Goal: Task Accomplishment & Management: Complete application form

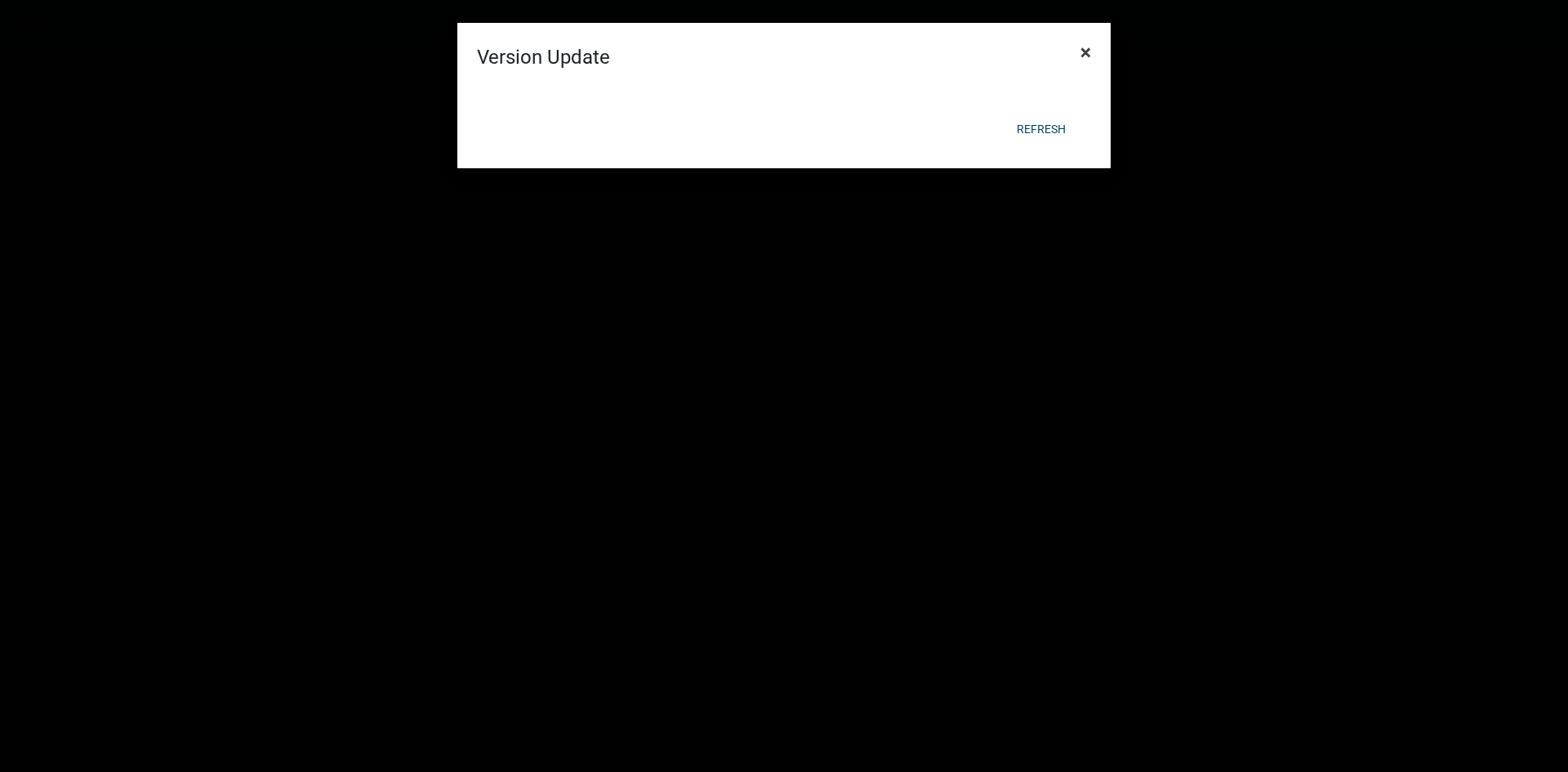
click at [1085, 56] on span "×" at bounding box center [1085, 52] width 10 height 23
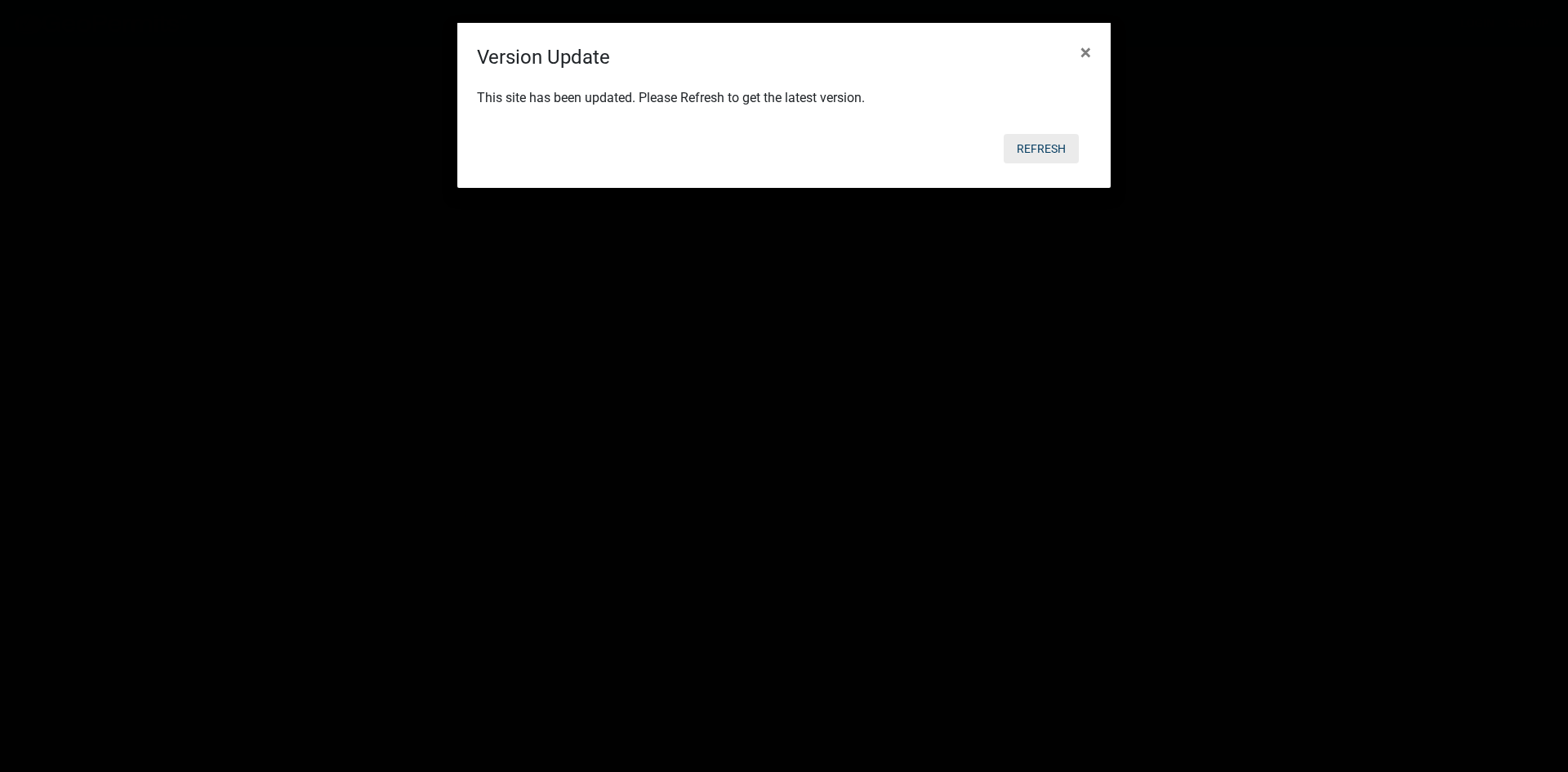
click at [1039, 138] on button "Refresh" at bounding box center [1041, 149] width 75 height 30
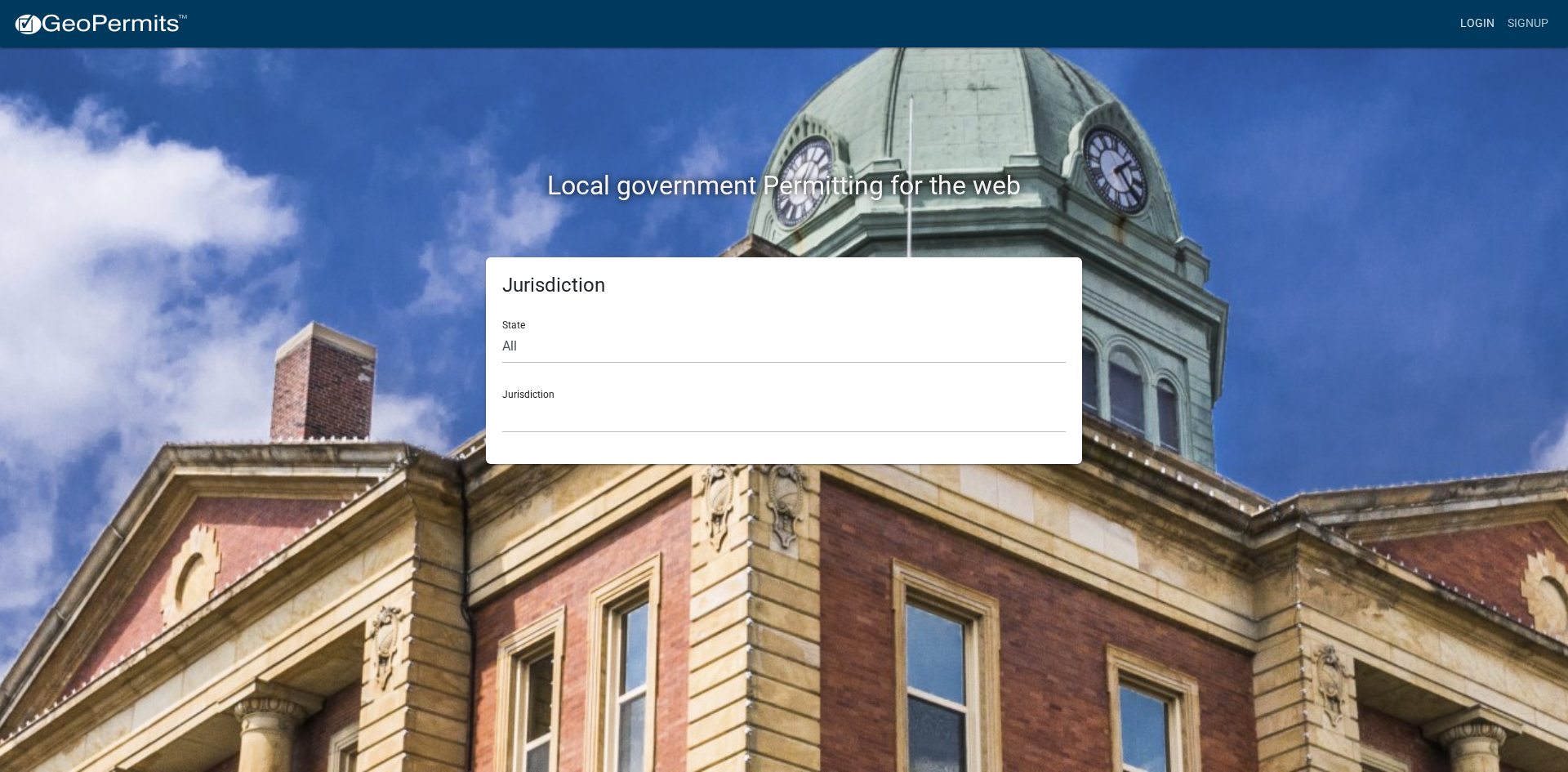
click at [1484, 37] on link "Login" at bounding box center [1477, 23] width 47 height 31
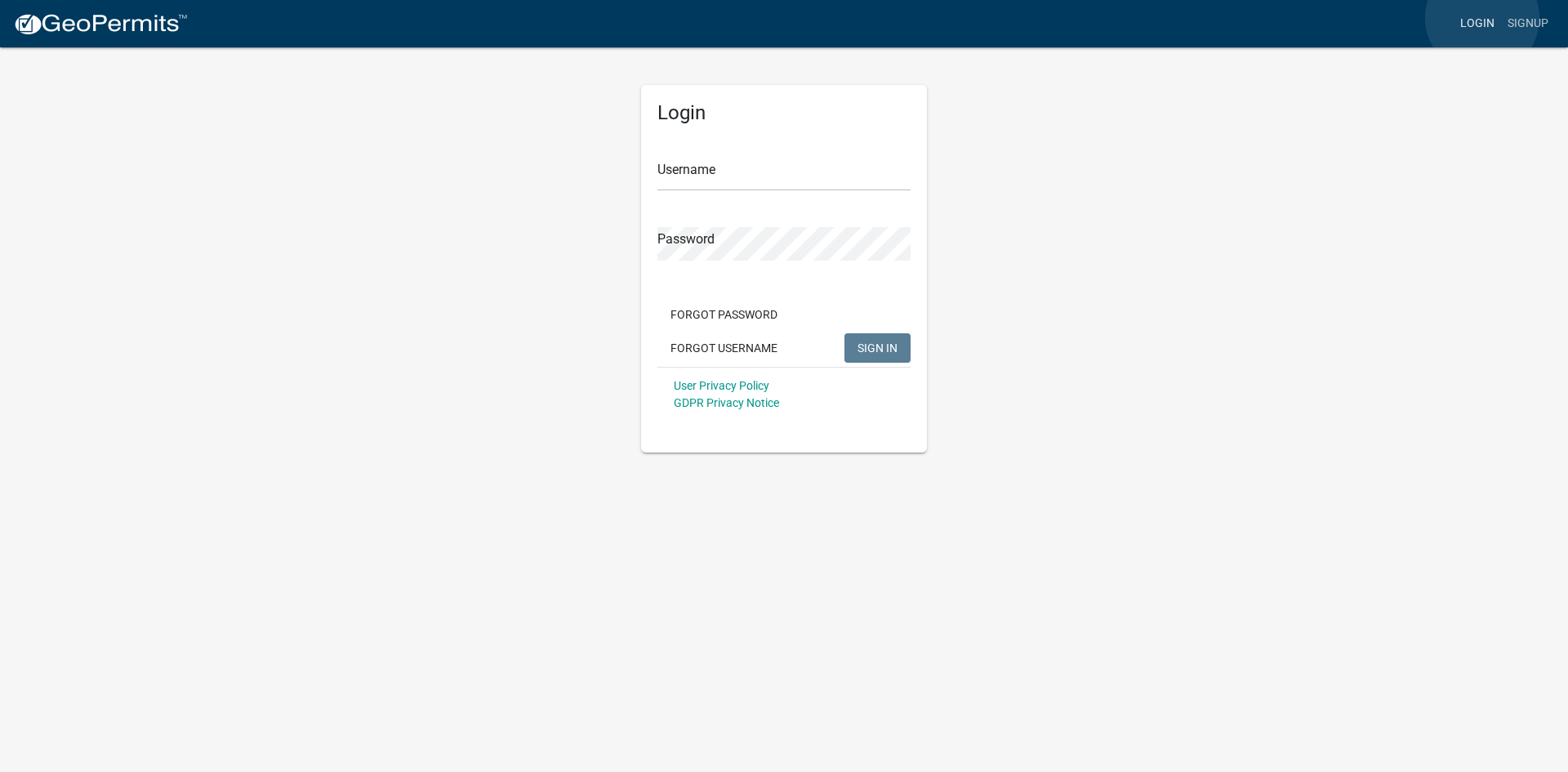
click at [1482, 18] on link "Login" at bounding box center [1477, 23] width 47 height 31
click at [712, 166] on input "Username" at bounding box center [784, 174] width 253 height 33
click at [742, 174] on input "nenaklaere" at bounding box center [784, 174] width 253 height 33
type input "nenaklaere"
click at [844, 333] on button "SIGN IN" at bounding box center [877, 348] width 66 height 30
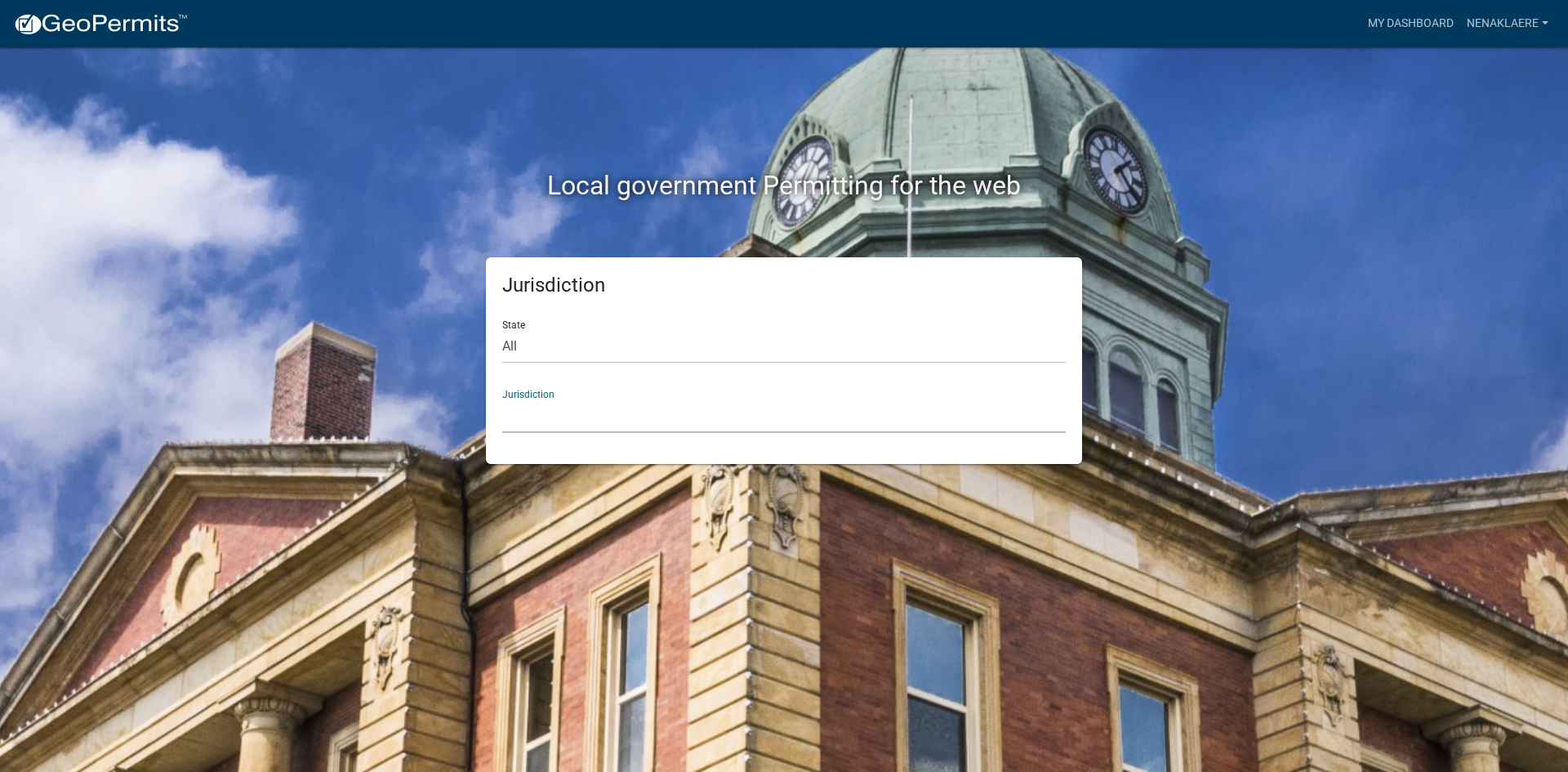
click at [560, 419] on select "Custer County, Colorado Cook County, Georgia Crawford County, Georgia Gilmer Co…" at bounding box center [784, 416] width 564 height 33
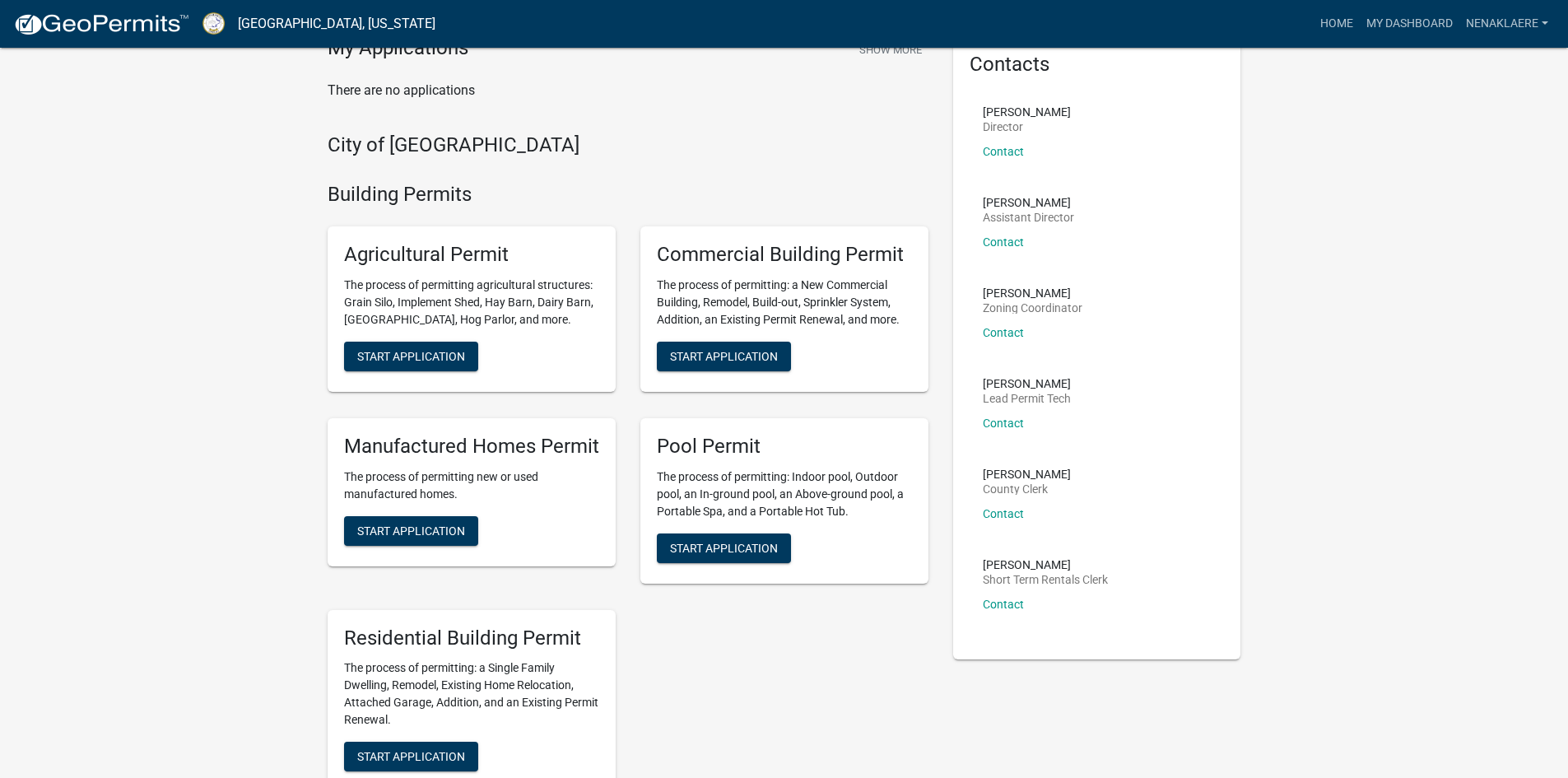
scroll to position [165, 0]
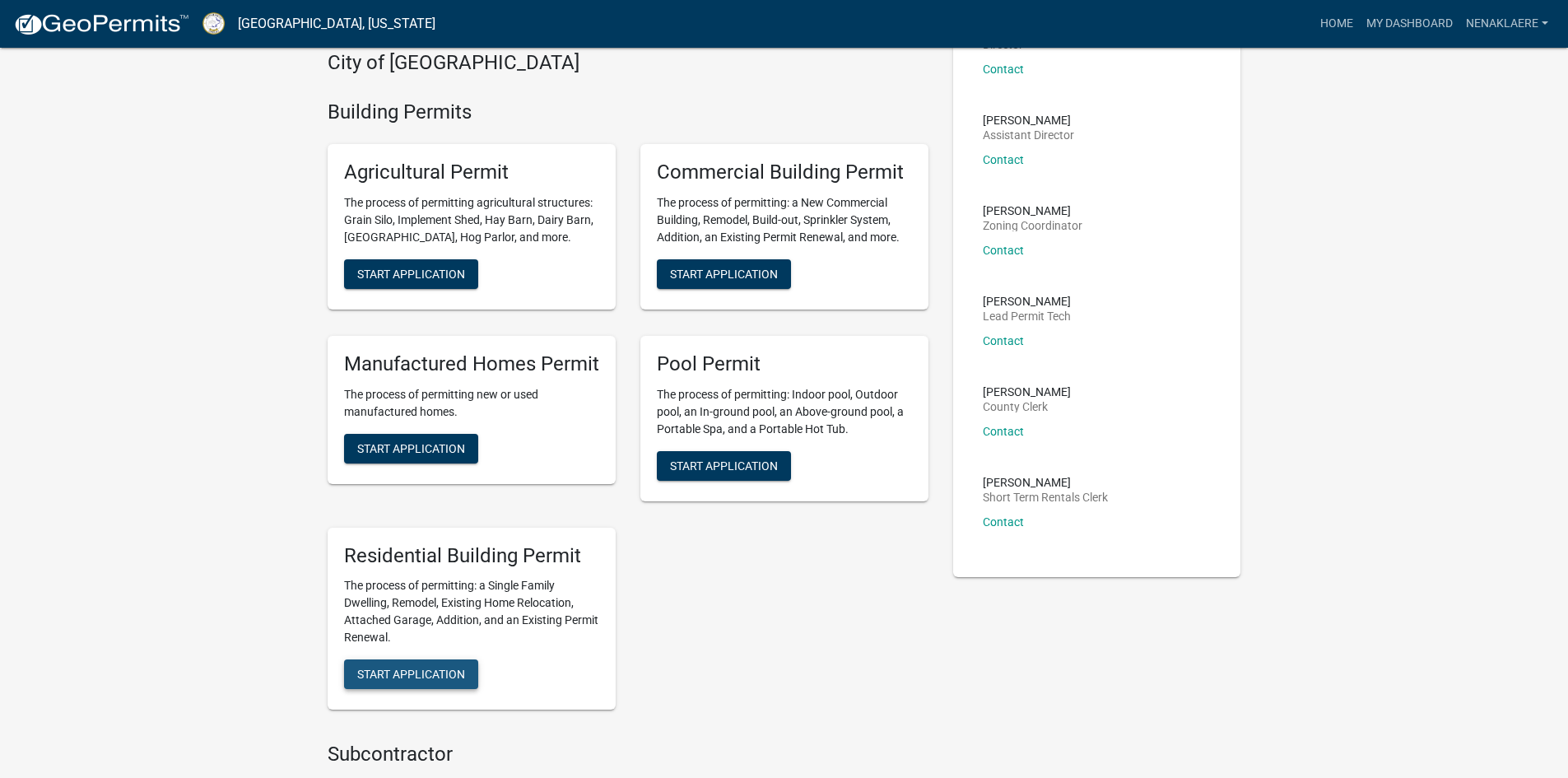
click at [394, 679] on span "Start Application" at bounding box center [411, 674] width 108 height 13
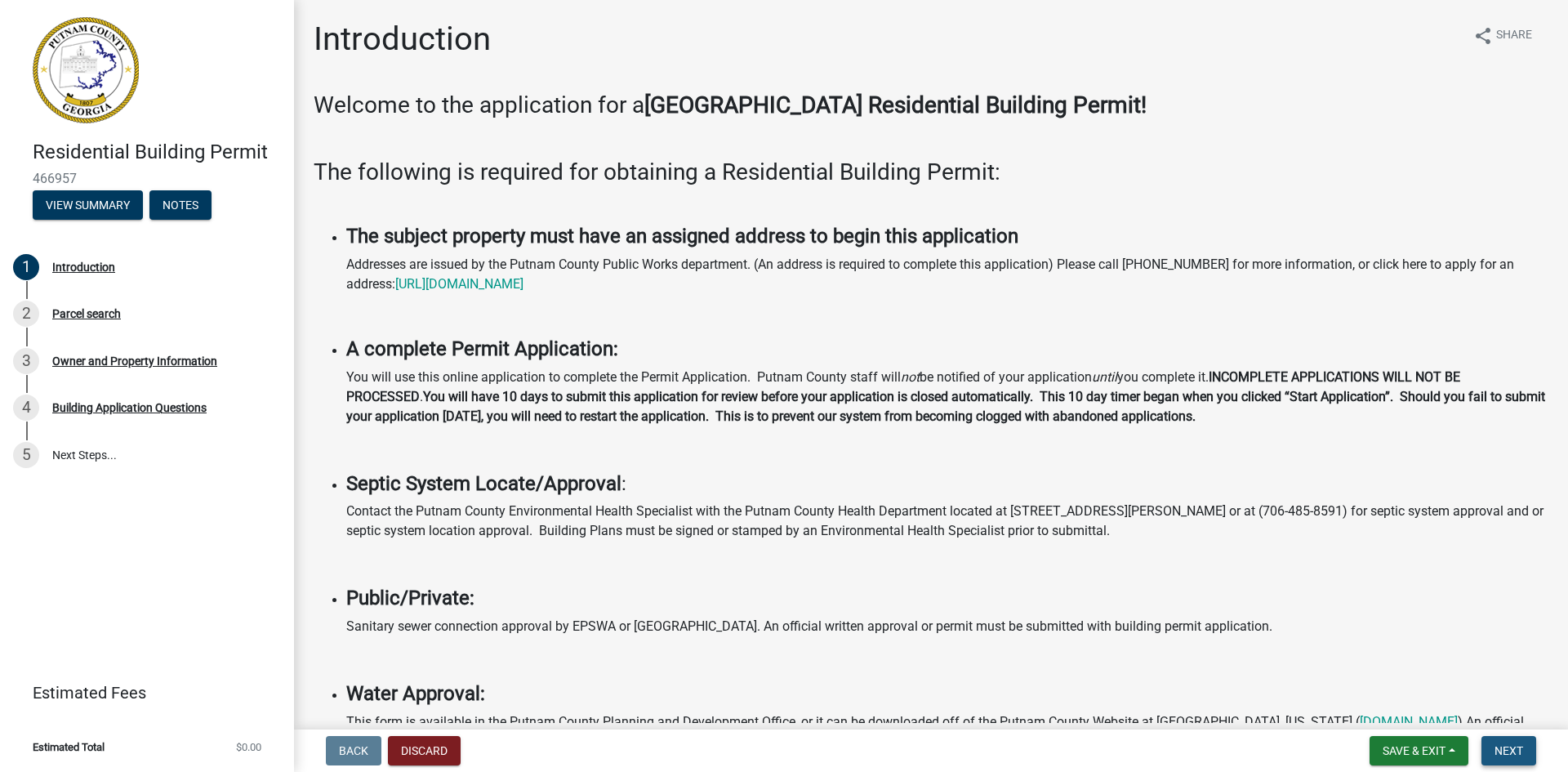
click at [1512, 747] on span "Next" at bounding box center [1508, 751] width 29 height 13
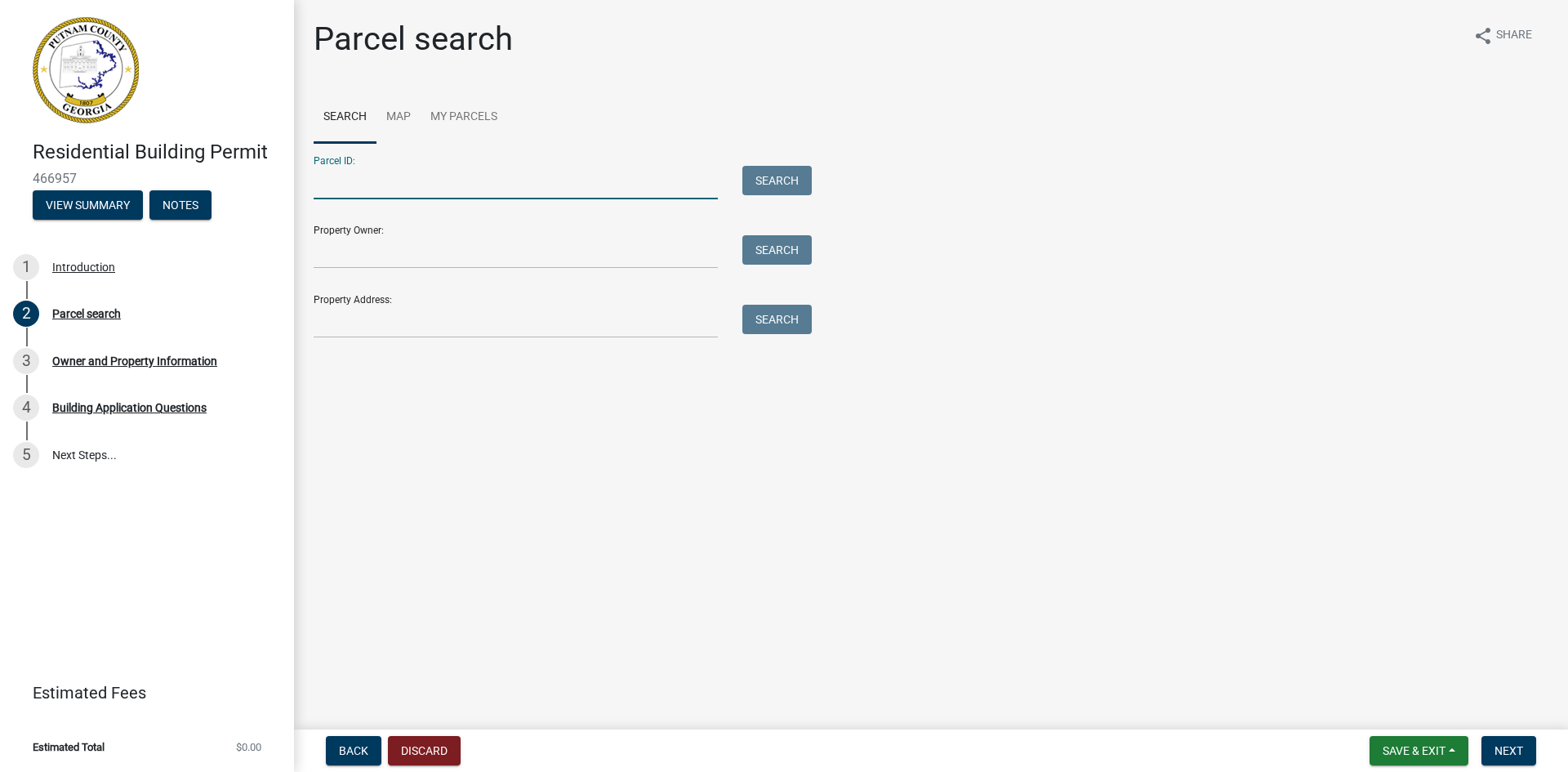
click at [446, 192] on input "Parcel ID:" at bounding box center [515, 182] width 405 height 33
click at [407, 252] on input "Property Owner:" at bounding box center [515, 252] width 405 height 33
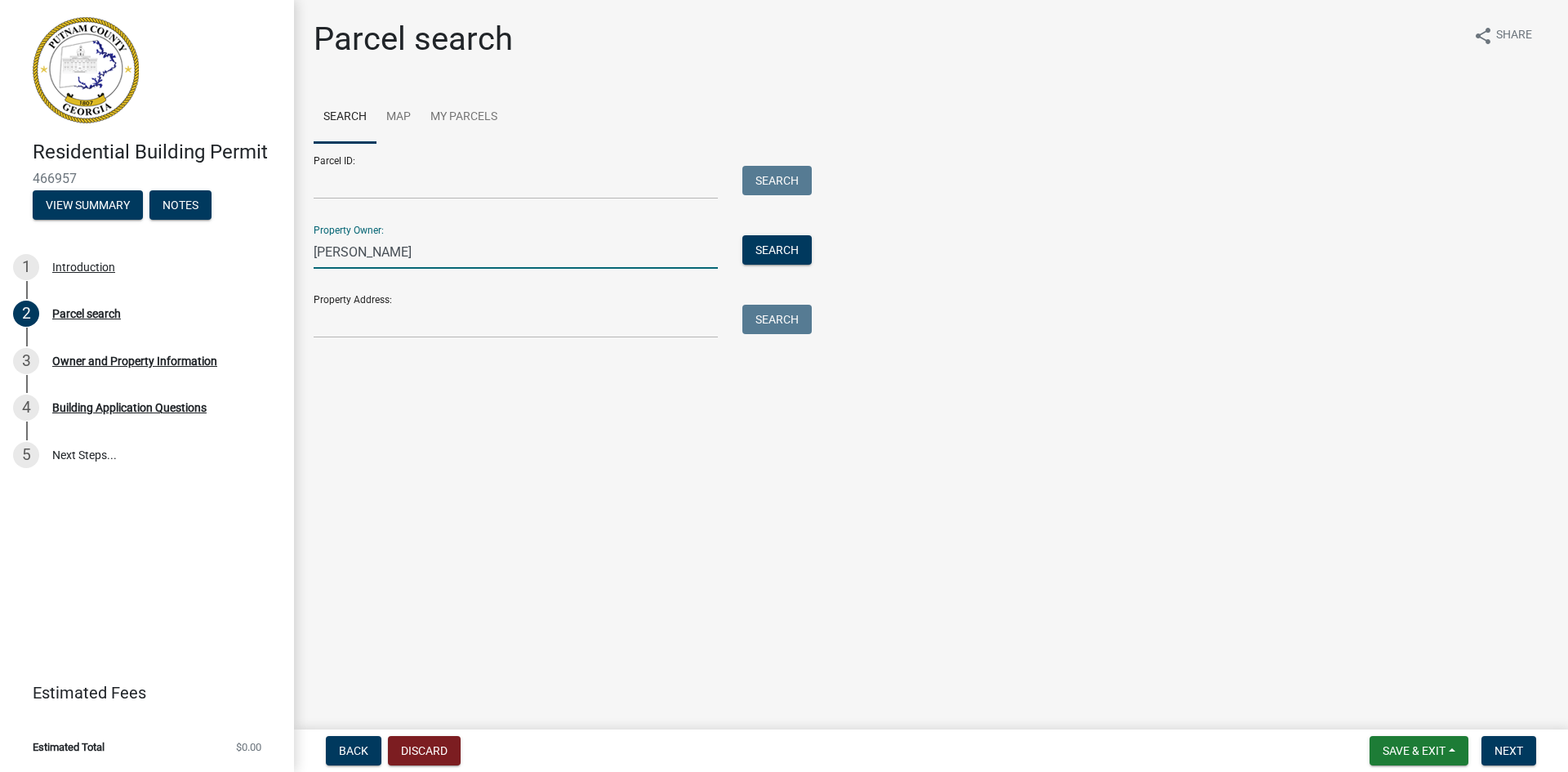
type input "Charles Copelan"
click at [595, 323] on input "Property Address:" at bounding box center [515, 321] width 405 height 33
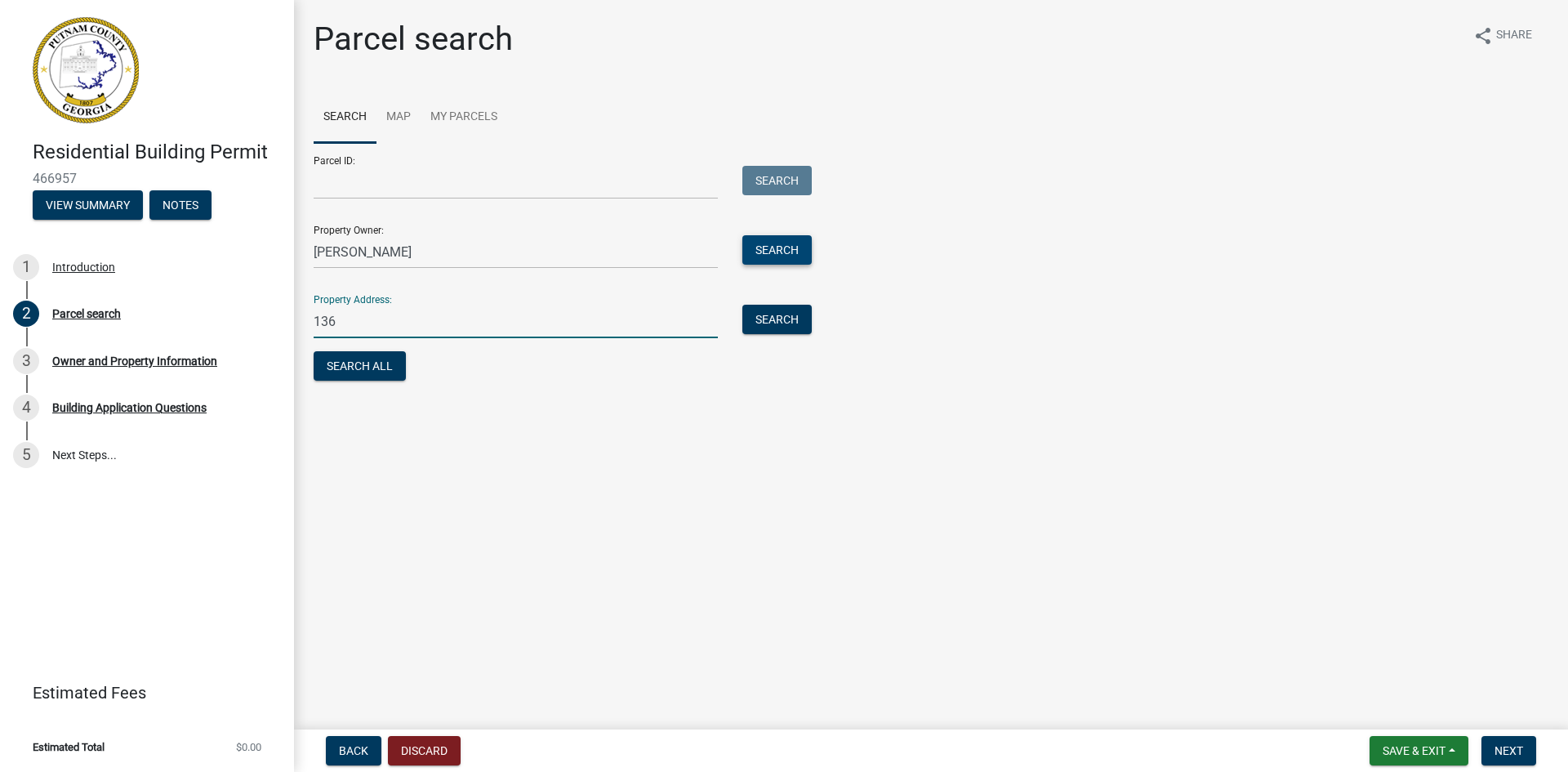
type input "136"
click at [786, 251] on button "Search" at bounding box center [777, 250] width 70 height 30
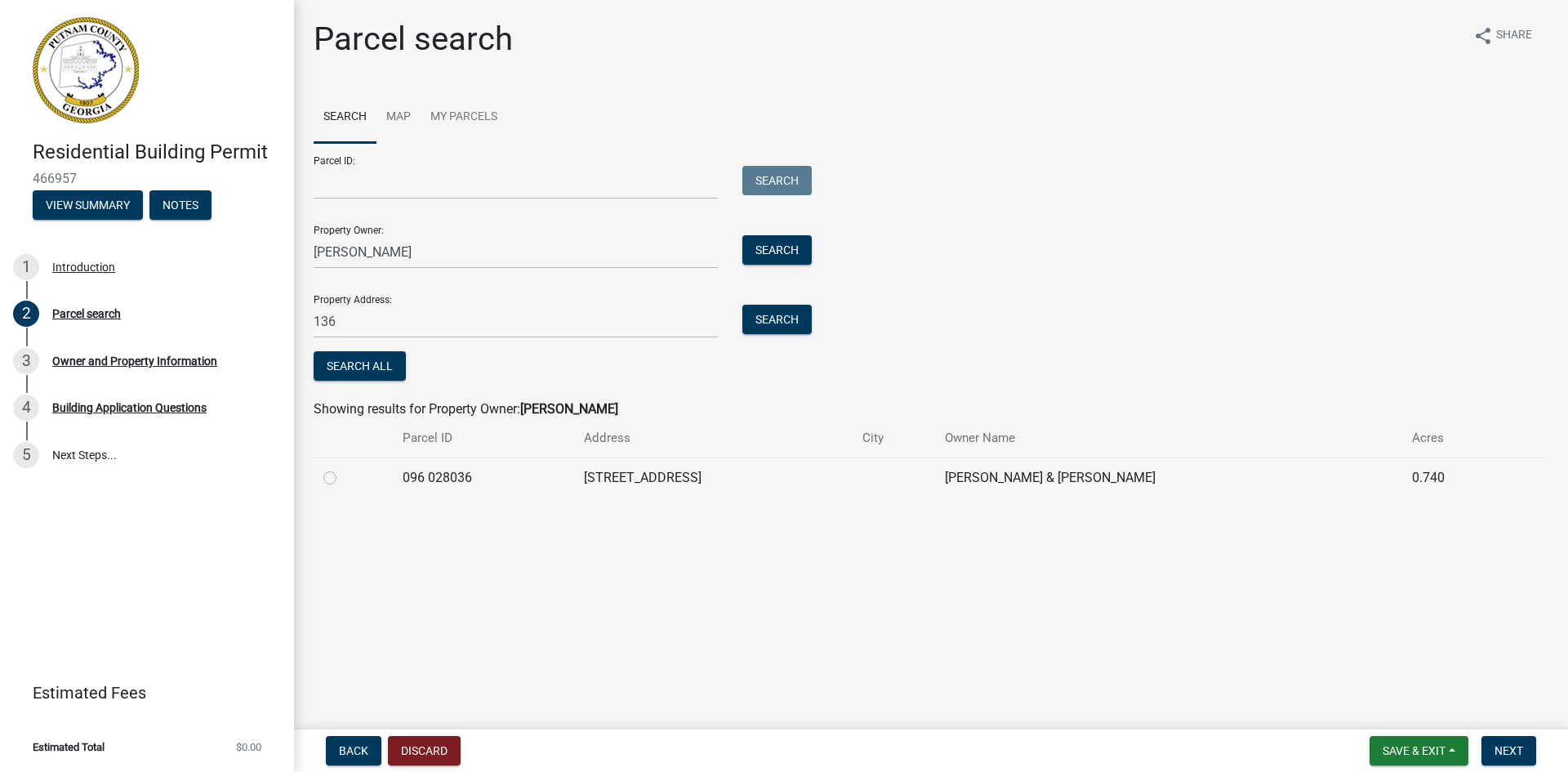
click at [343, 468] on label at bounding box center [343, 468] width 0 height 0
click at [343, 477] on 028036 "radio" at bounding box center [348, 473] width 10 height 10
radio 028036 "true"
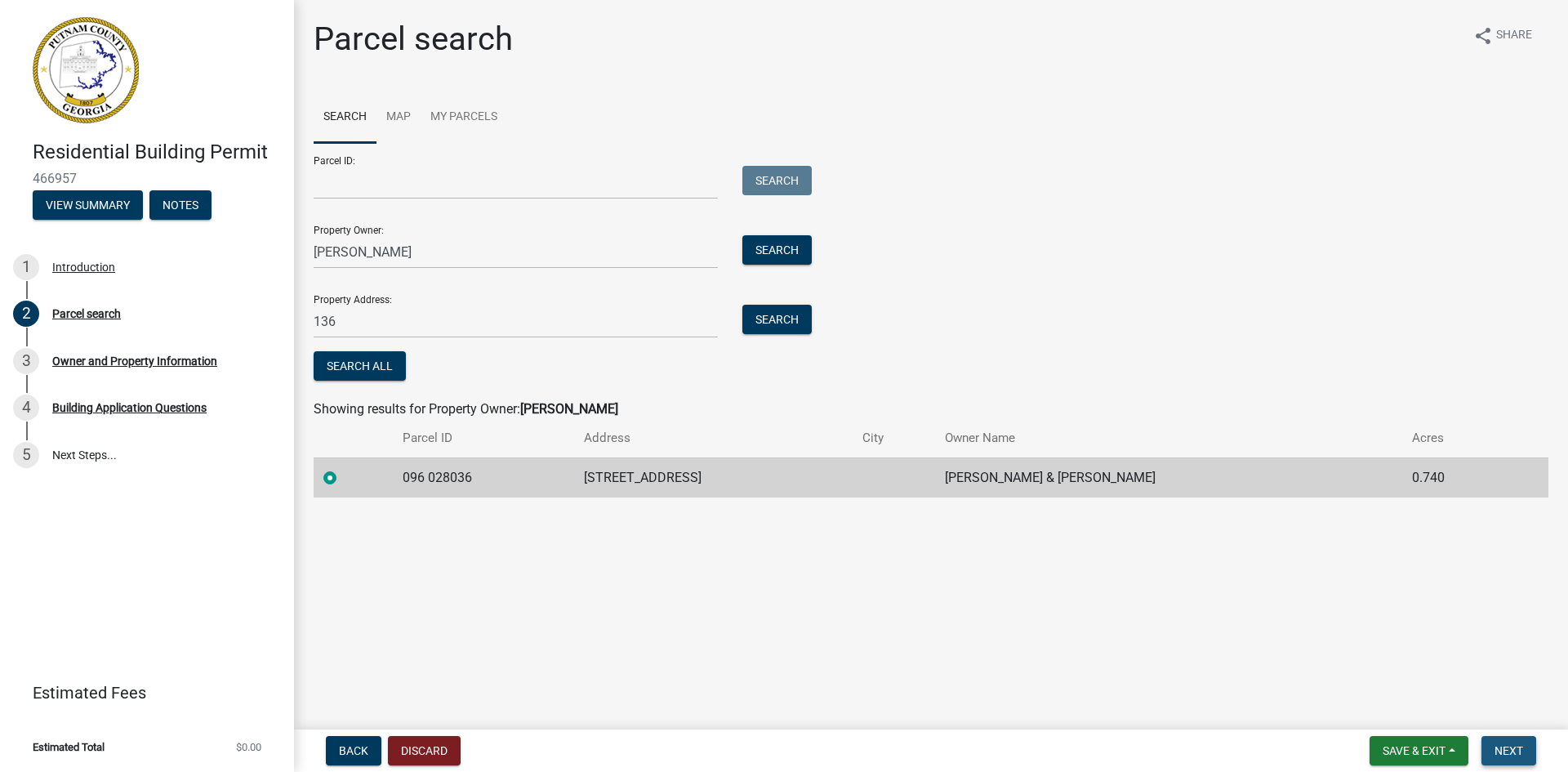
click at [1508, 752] on span "Next" at bounding box center [1508, 751] width 29 height 13
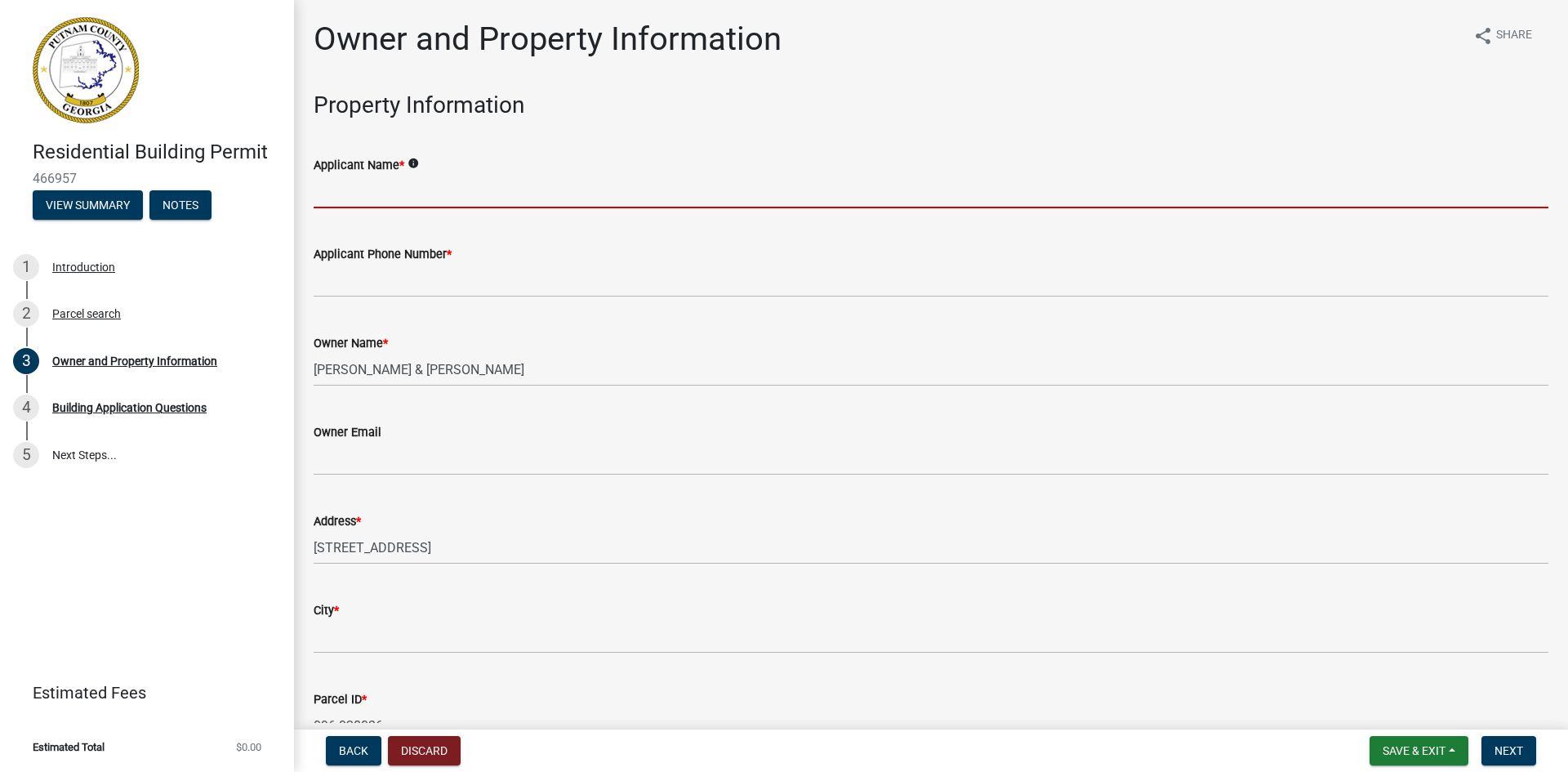
click at [335, 198] on input "Applicant Name *" at bounding box center [931, 192] width 1235 height 33
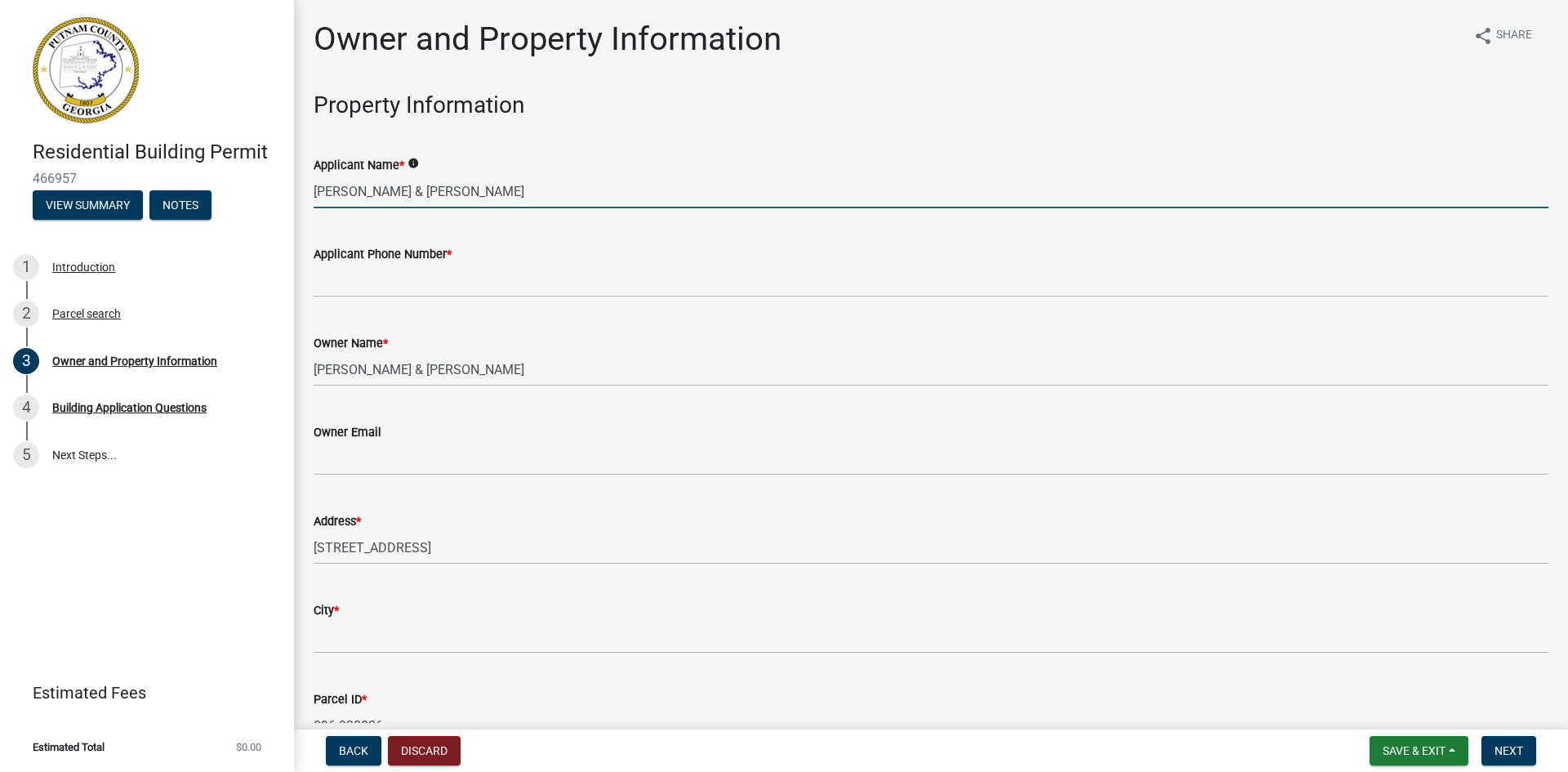
type input "Charles & Catherine Copelan"
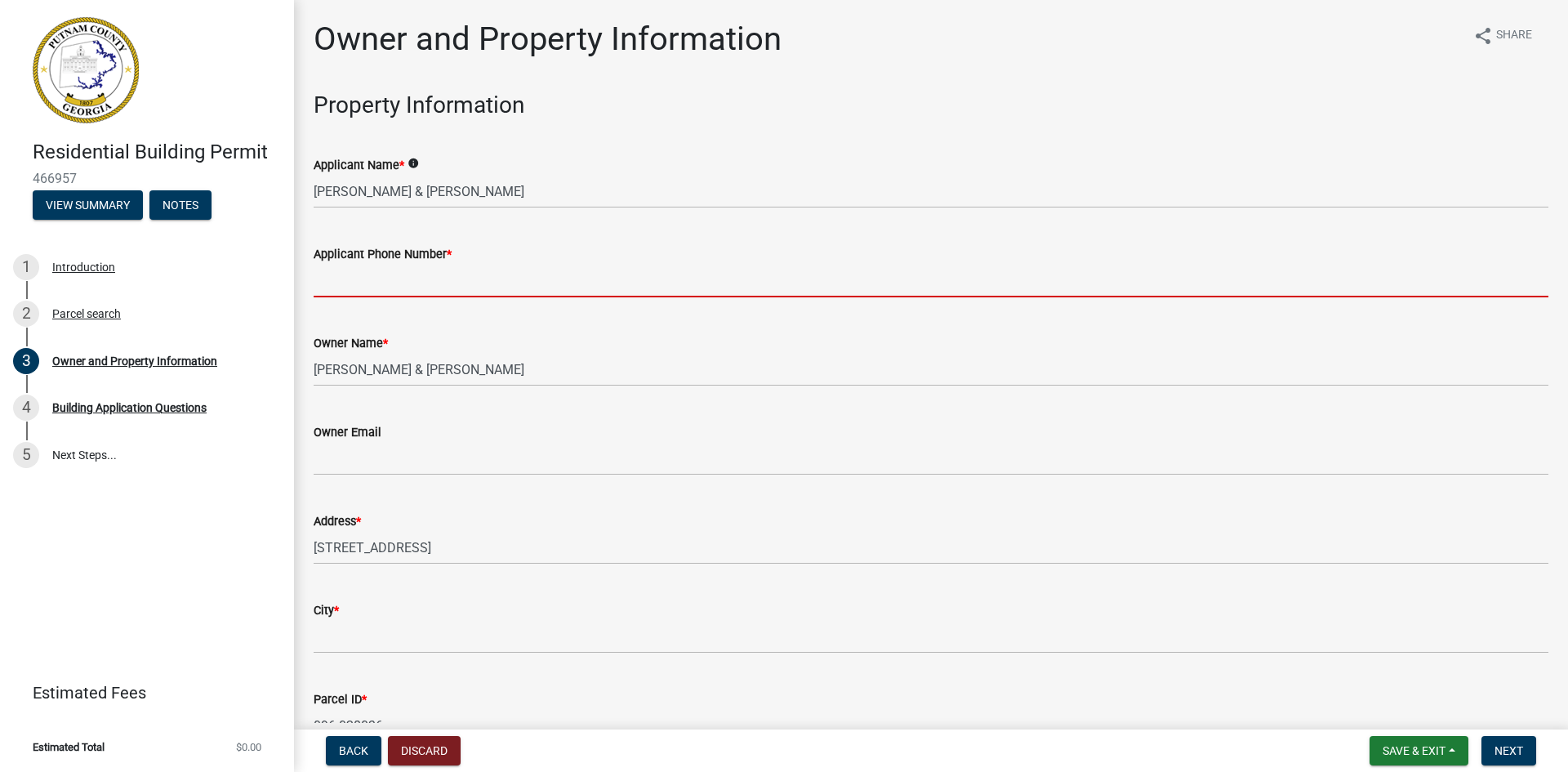
click at [371, 285] on input "Applicant Phone Number *" at bounding box center [931, 281] width 1235 height 33
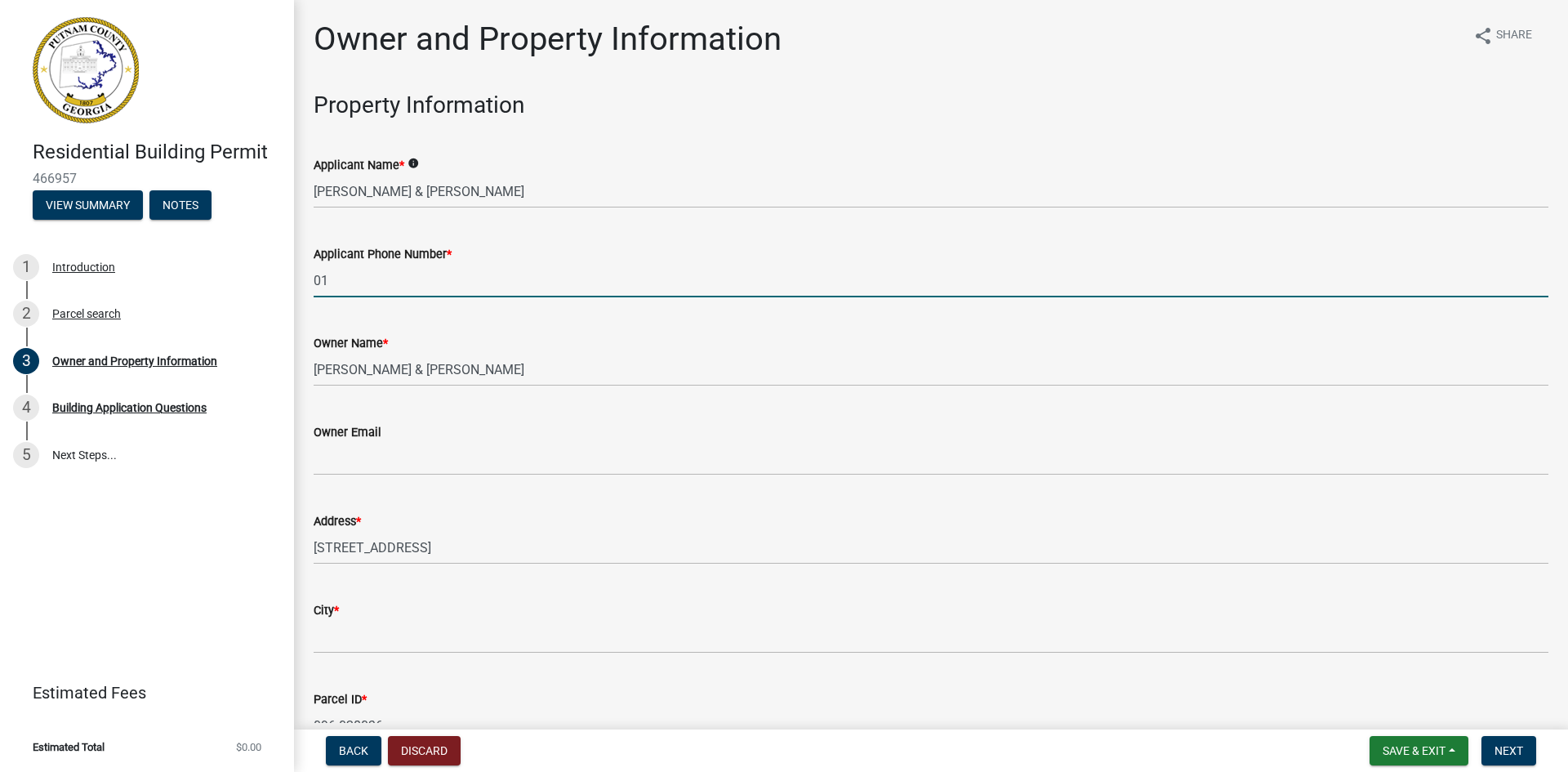
type input "0"
type input "2019651552"
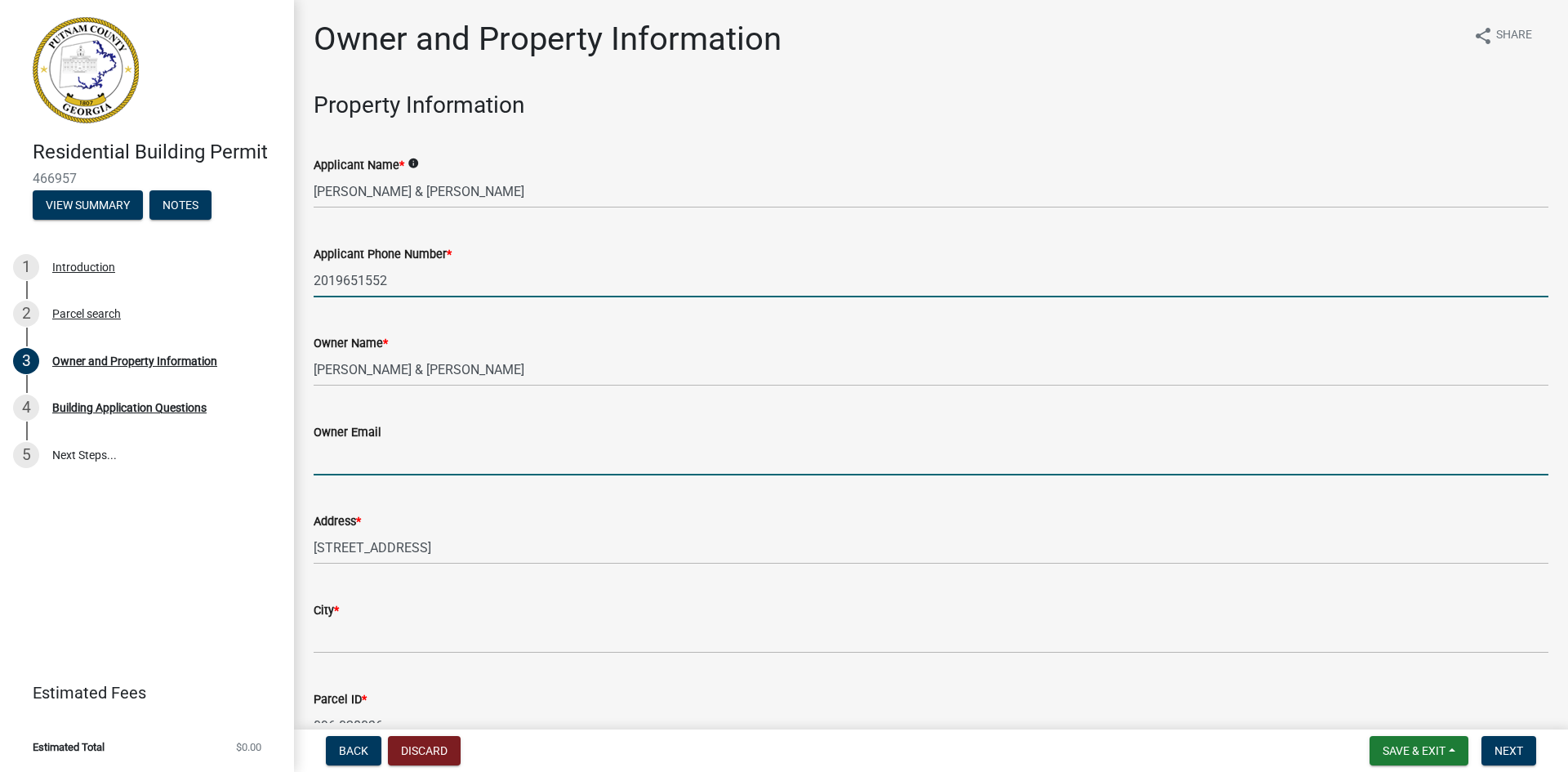
click at [339, 464] on input "Owner Email" at bounding box center [931, 459] width 1235 height 33
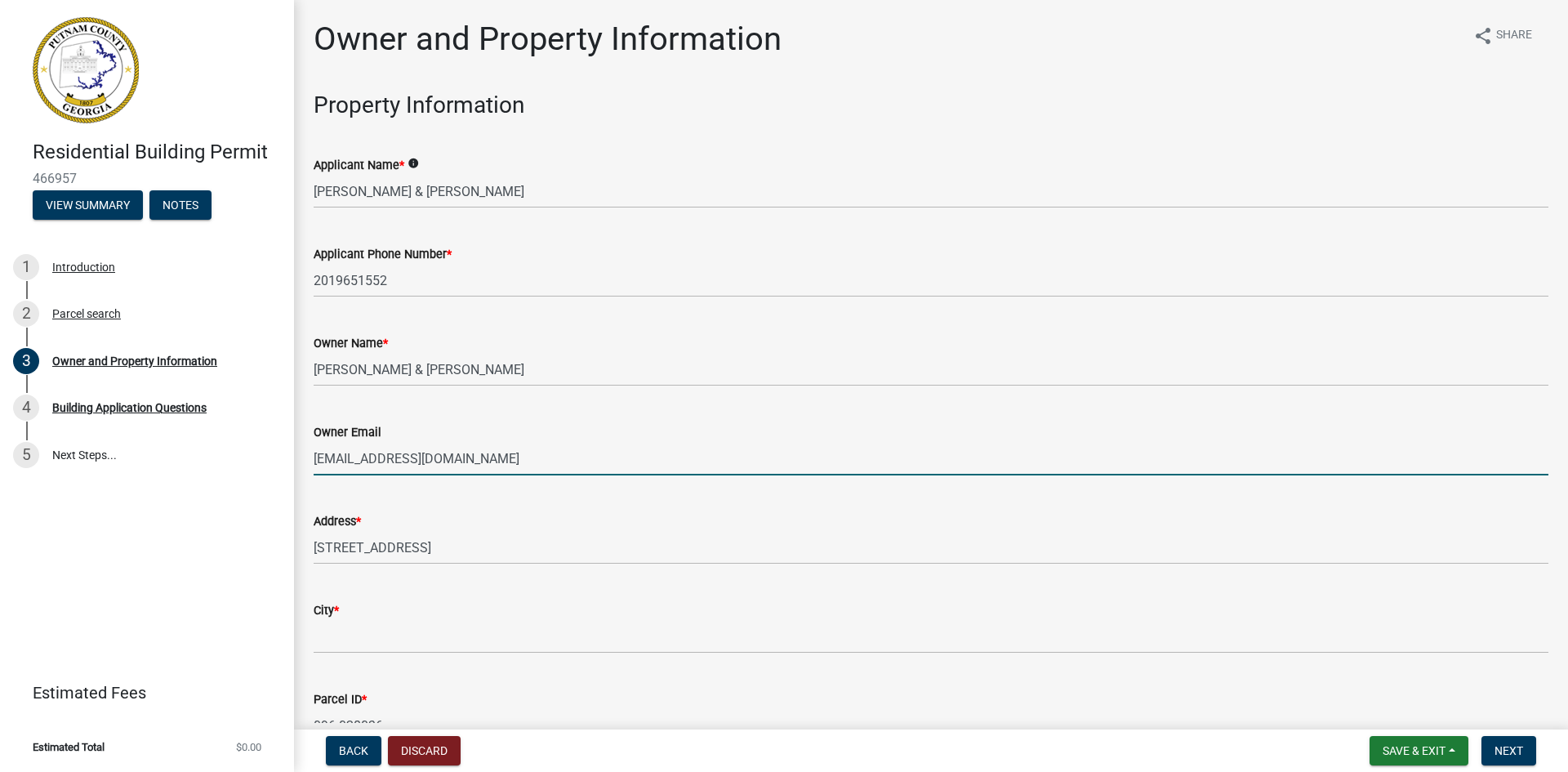
type input "nenaklaere@gmail.com"
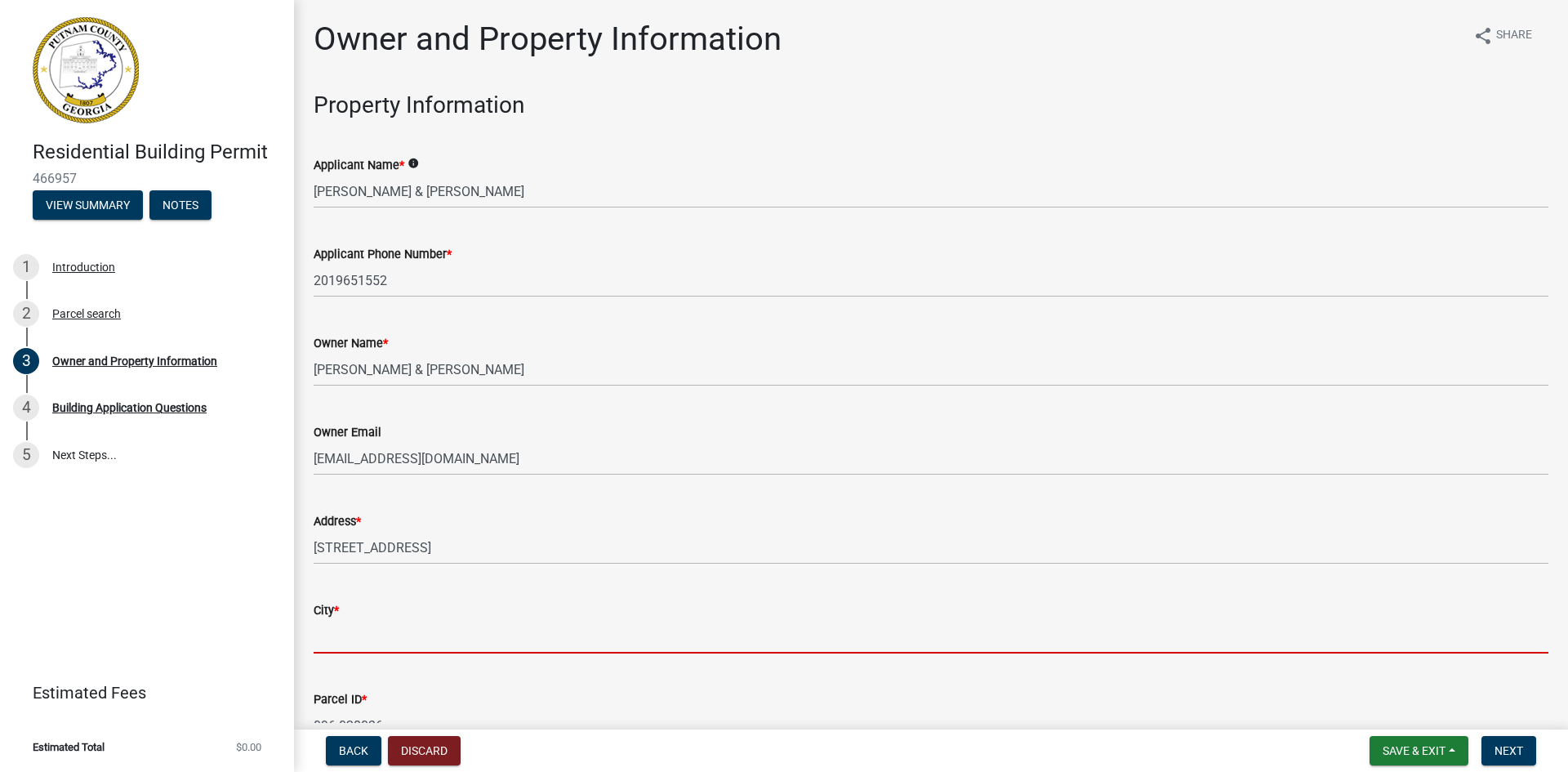
click at [340, 628] on input "City *" at bounding box center [931, 636] width 1235 height 33
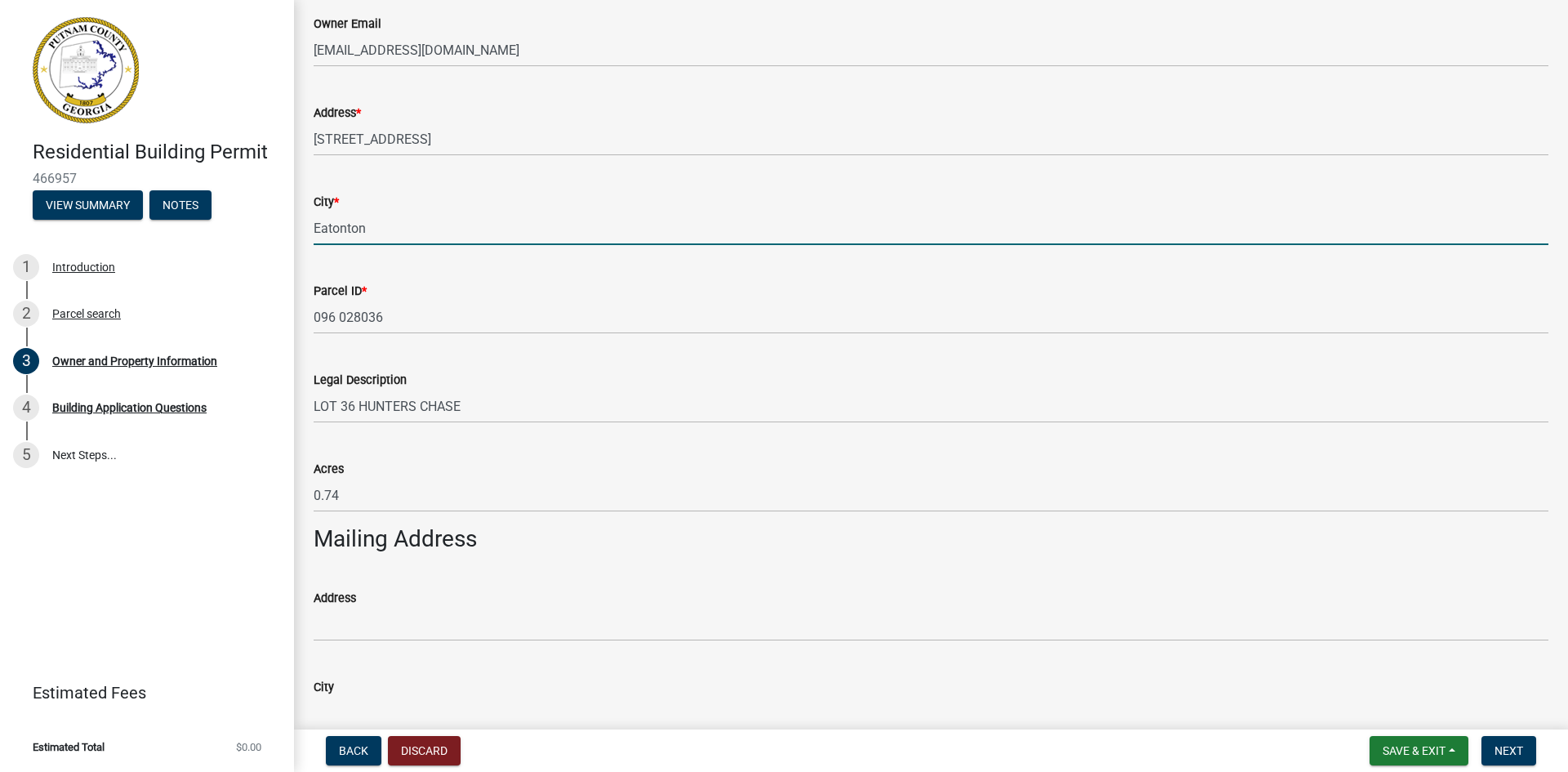
scroll to position [490, 0]
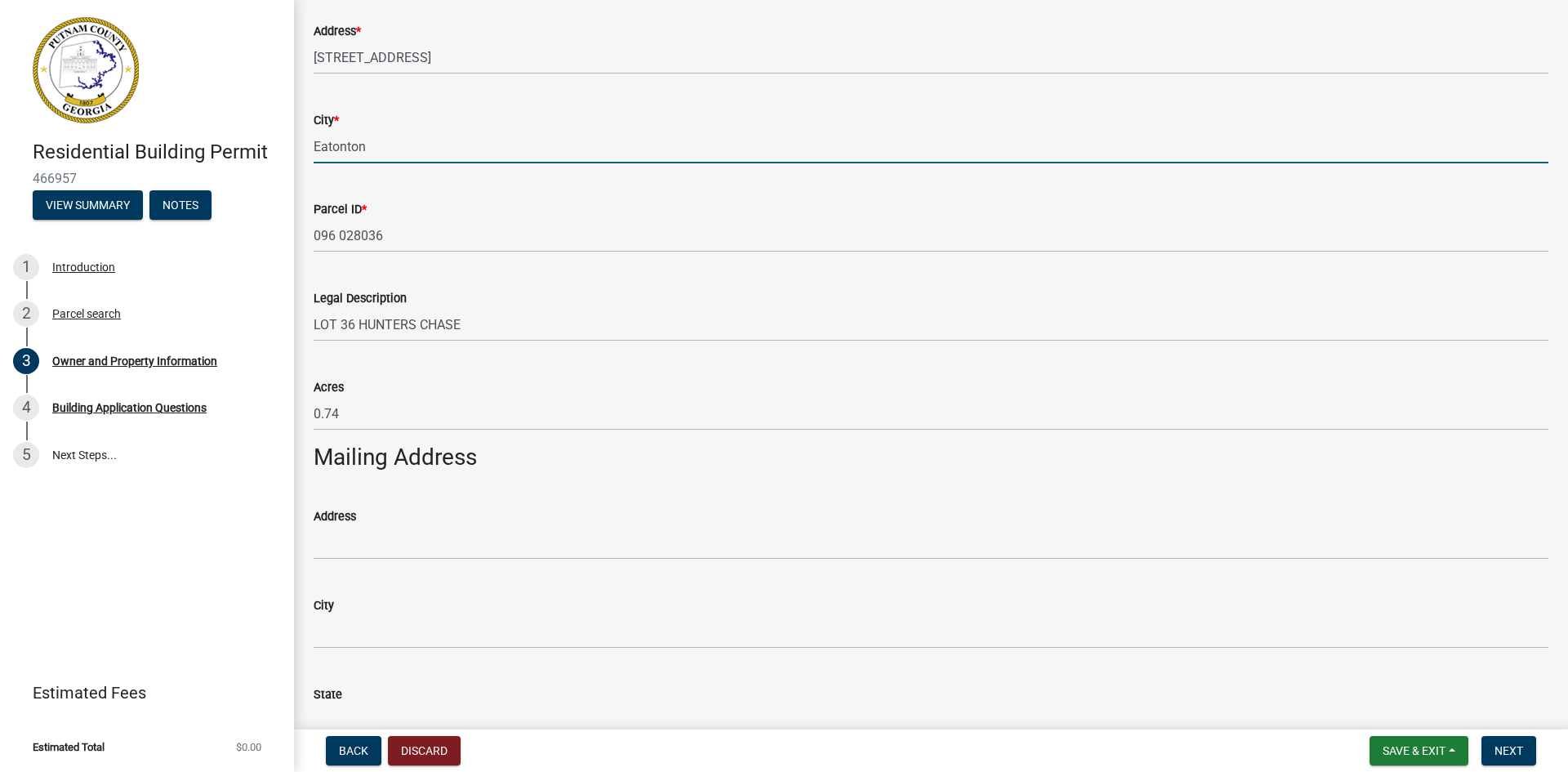
type input "Eatonton"
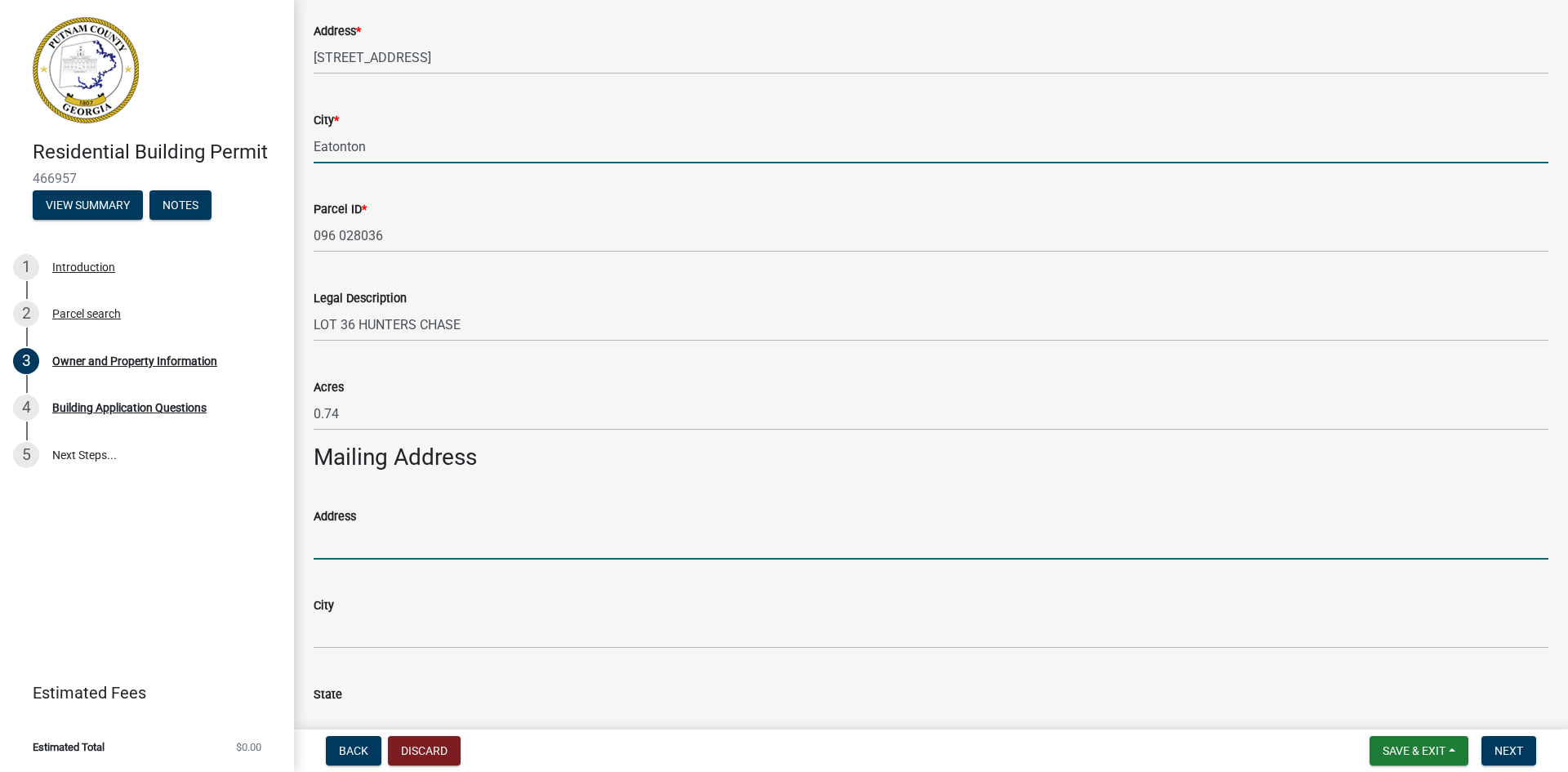
click at [398, 552] on input "Address" at bounding box center [931, 542] width 1235 height 33
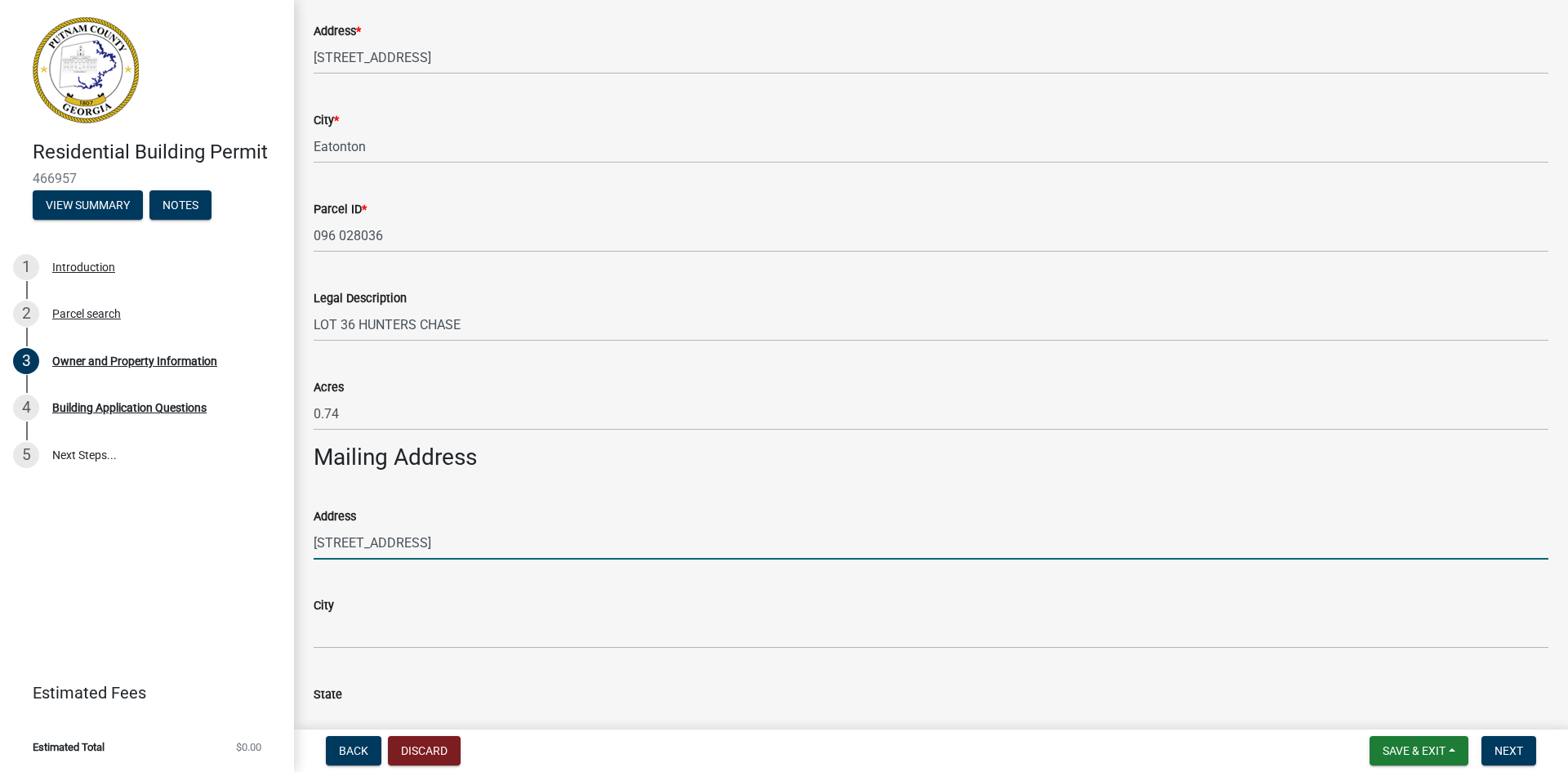
type input "136 Hunters Chase Court"
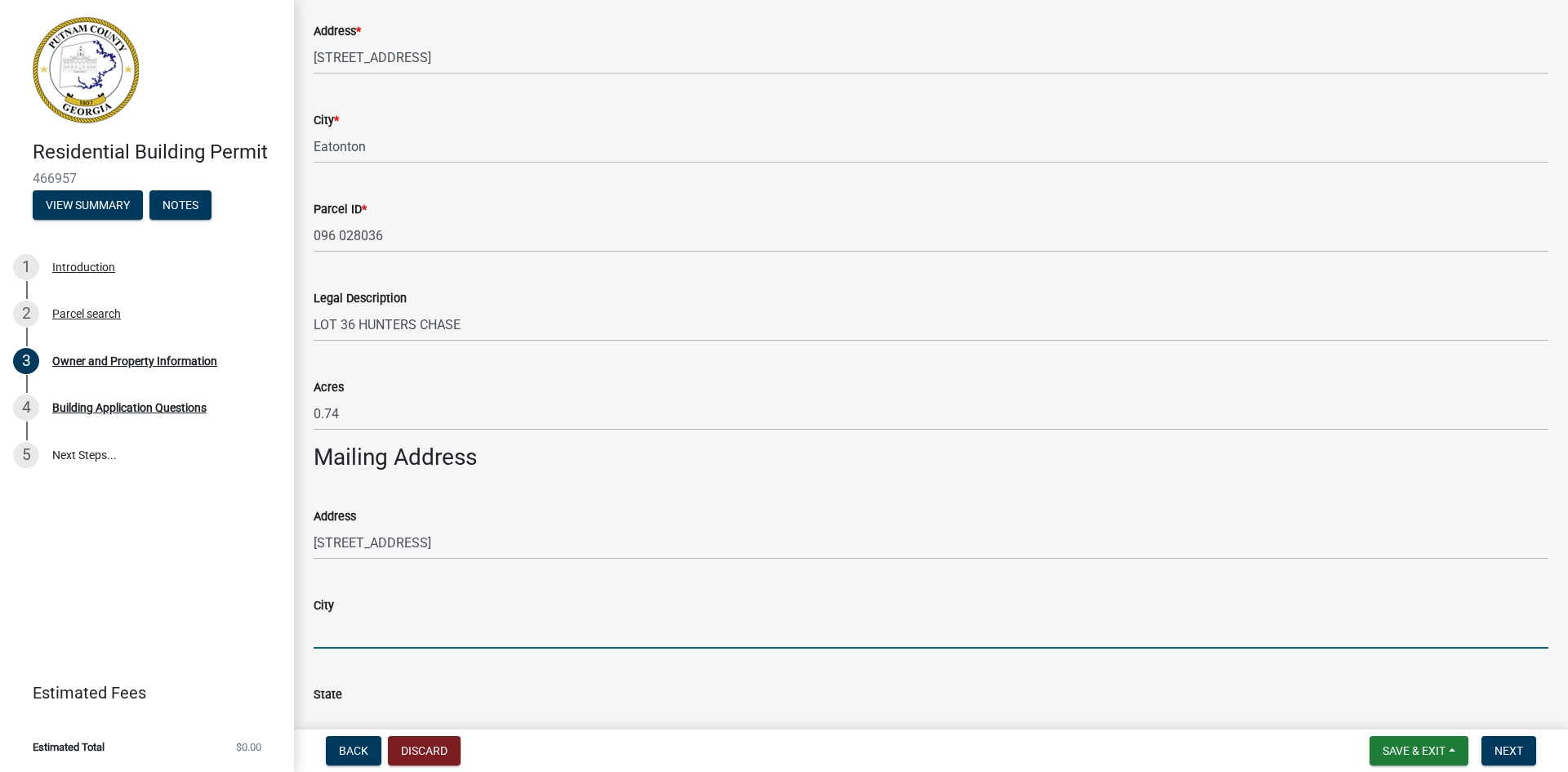
click at [419, 646] on input "City" at bounding box center [931, 632] width 1235 height 33
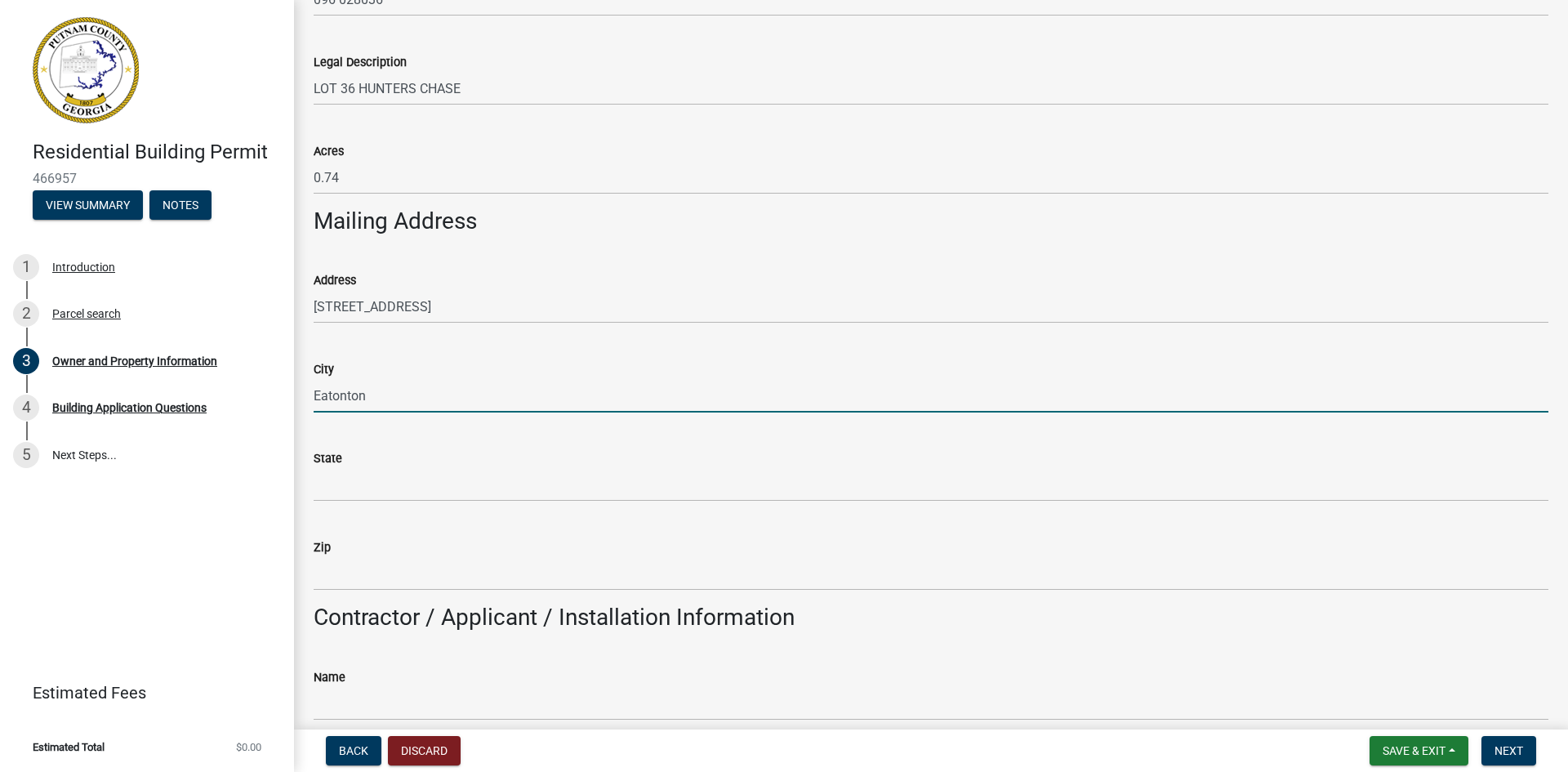
scroll to position [735, 0]
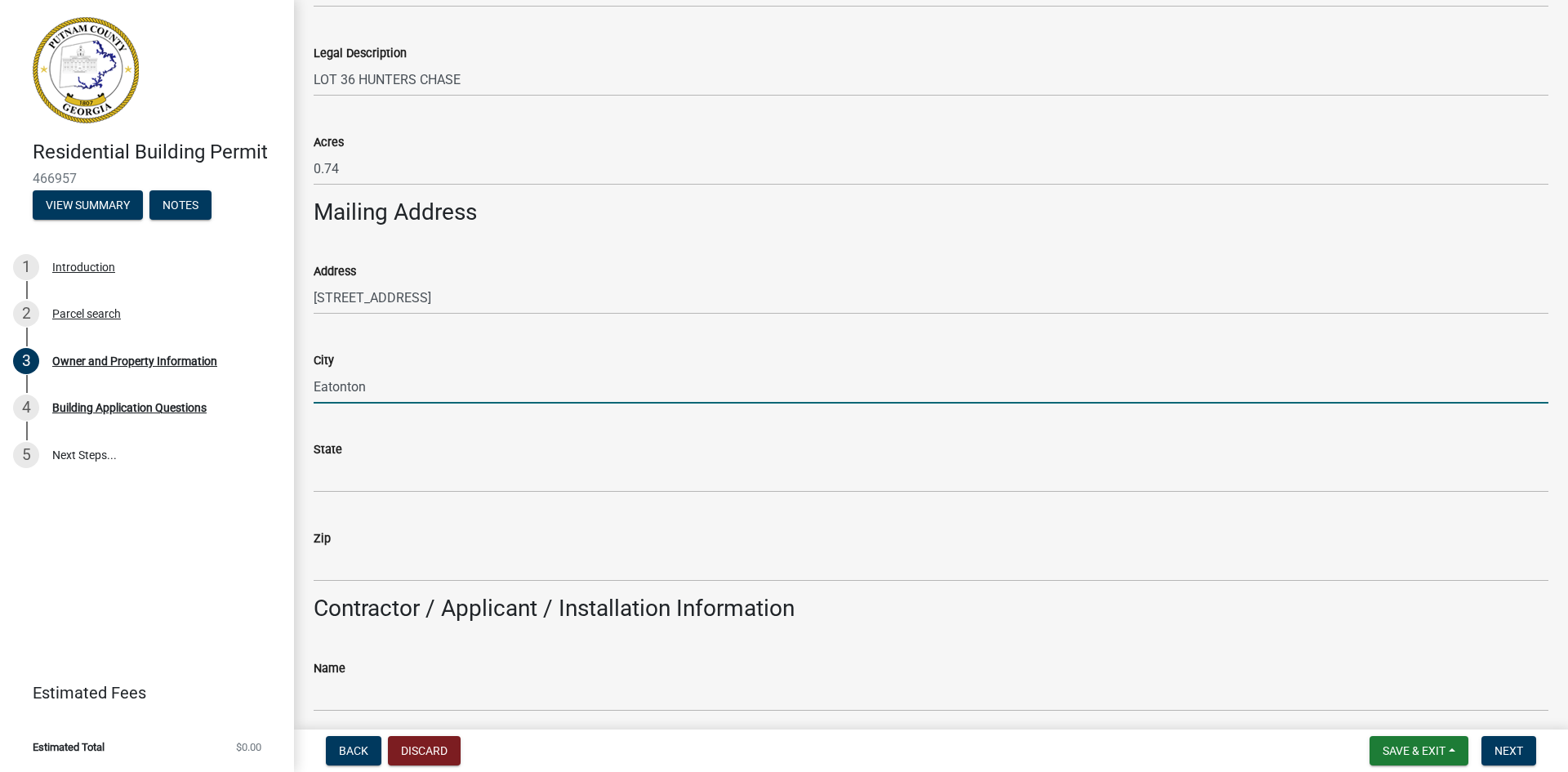
type input "Eatonton"
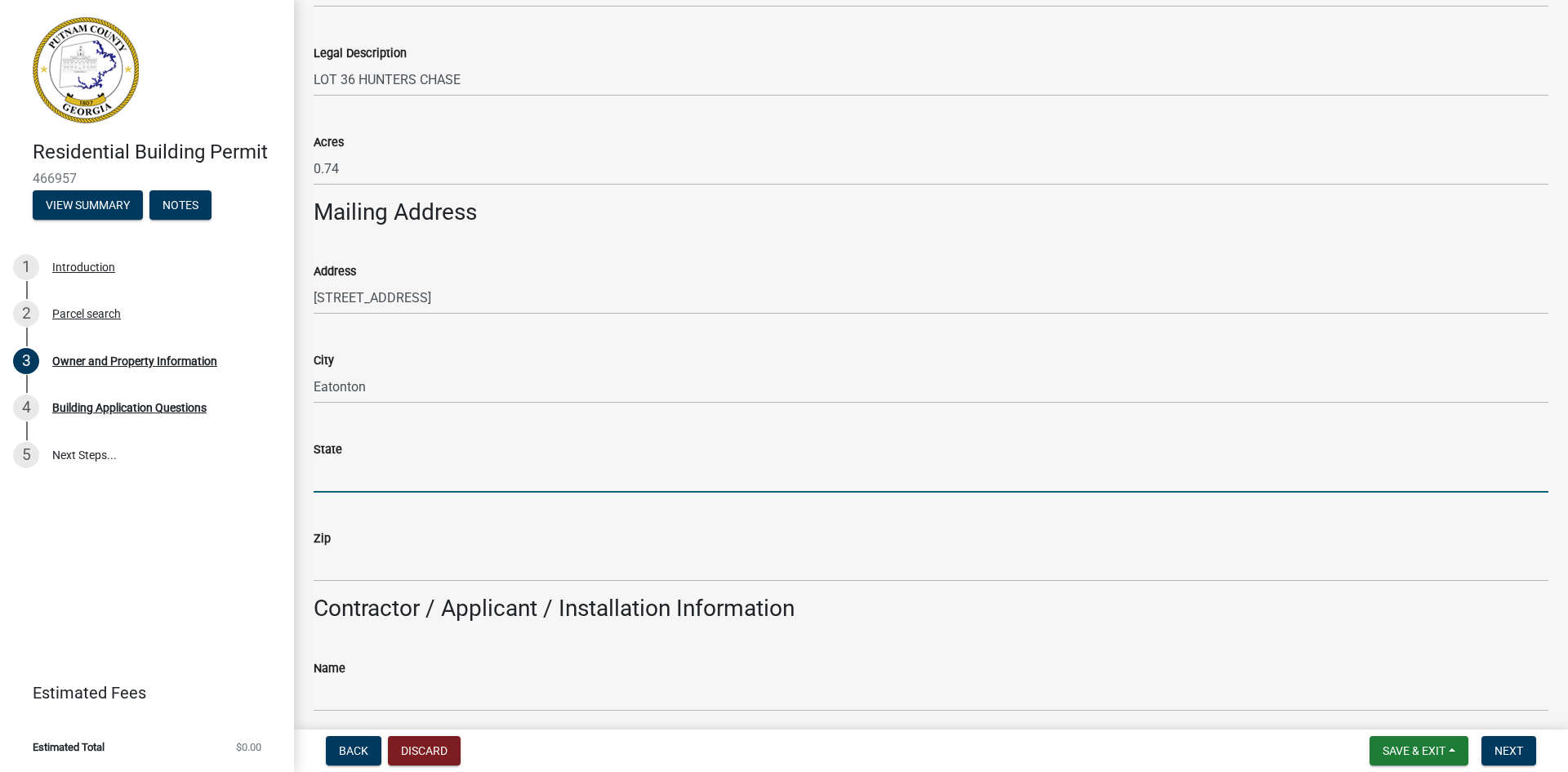
click at [418, 482] on input "State" at bounding box center [931, 475] width 1235 height 33
type input "GA"
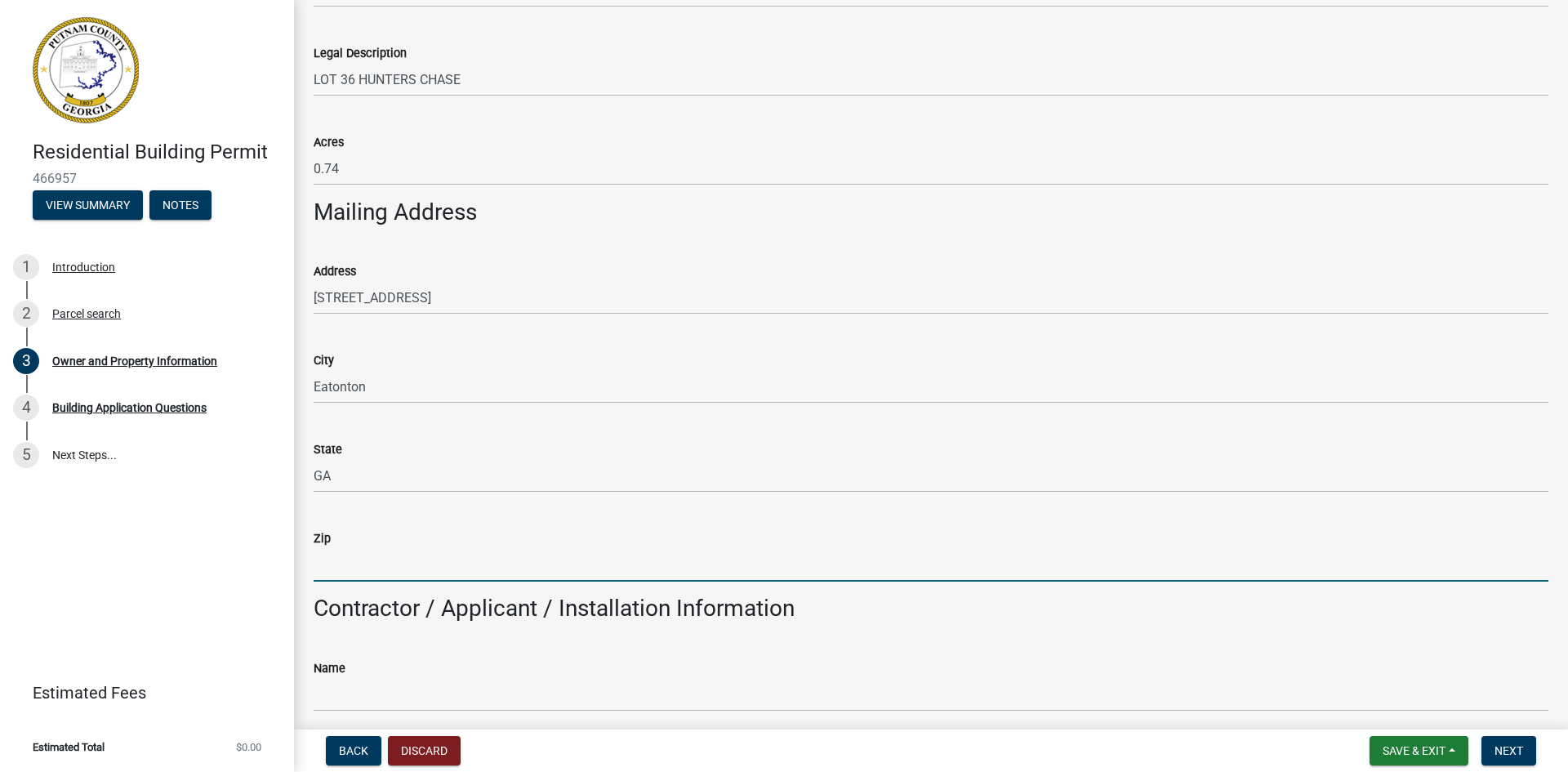
click at [407, 567] on input "Zip" at bounding box center [931, 565] width 1235 height 33
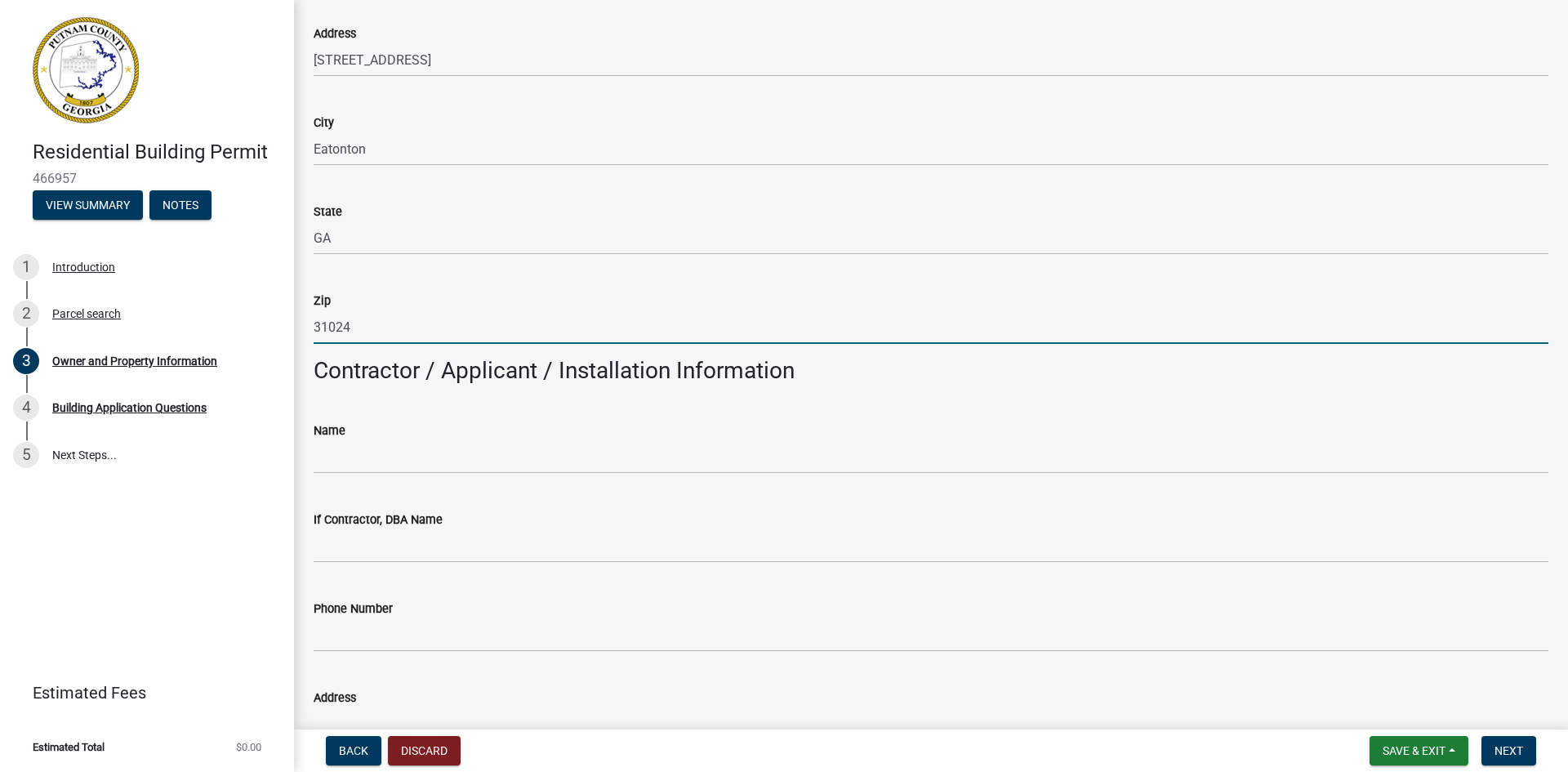
scroll to position [980, 0]
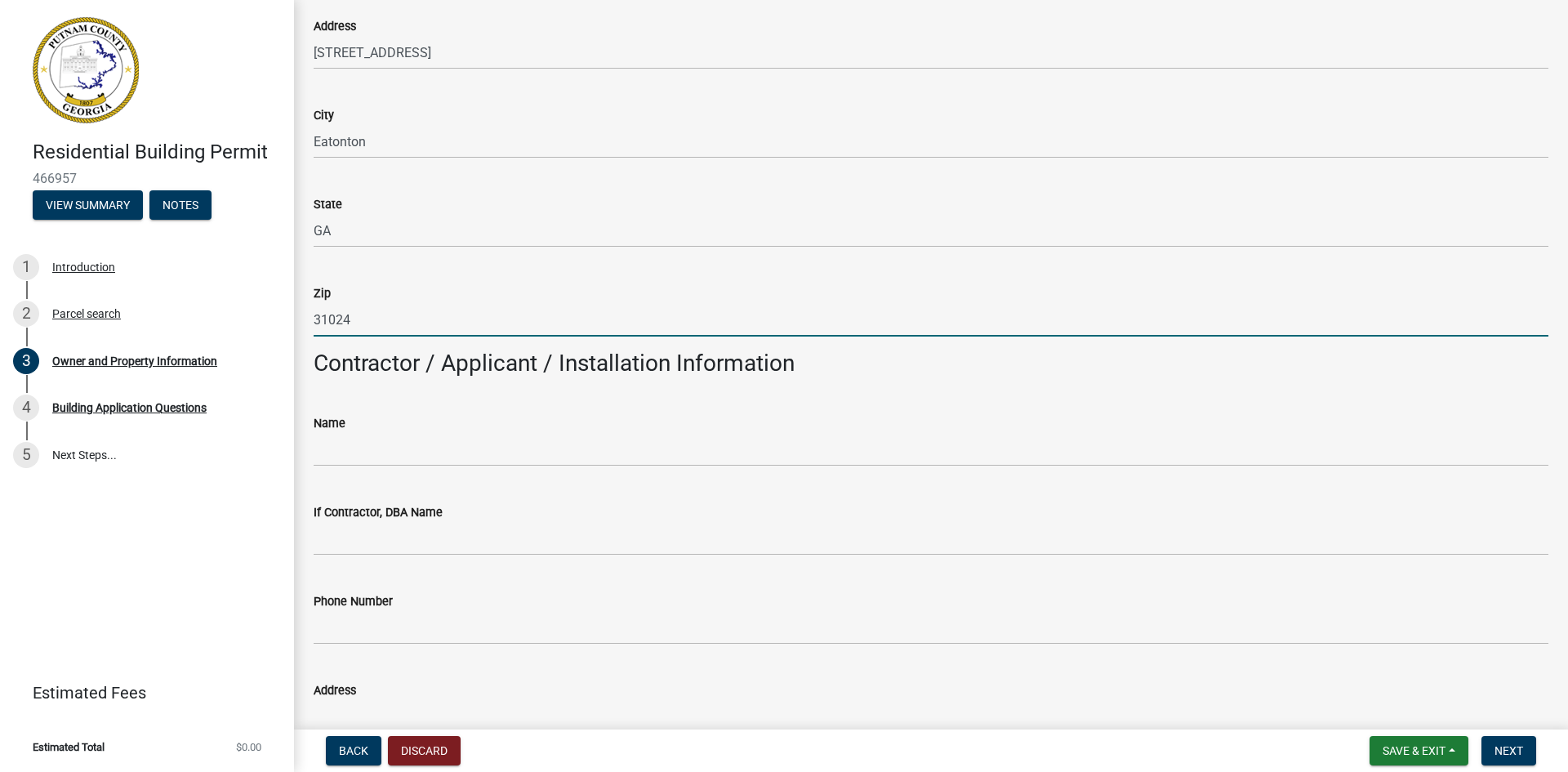
type input "31024"
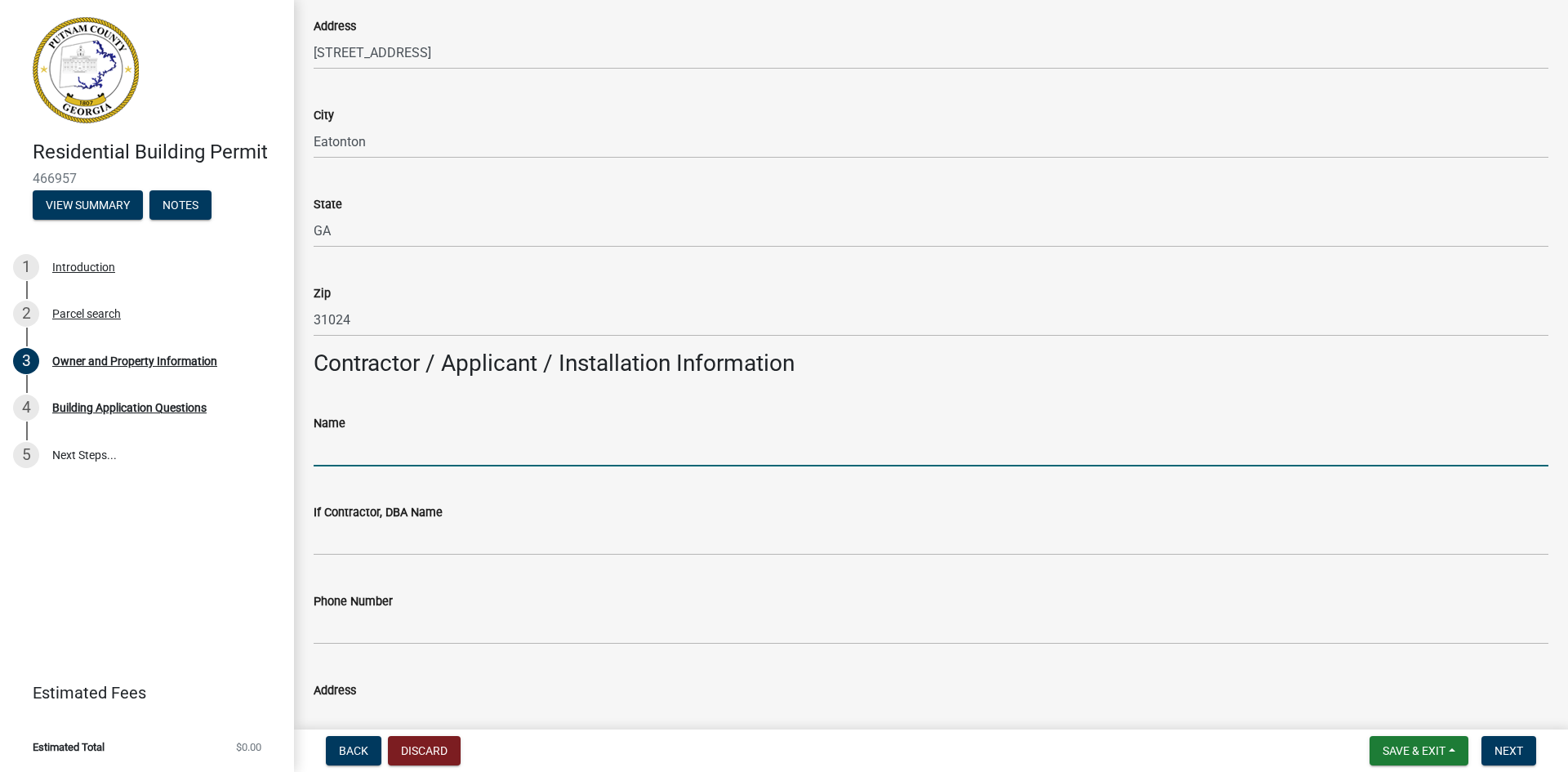
click at [397, 445] on input "Name" at bounding box center [931, 449] width 1235 height 33
type input "Catherine Copelan"
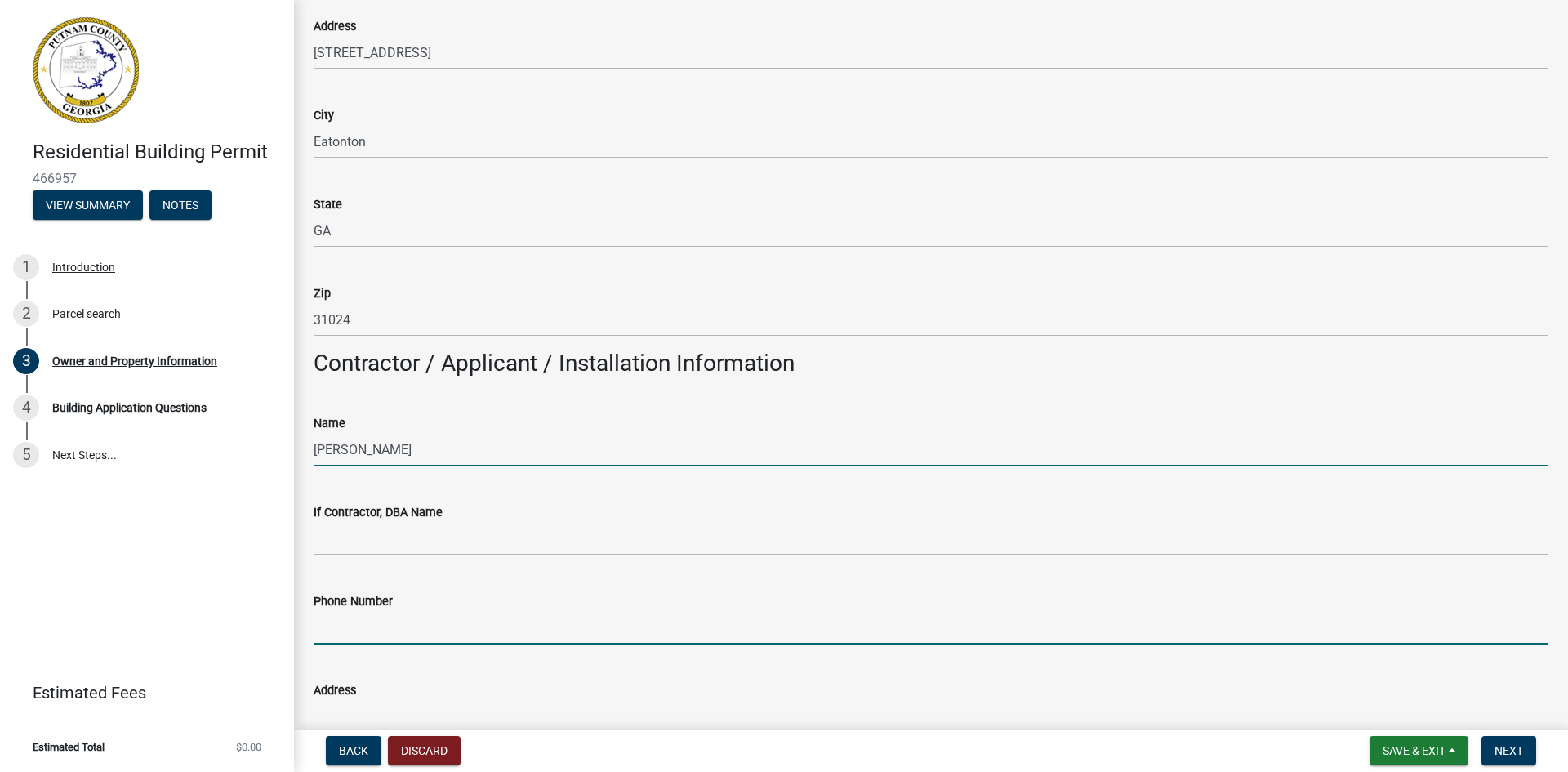
click at [392, 637] on input "Phone Number" at bounding box center [931, 628] width 1235 height 33
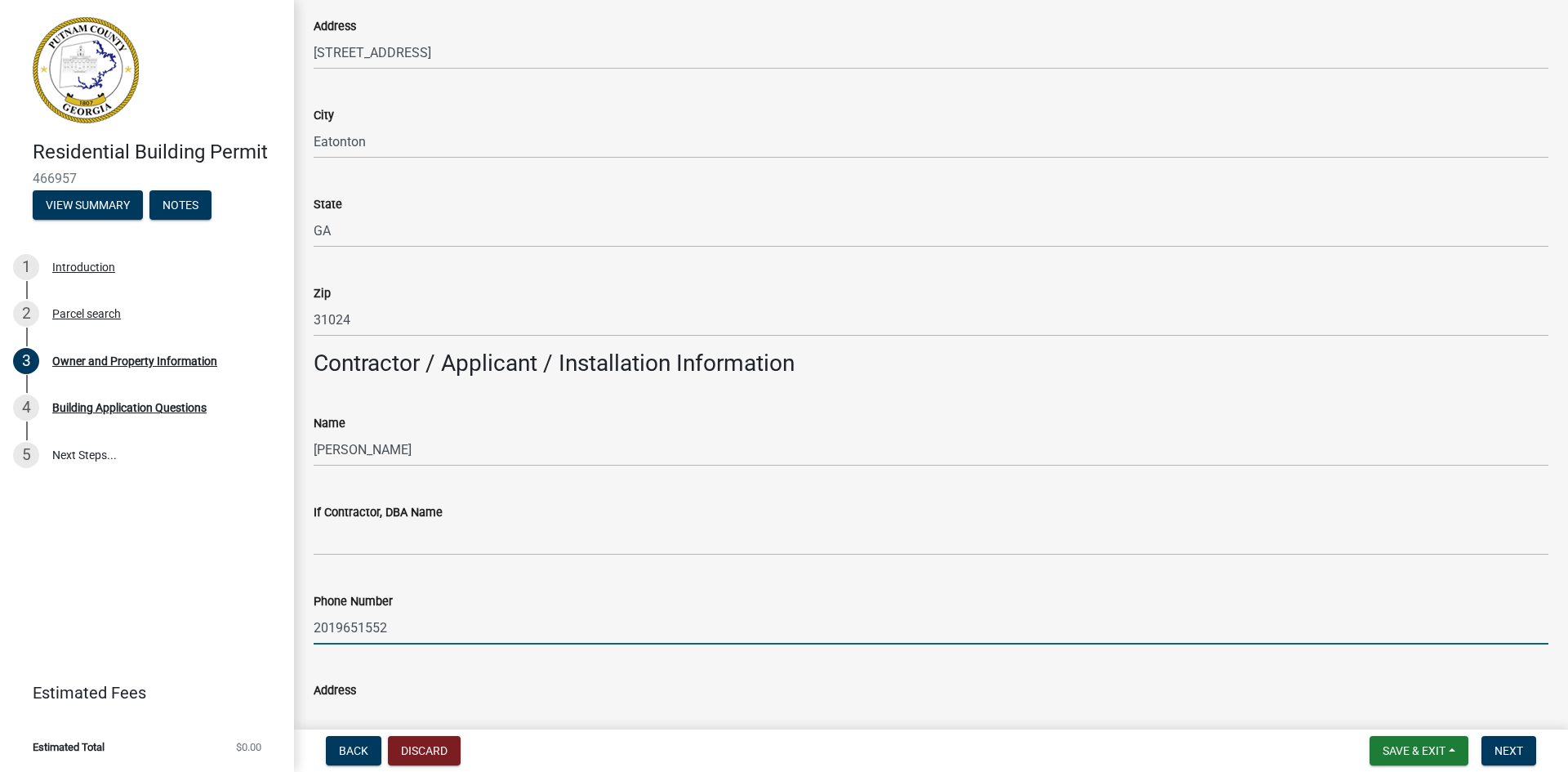
scroll to position [1143, 0]
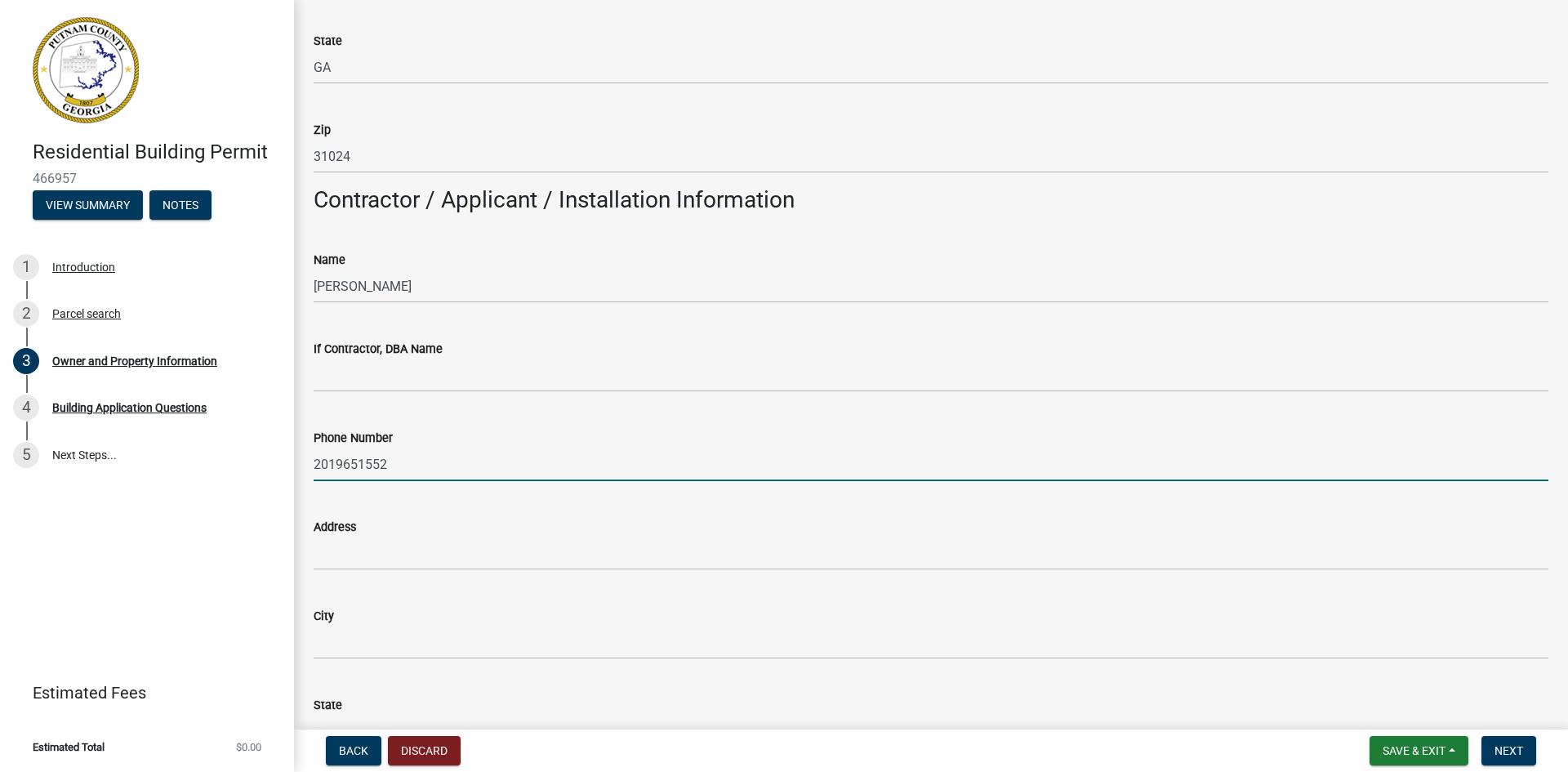
type input "2019651552"
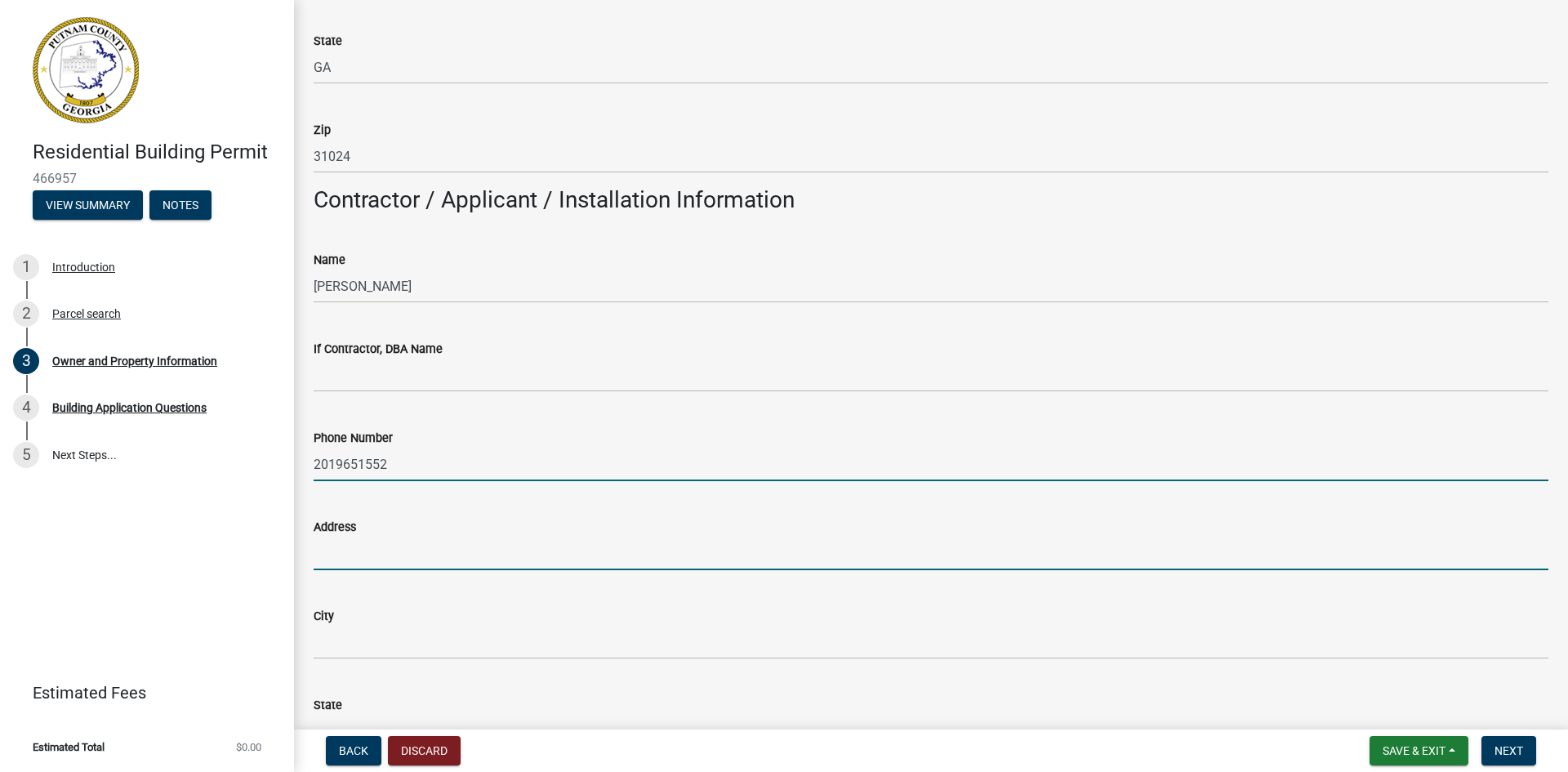
click at [554, 552] on input "Address" at bounding box center [931, 553] width 1235 height 33
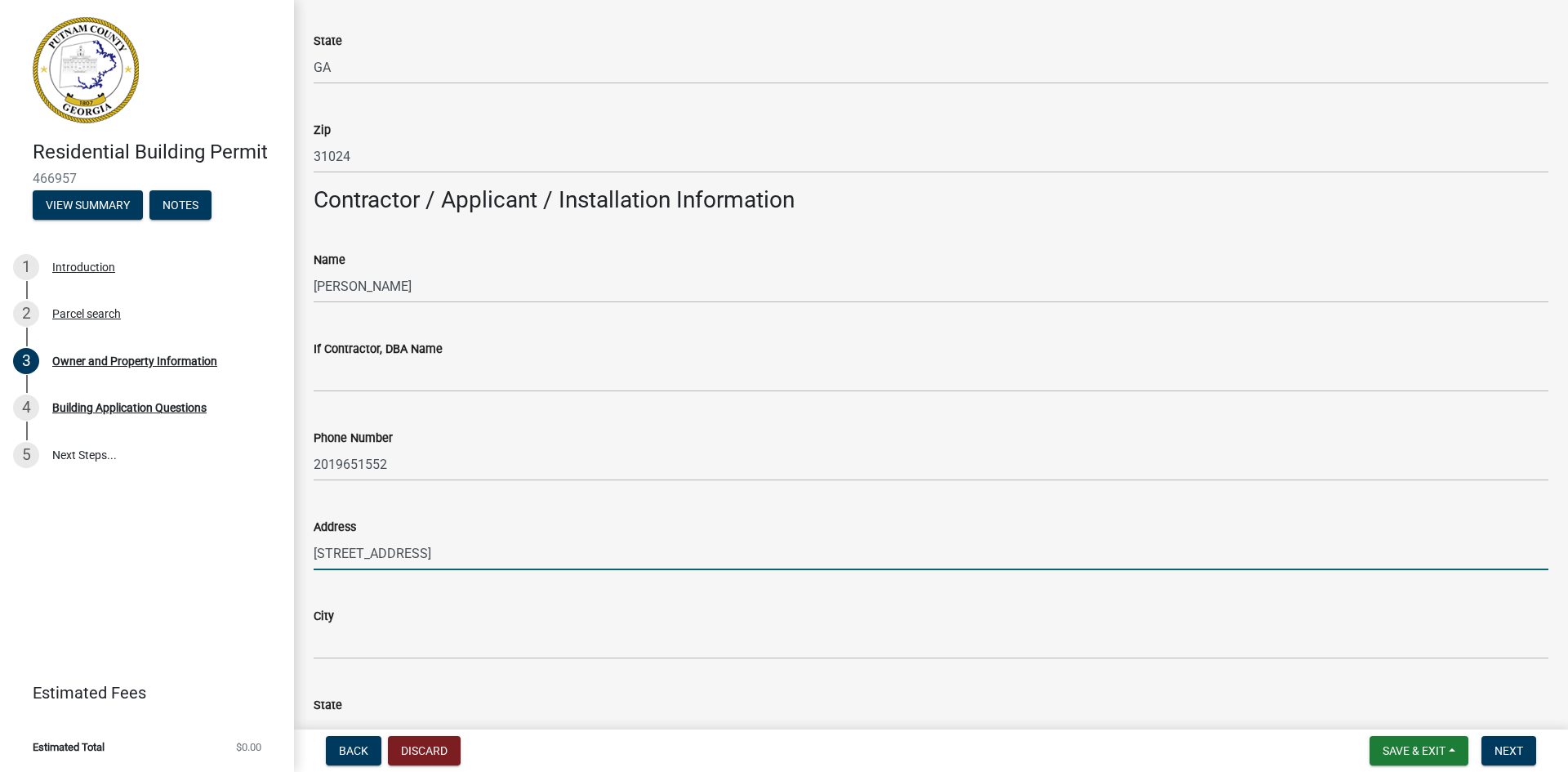
type input "136 Hunters Chase Court"
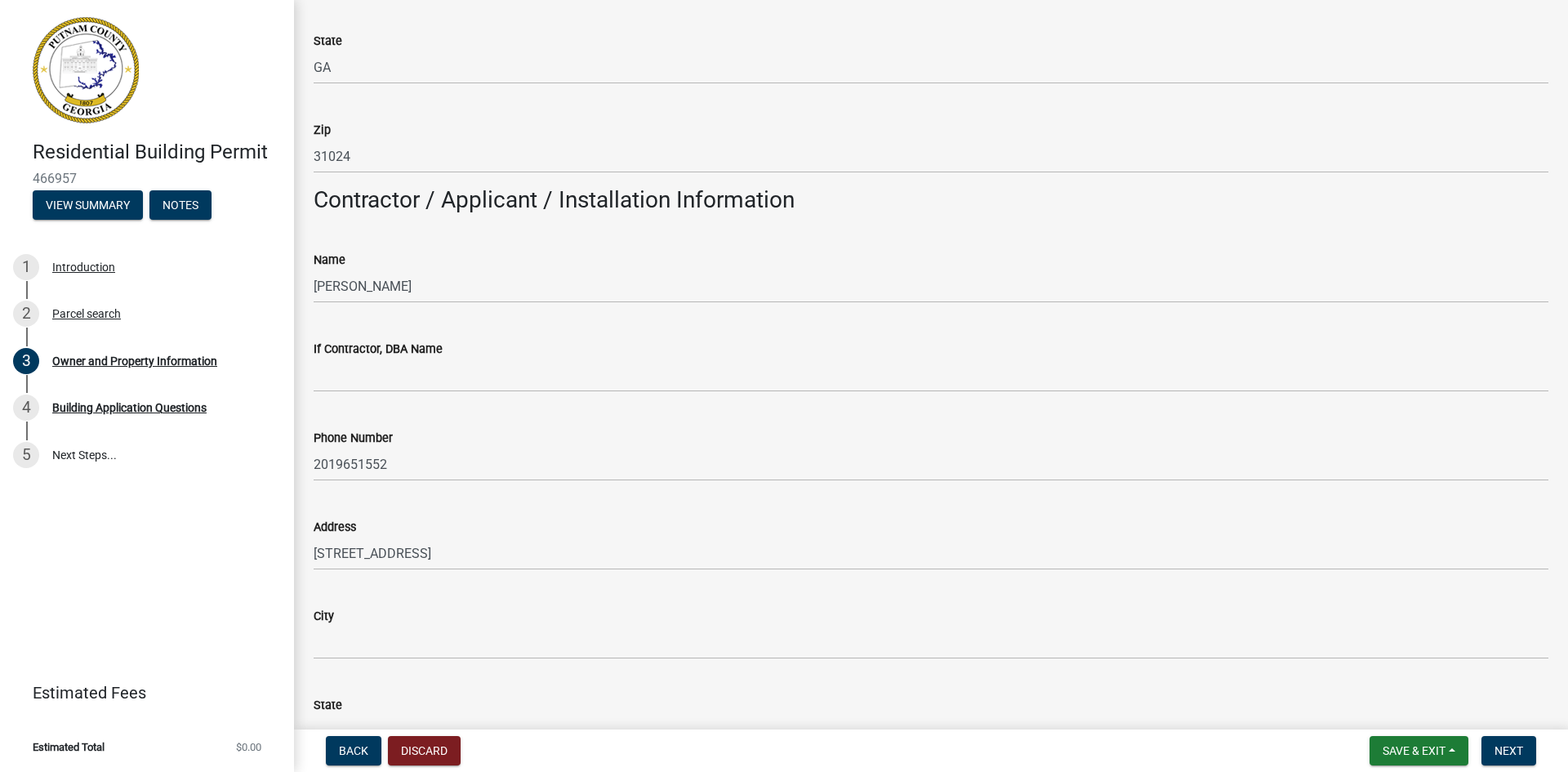
click at [501, 619] on div "City" at bounding box center [931, 615] width 1235 height 20
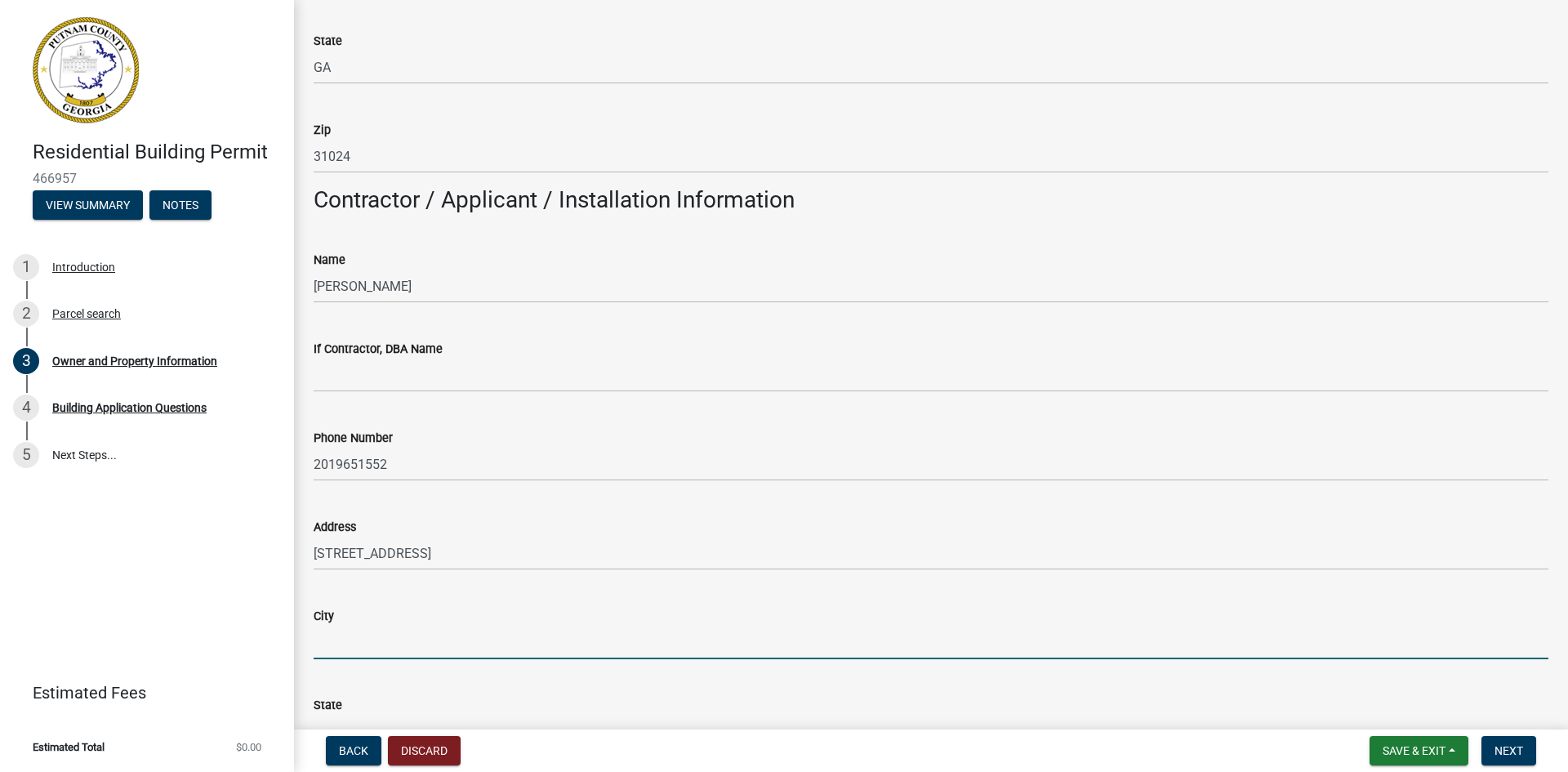
click at [426, 654] on input "City" at bounding box center [931, 643] width 1235 height 33
type input "Eatonton"
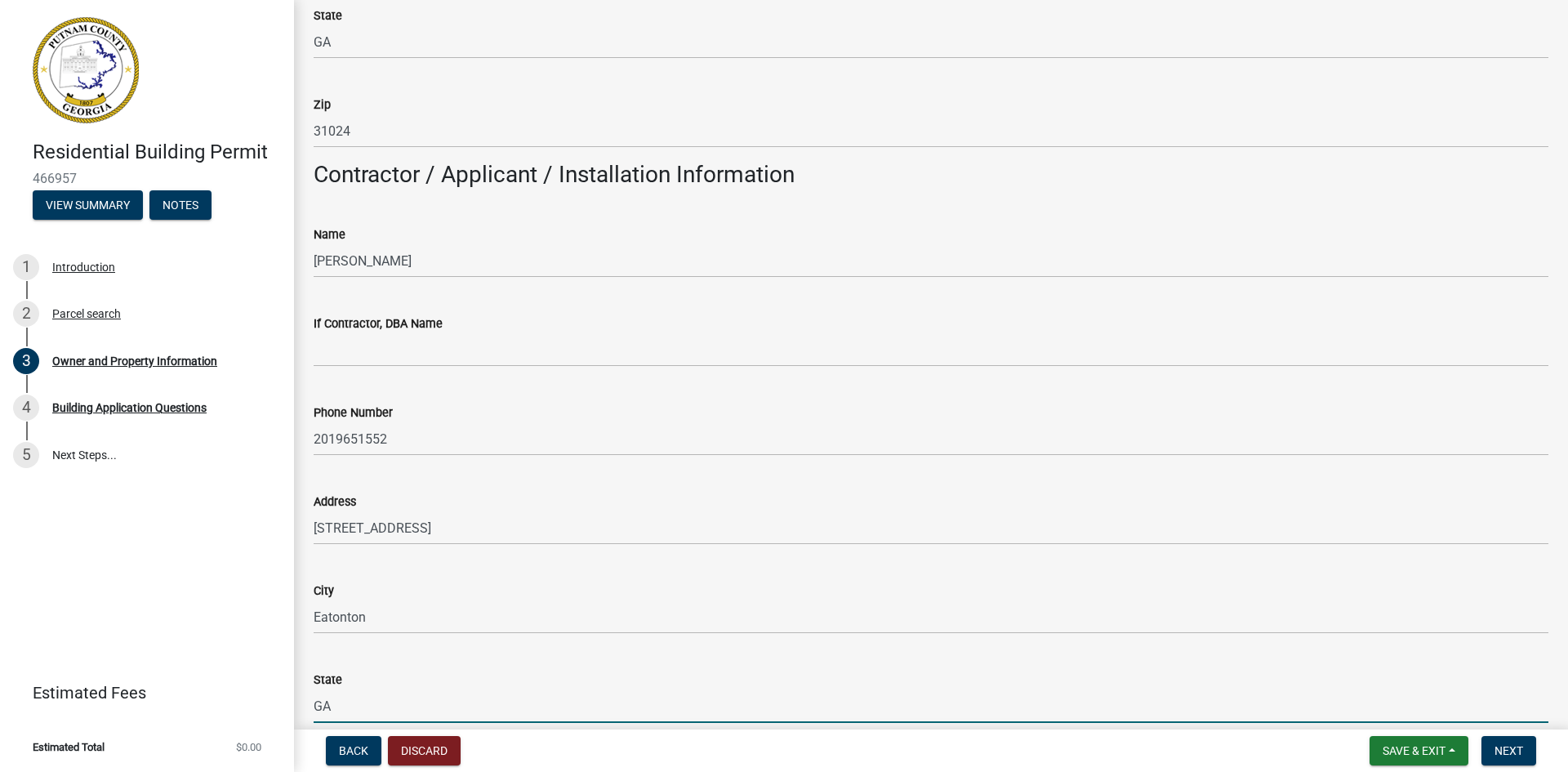
type input "GA"
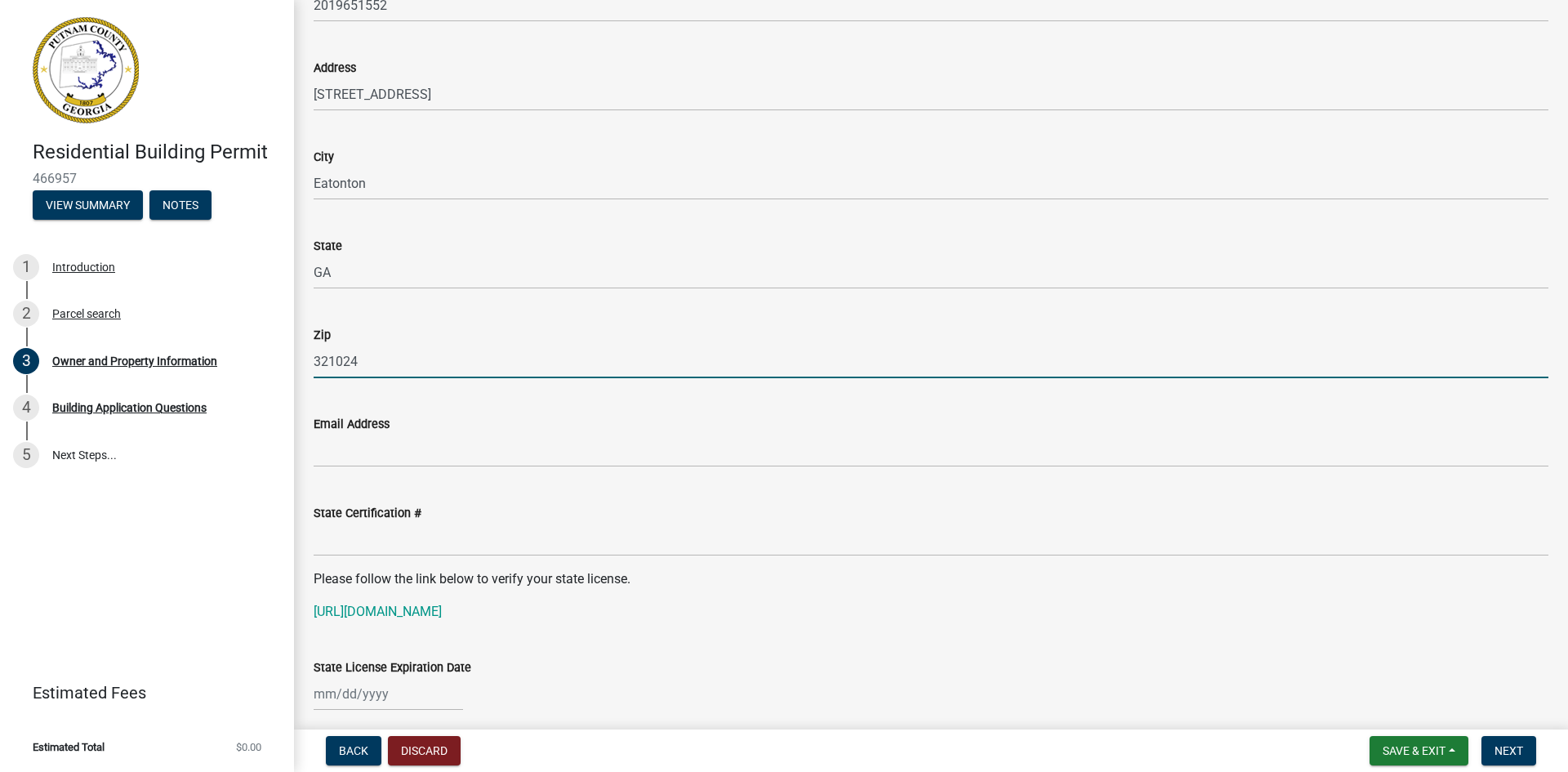
click at [332, 360] on input "321024" at bounding box center [931, 362] width 1235 height 33
type input "31024"
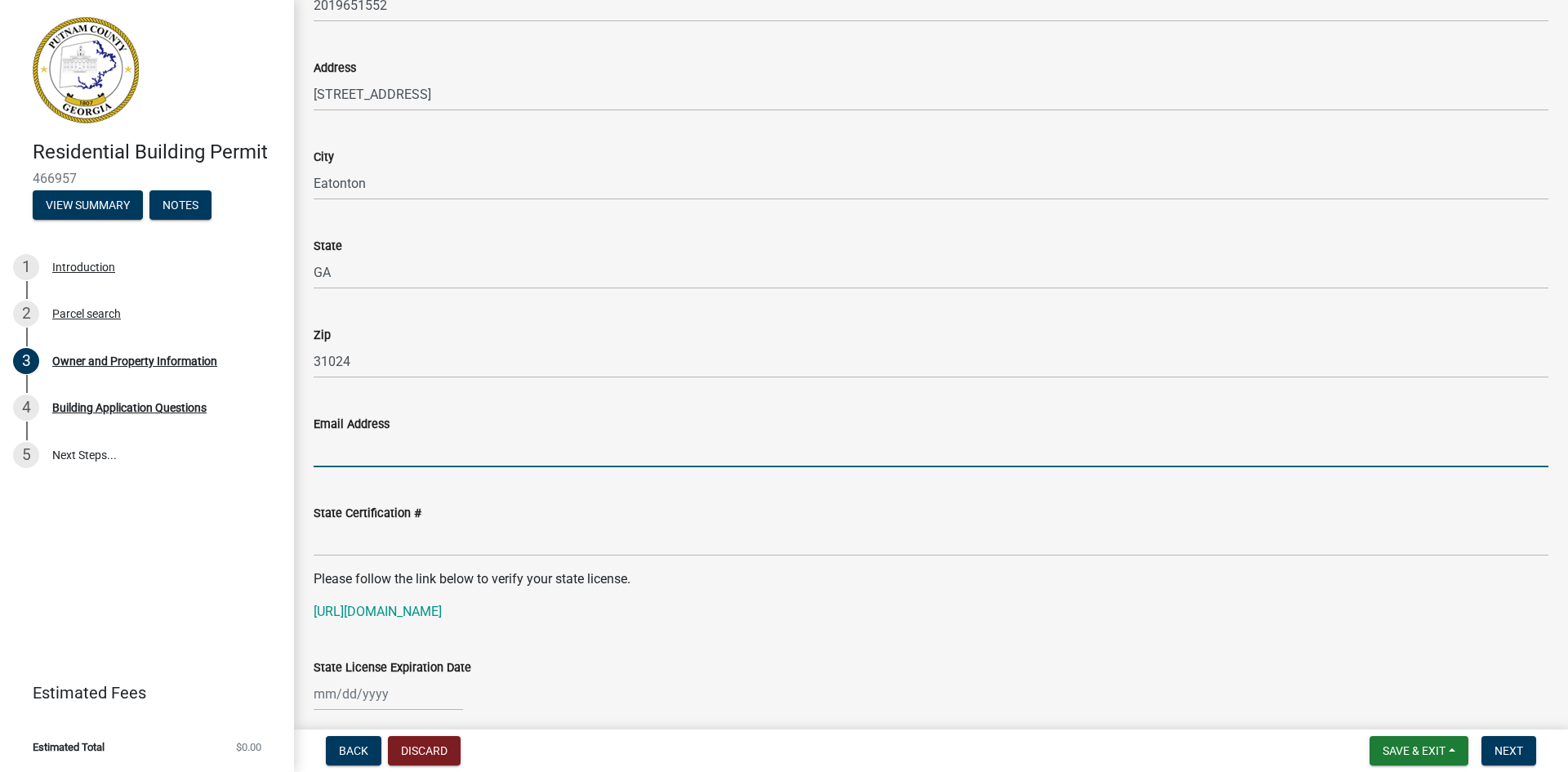
click at [368, 453] on input "Email Address" at bounding box center [931, 450] width 1235 height 33
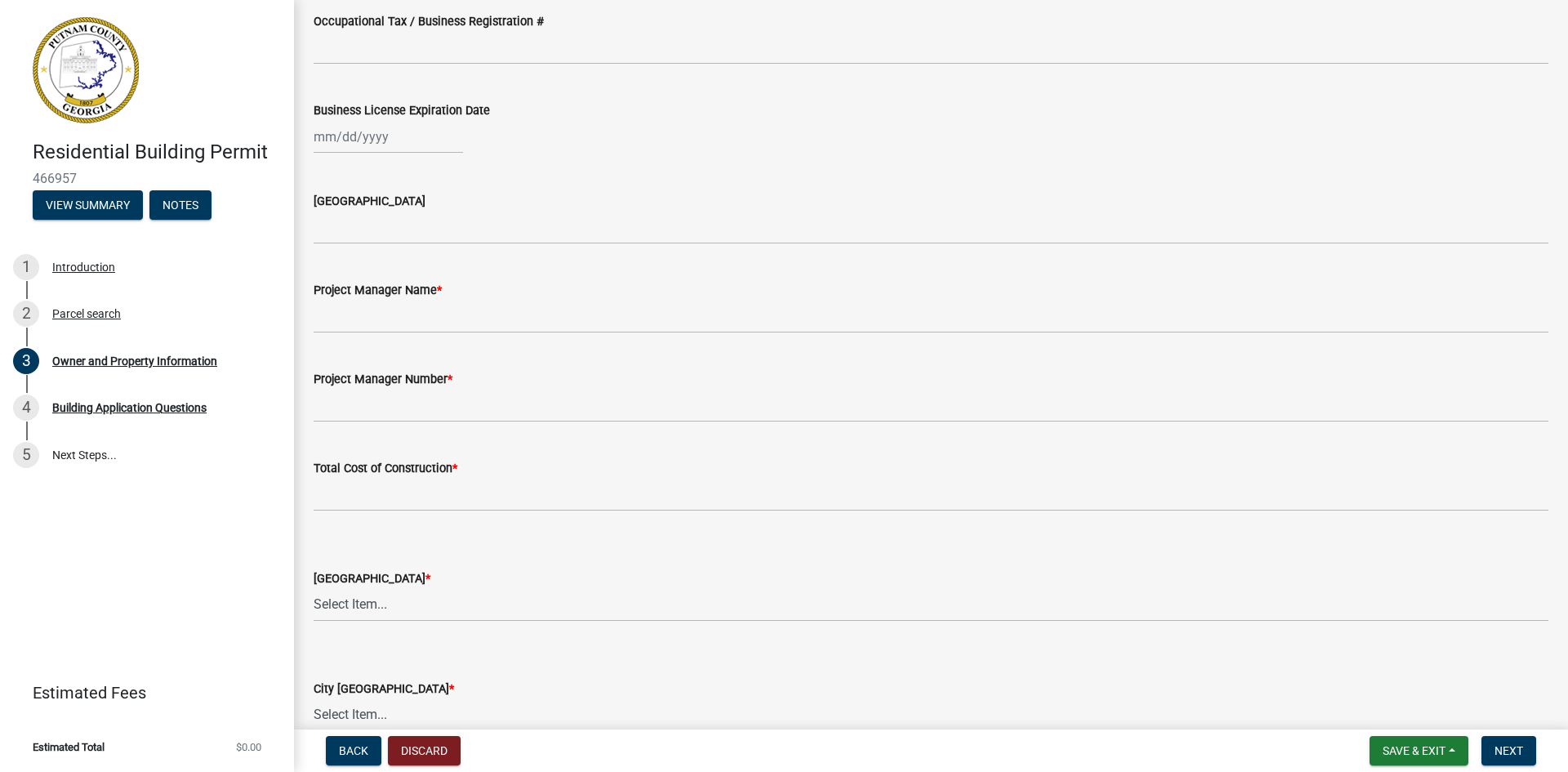
scroll to position [2337, 0]
type input "nenaklaere@gmail.com"
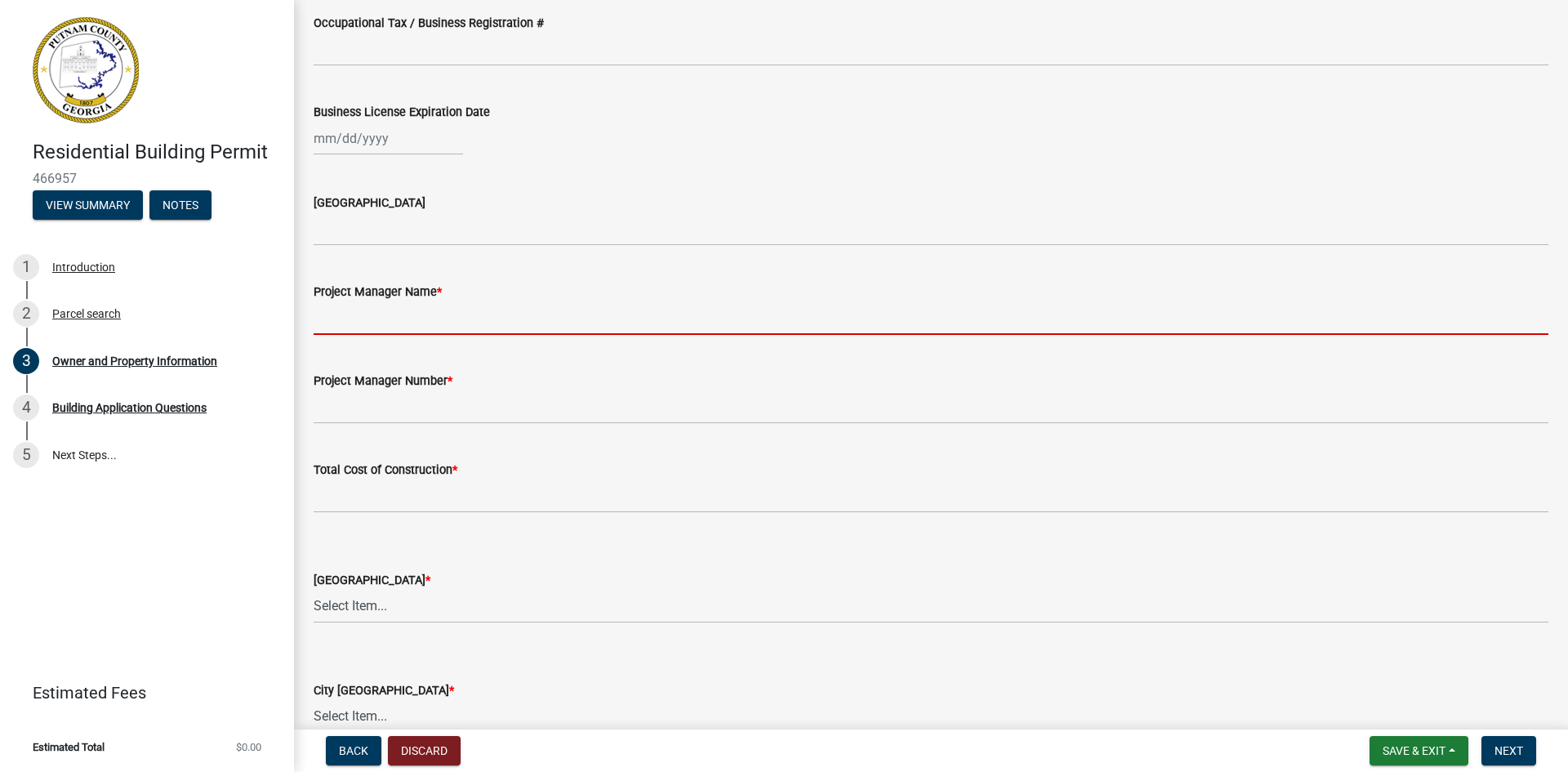
click at [386, 318] on input "Project Manager Name *" at bounding box center [931, 318] width 1235 height 33
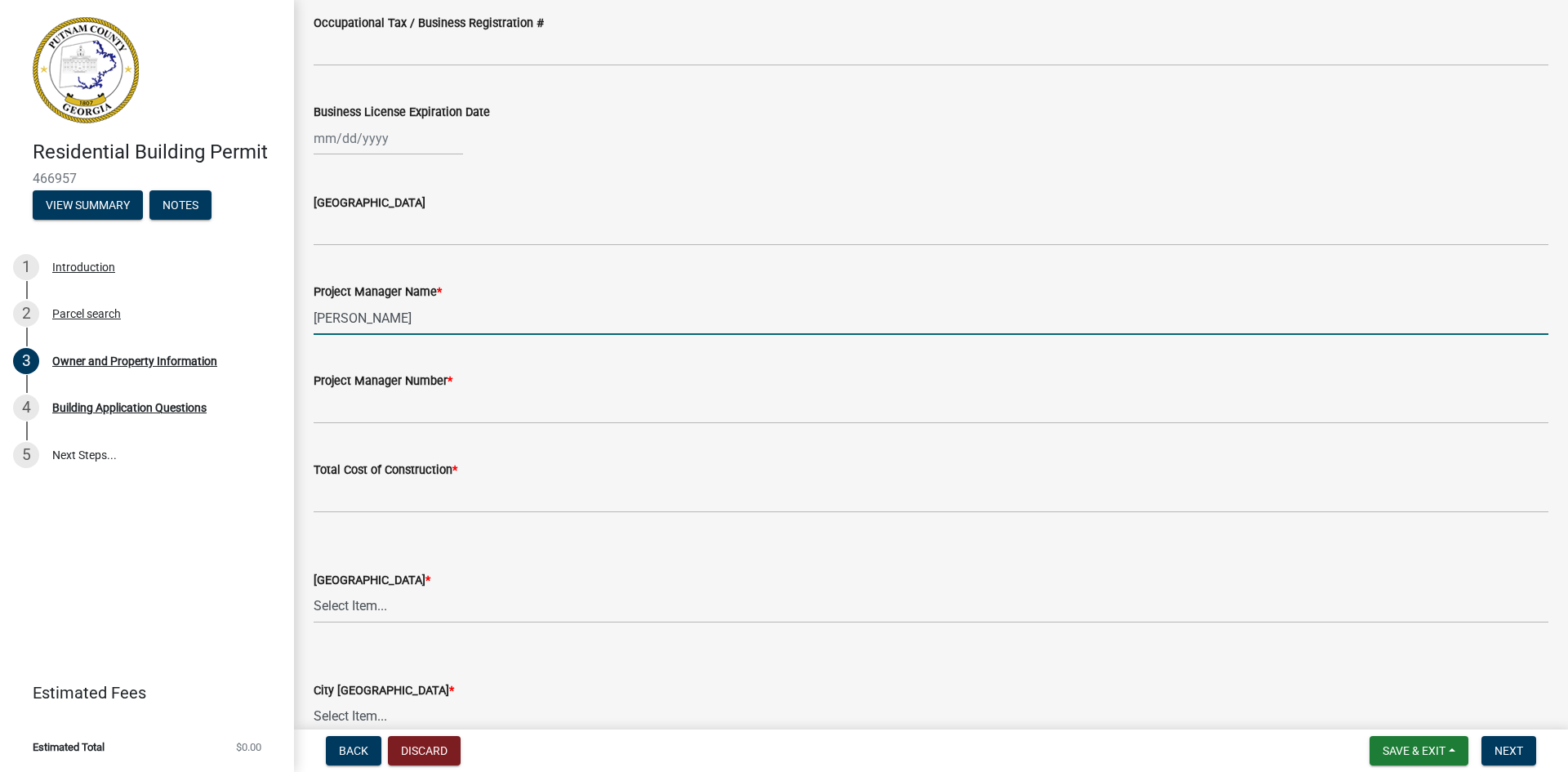
type input "Maria Siffert"
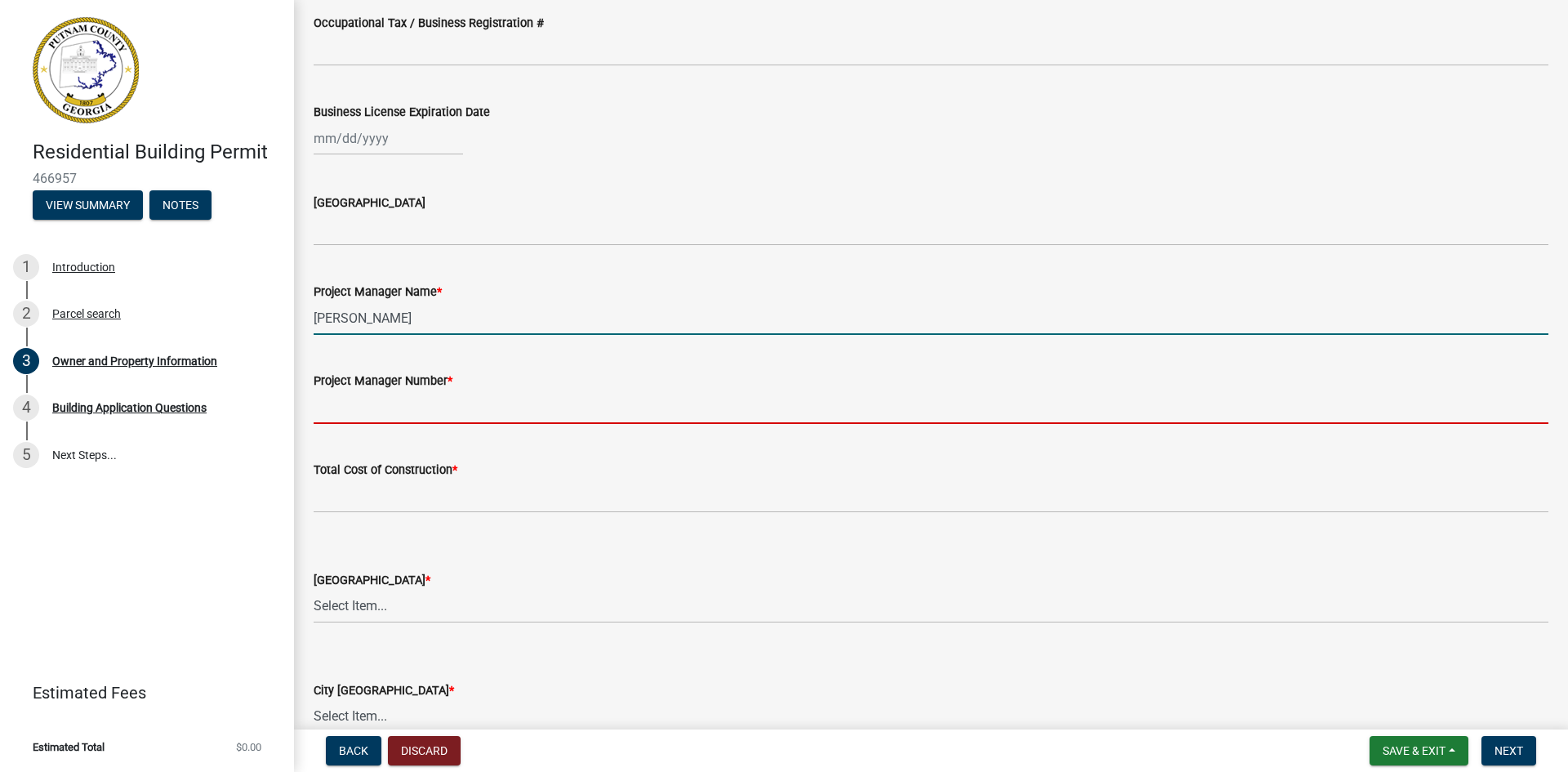
click at [382, 406] on input "Project Manager Number *" at bounding box center [931, 407] width 1235 height 33
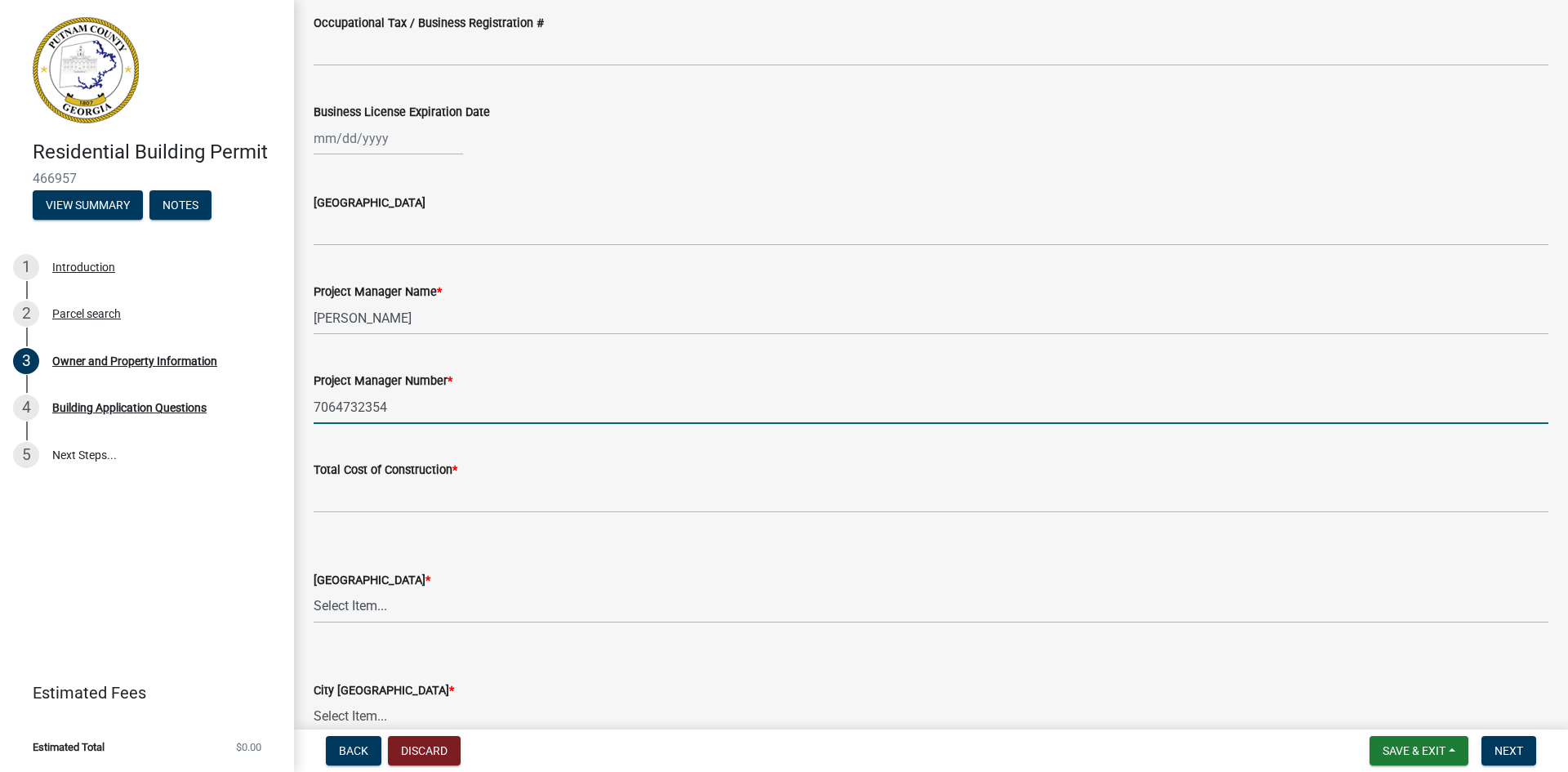
type input "7064732354"
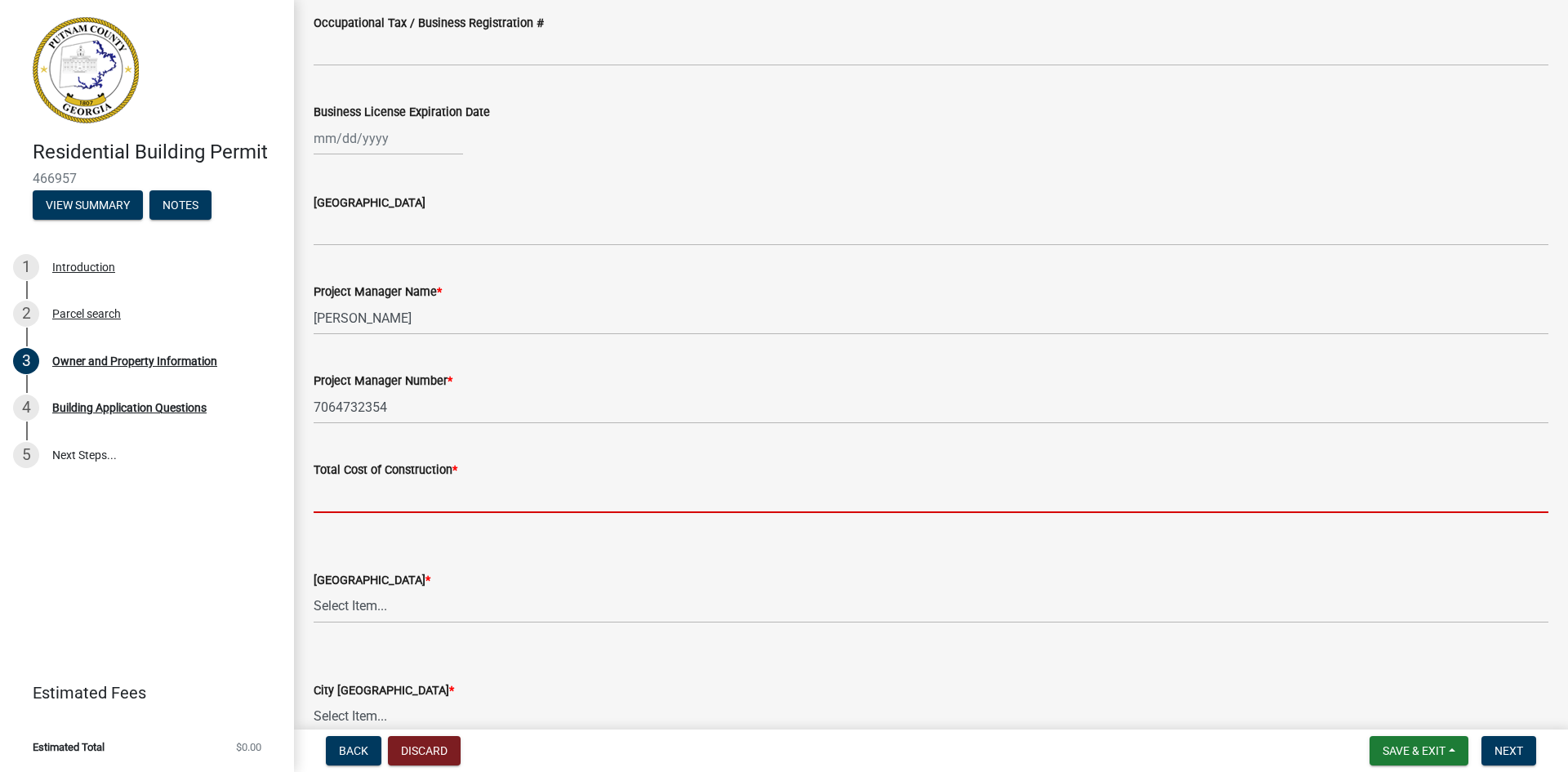
click at [413, 500] on input "text" at bounding box center [931, 496] width 1235 height 33
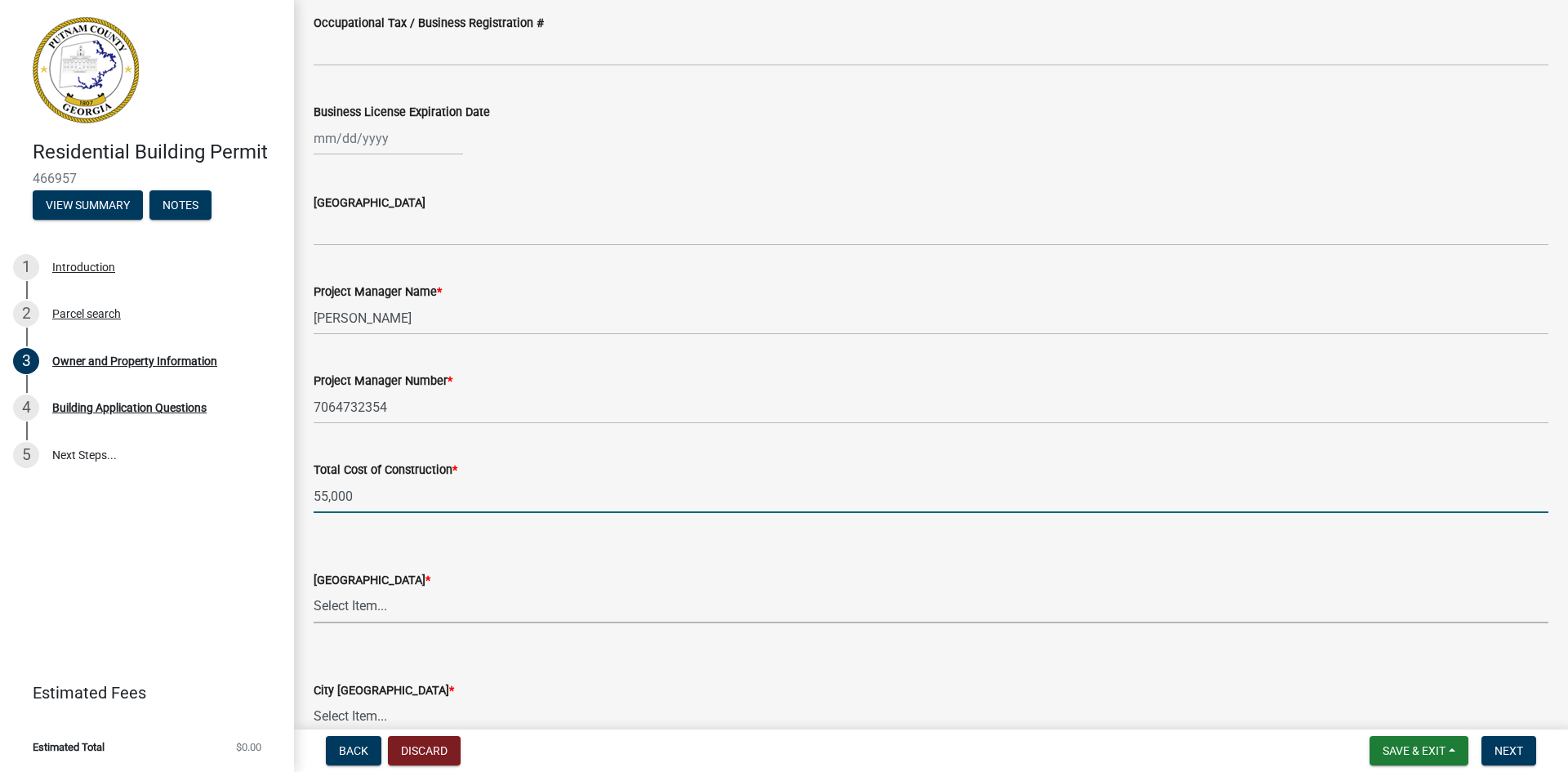
type input "55000"
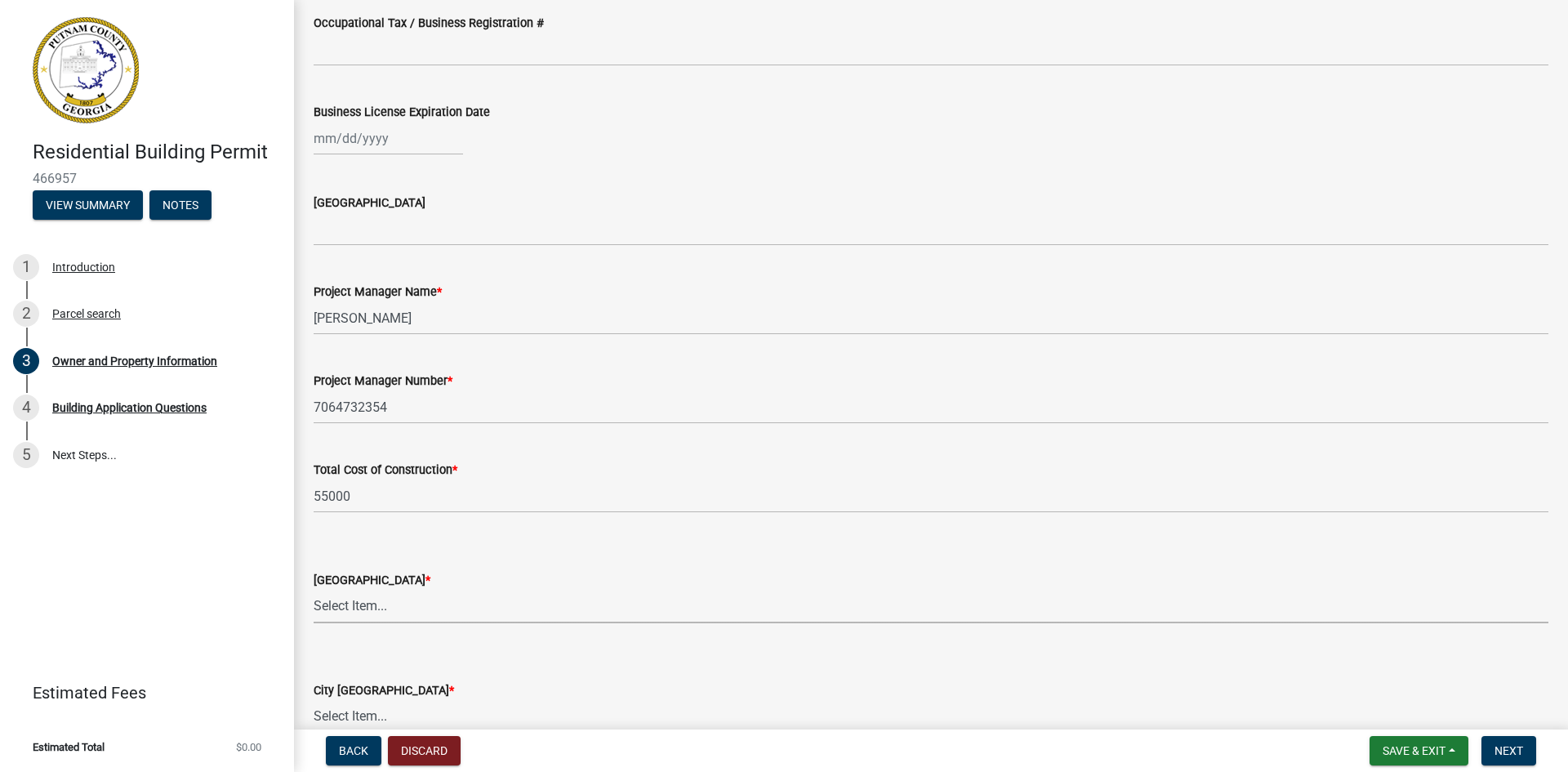
click at [398, 598] on select "Select Item... AG-1 R-1R R-1 R-2 MHP RM-1 RM-3 C-1 C-2 I-M PUD N/A" at bounding box center [931, 606] width 1235 height 33
click at [313, 590] on select "Select Item... AG-1 R-1R R-1 R-2 MHP RM-1 RM-3 C-1 C-2 I-M PUD N/A" at bounding box center [931, 606] width 1235 height 33
select select "a4366e26-0f82-401b-a682-956e4112ff86"
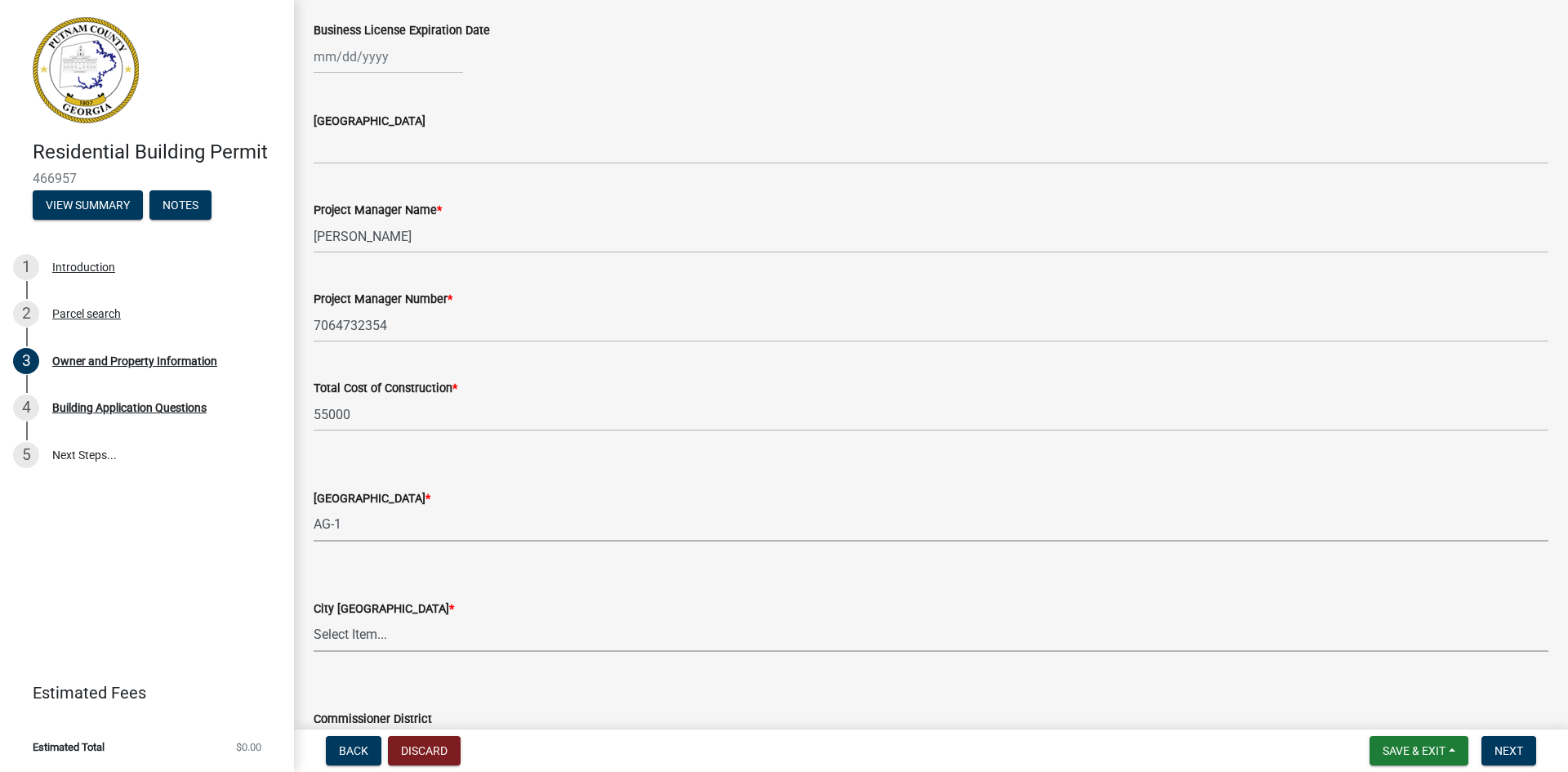
click at [403, 643] on select "Select Item... A-1 A-2 R-1 R-2 R-3 R-4 MHP C-1 C-2 I-1 I-2 DB FH H-P N/A" at bounding box center [931, 635] width 1235 height 33
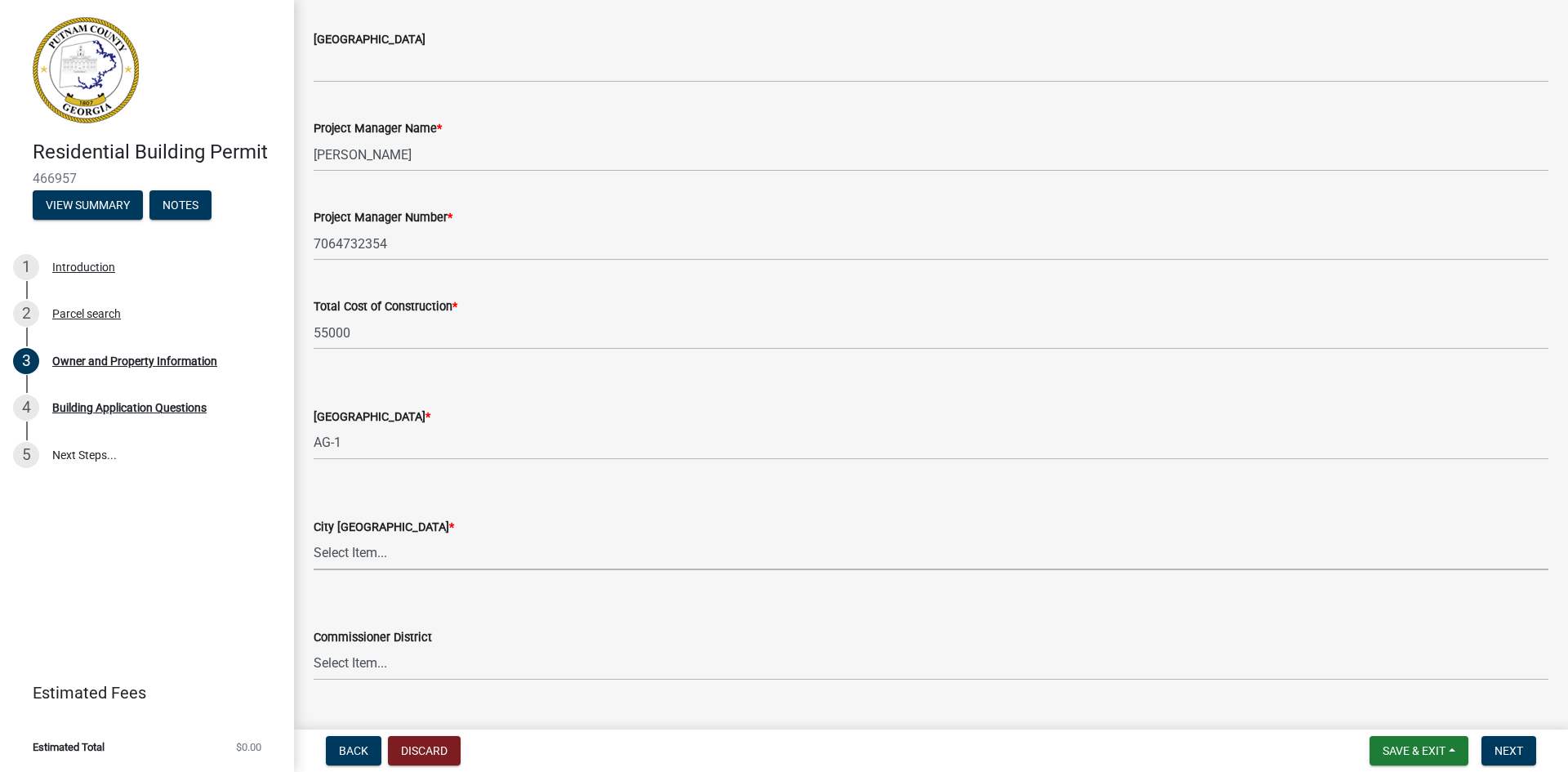
scroll to position [2582, 0]
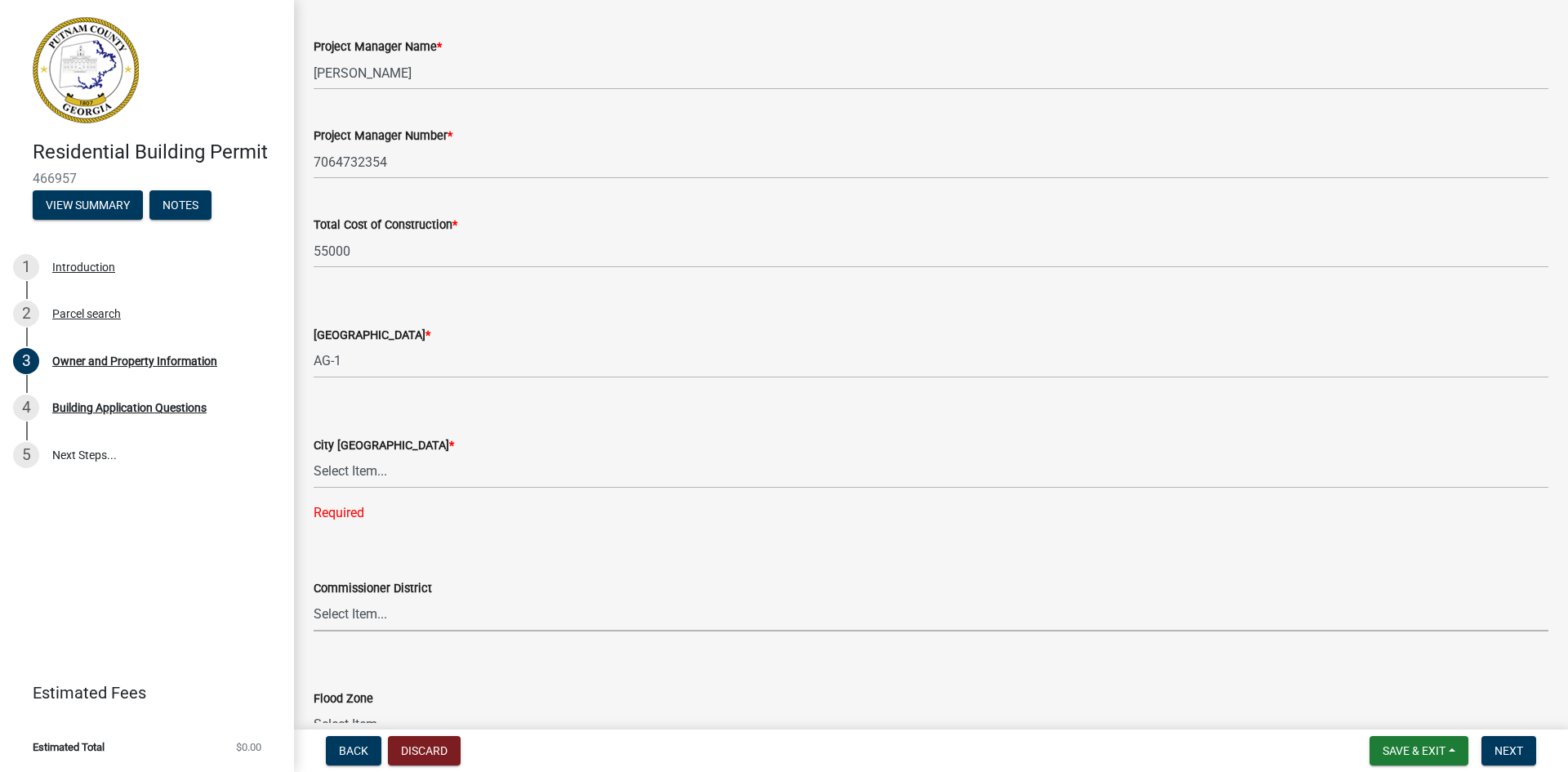
click at [426, 584] on div "Commissioner District Select Item... District 1 District 2 District 3 District 4" at bounding box center [931, 605] width 1235 height 53
click at [426, 584] on label "Commissioner District" at bounding box center [372, 589] width 118 height 11
click at [426, 598] on select "Select Item... District 1 District 2 District 3 District 4" at bounding box center [931, 615] width 1235 height 33
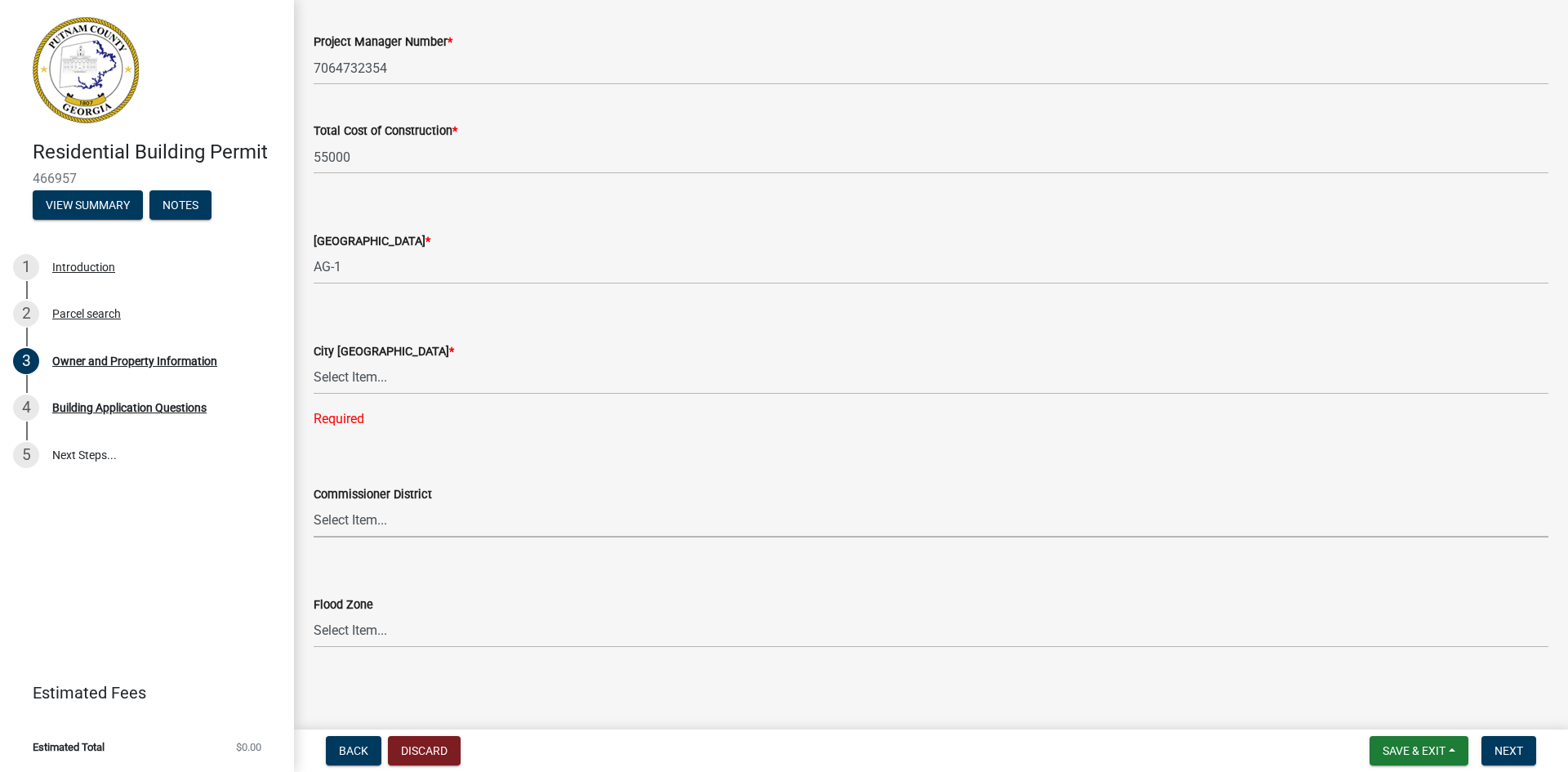
scroll to position [2680, 0]
click at [407, 632] on select "Select Item... Zone A Zone V Zone A99 Zone AE Zone AO Zone AH Zone VE Zone AR Z…" at bounding box center [931, 628] width 1235 height 33
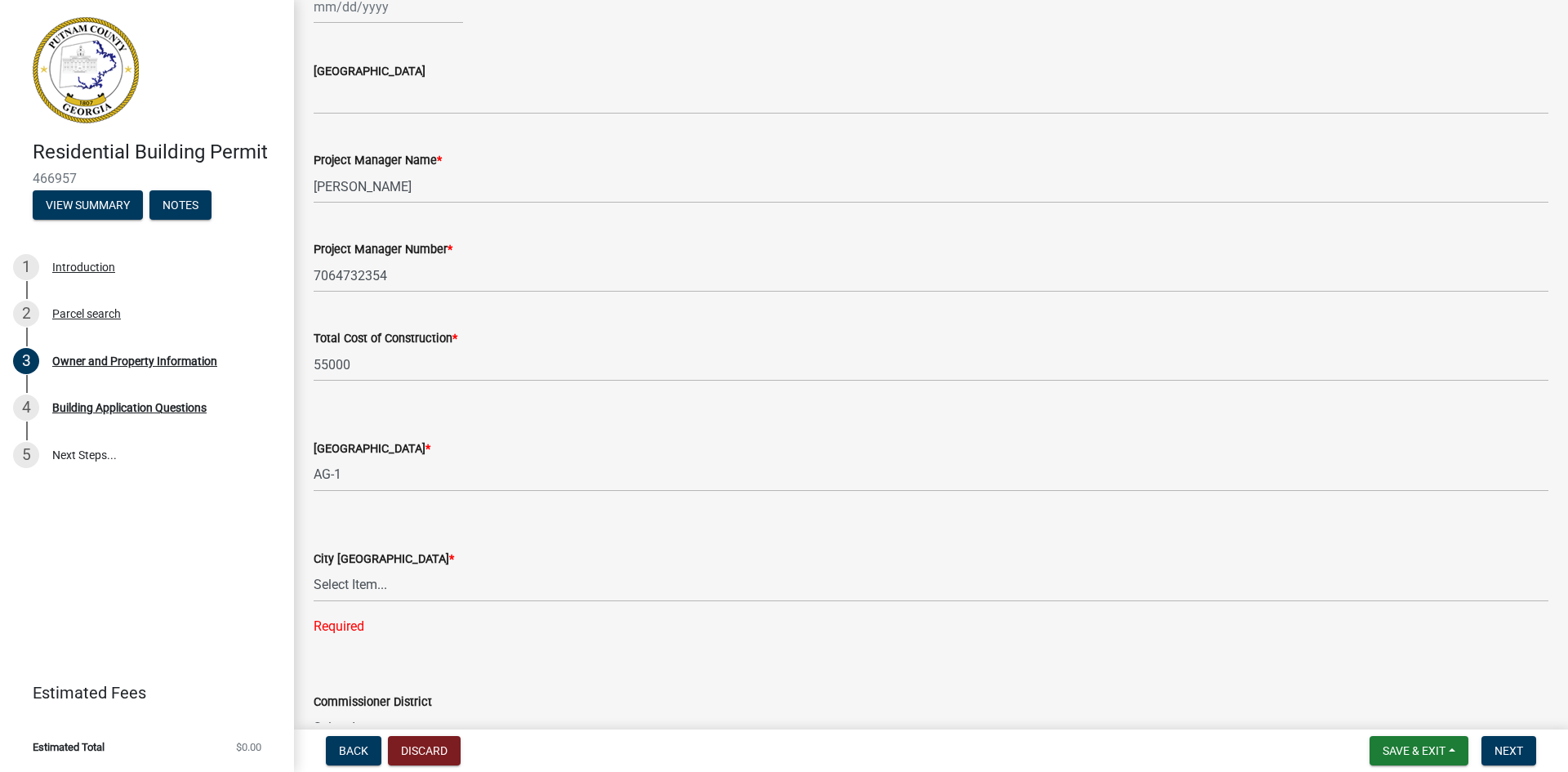
scroll to position [2434, 0]
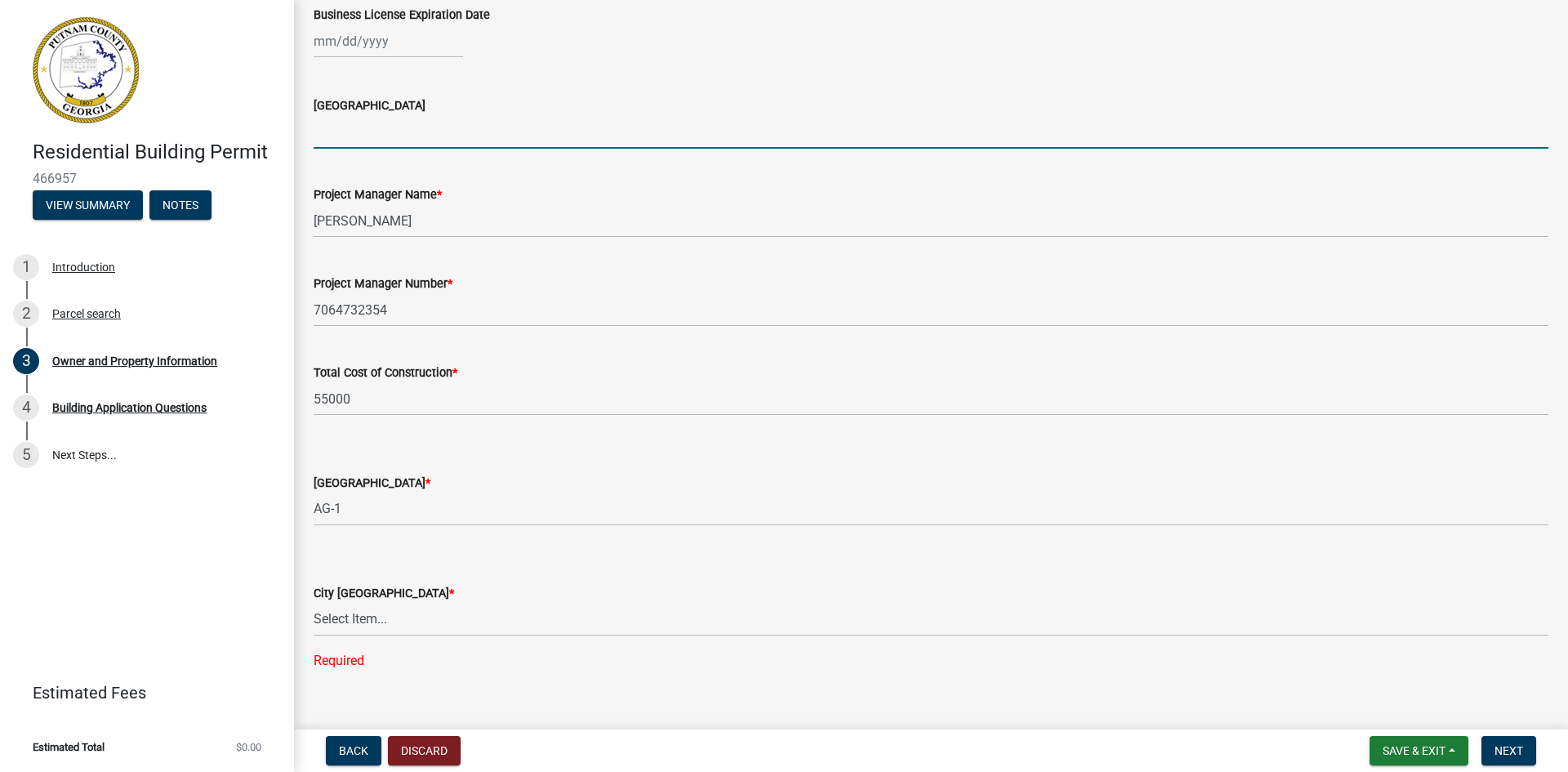
click at [352, 128] on input "Issuing County" at bounding box center [931, 132] width 1235 height 33
type input "Putnam"
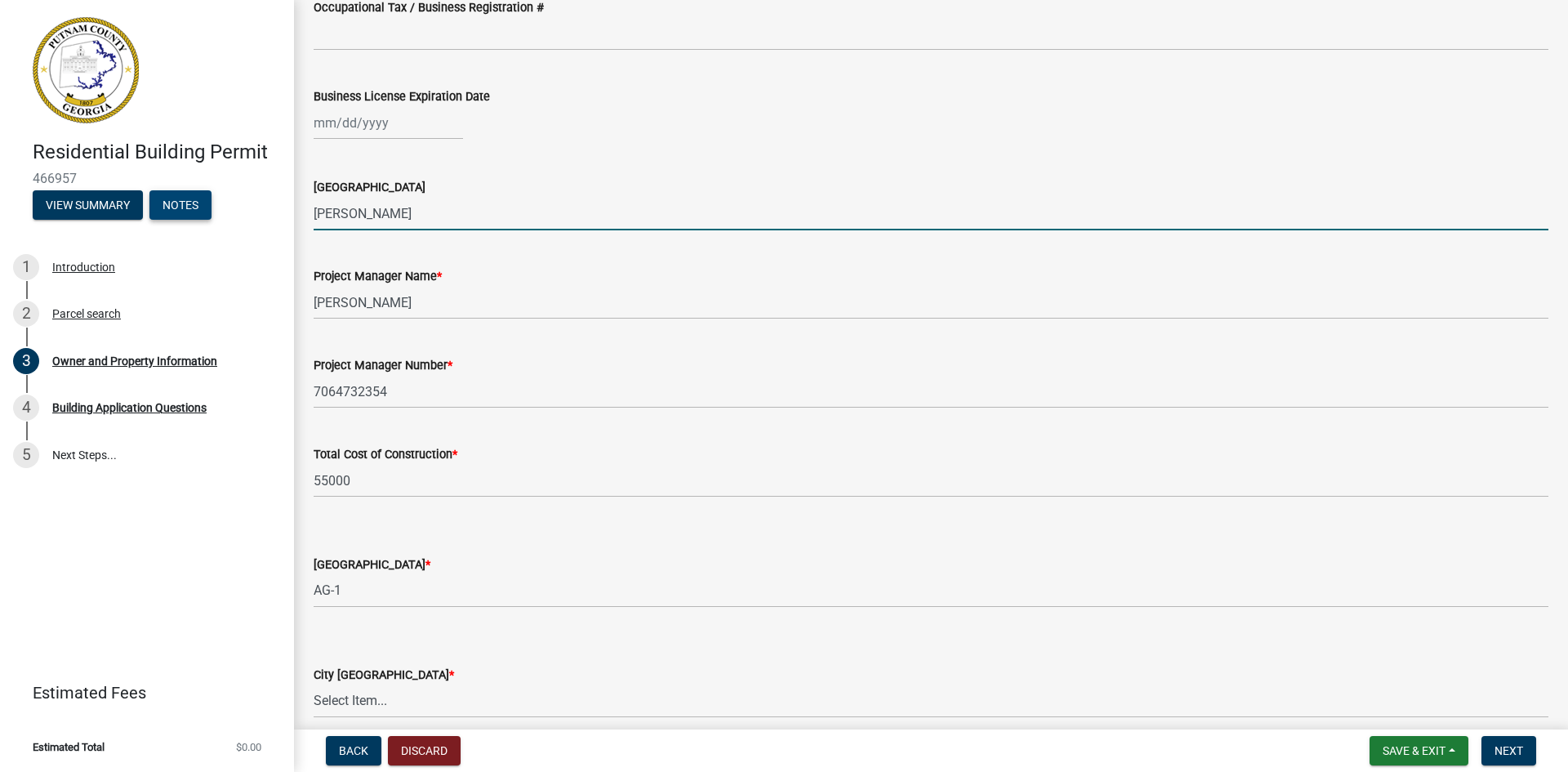
drag, startPoint x: 375, startPoint y: 215, endPoint x: 212, endPoint y: 214, distance: 163.0
click at [212, 214] on div "Residential Building Permit 466957 View Summary Notes 1 Introduction 2 Parcel s…" at bounding box center [784, 386] width 1568 height 772
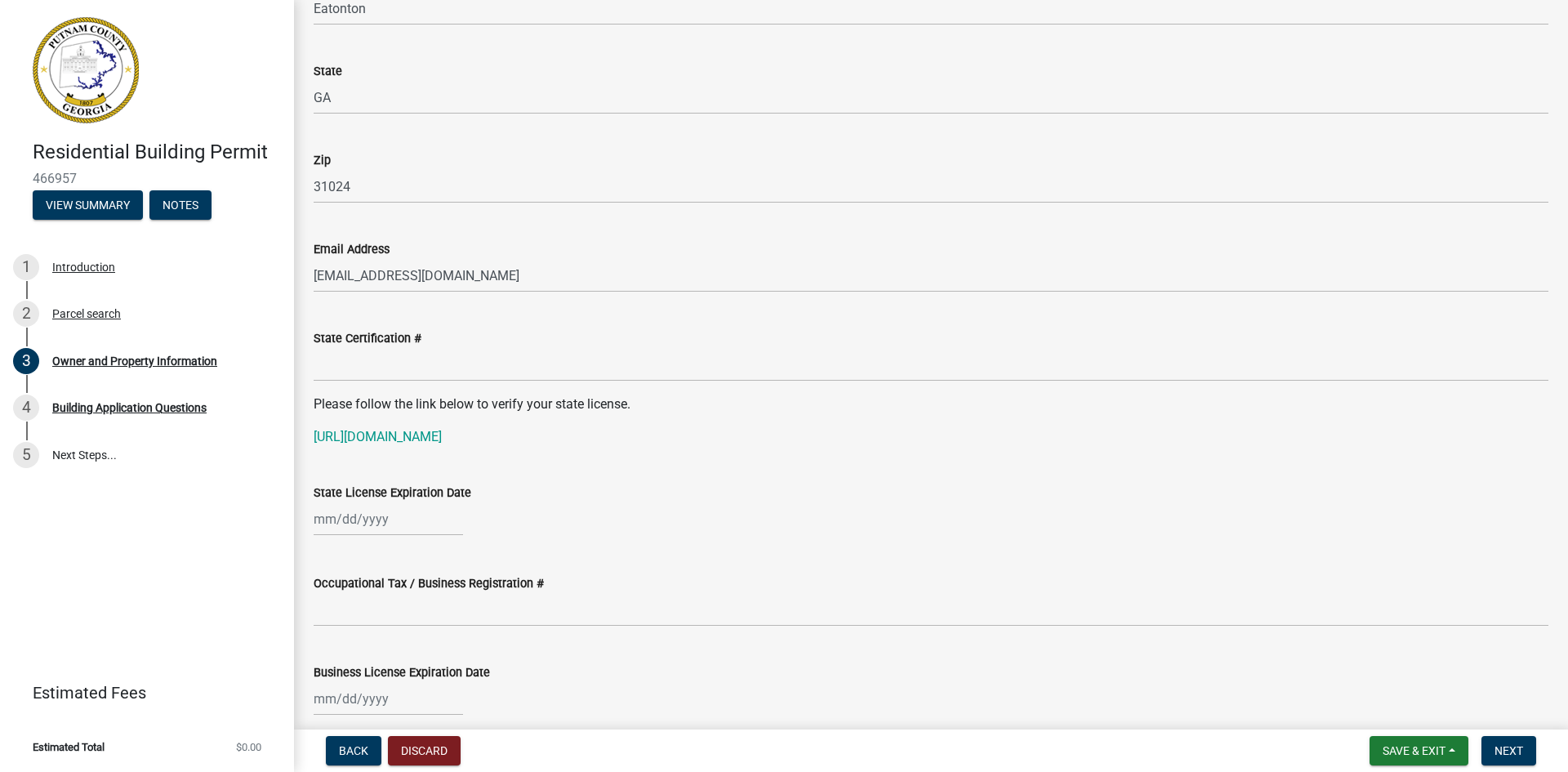
scroll to position [1777, 0]
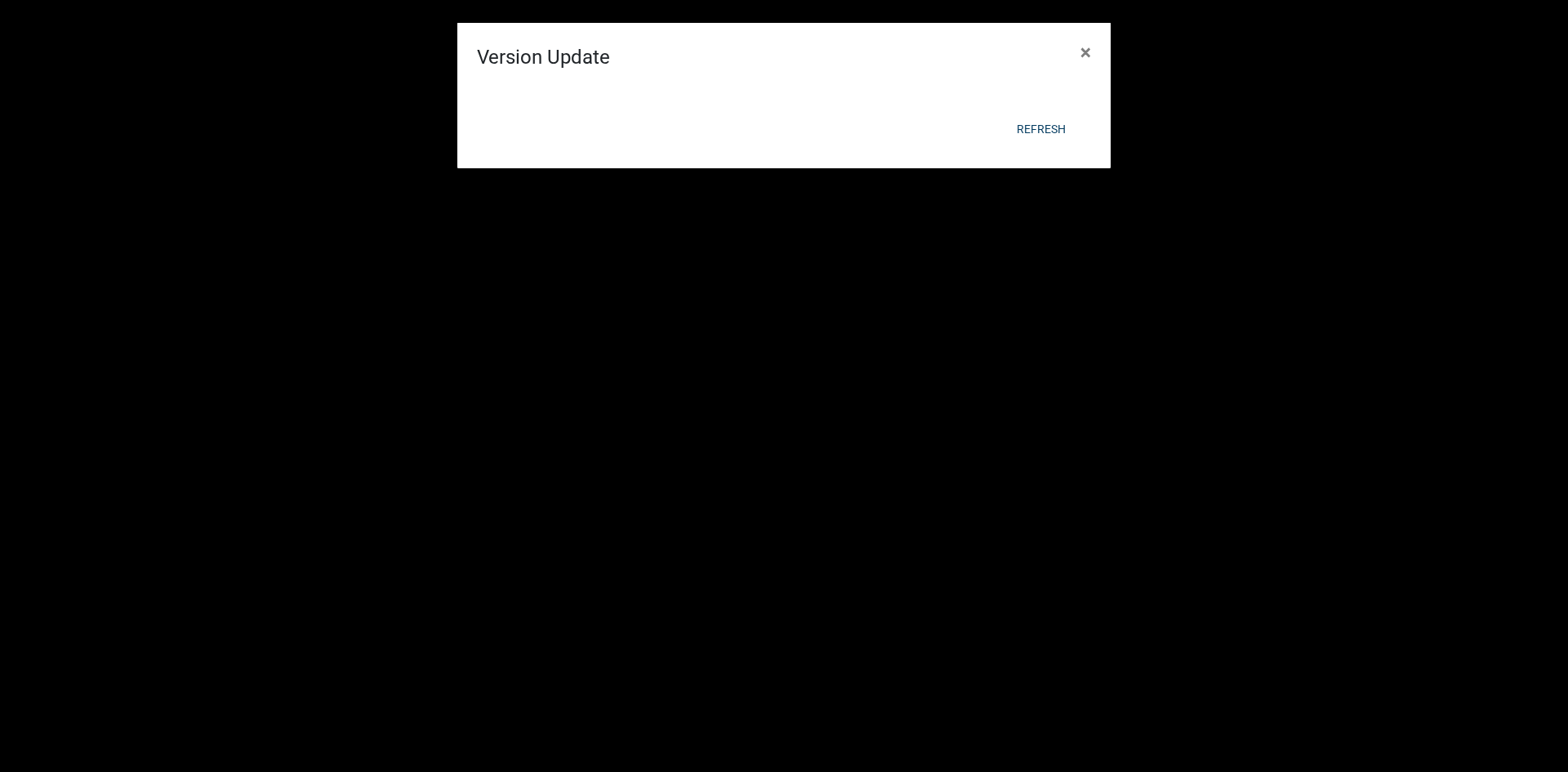
click at [1028, 120] on div "This site has been updated. Please Refresh to get the latest version." at bounding box center [784, 100] width 653 height 56
click at [1102, 55] on button "×" at bounding box center [1086, 52] width 37 height 46
click at [1098, 47] on button "×" at bounding box center [1086, 52] width 37 height 46
click at [1043, 127] on div "Version Update × Refresh" at bounding box center [784, 55] width 653 height 145
click at [1035, 126] on button "Refresh" at bounding box center [1041, 129] width 75 height 30
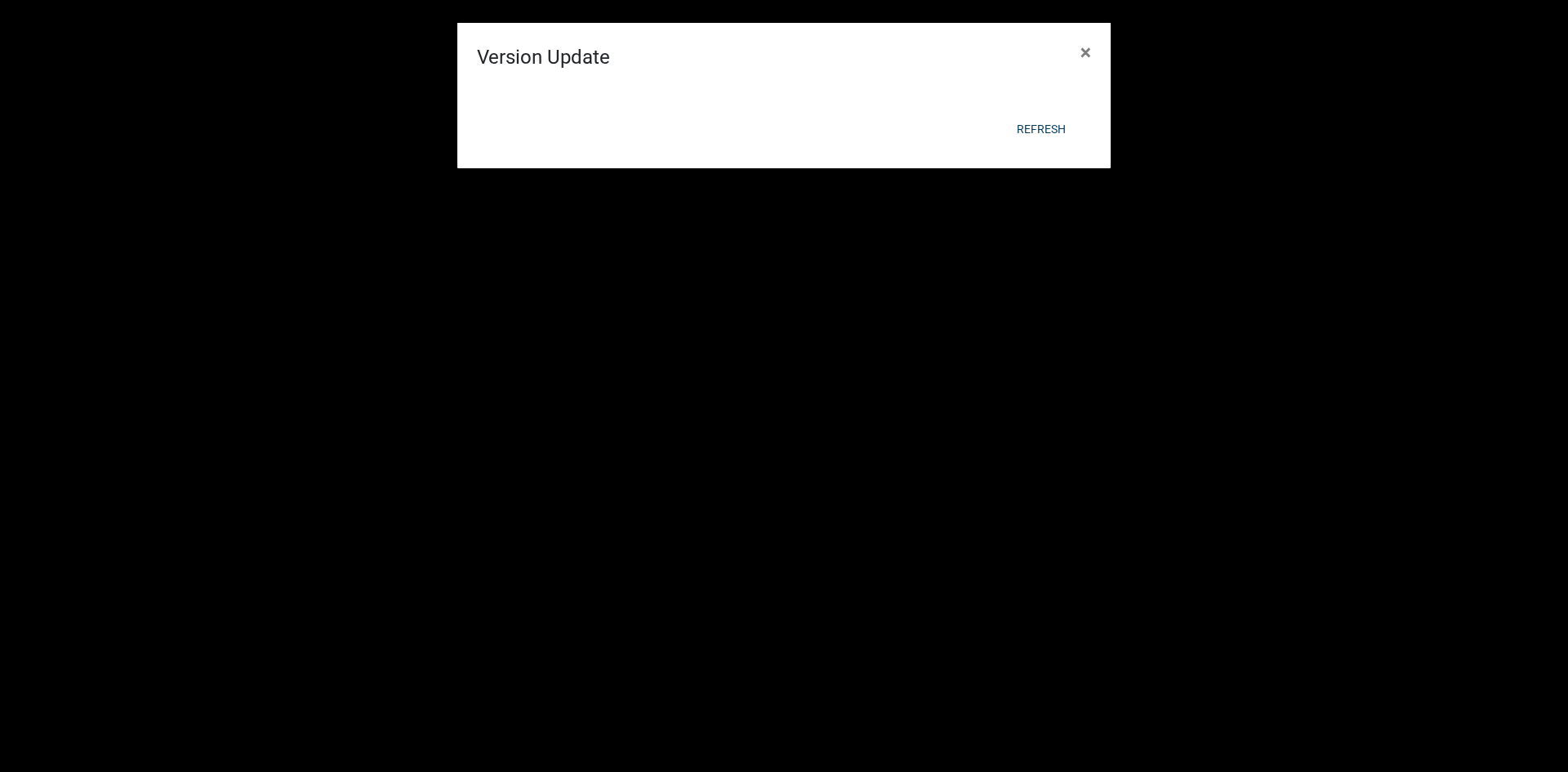
click at [1088, 41] on span "×" at bounding box center [1085, 52] width 10 height 23
click at [1084, 23] on span "×" at bounding box center [1085, 11] width 10 height 23
click at [1082, 41] on span "×" at bounding box center [1085, 52] width 10 height 23
click at [1091, 34] on button "×" at bounding box center [1086, 52] width 37 height 46
click at [1021, 128] on button "Refresh" at bounding box center [1041, 129] width 75 height 30
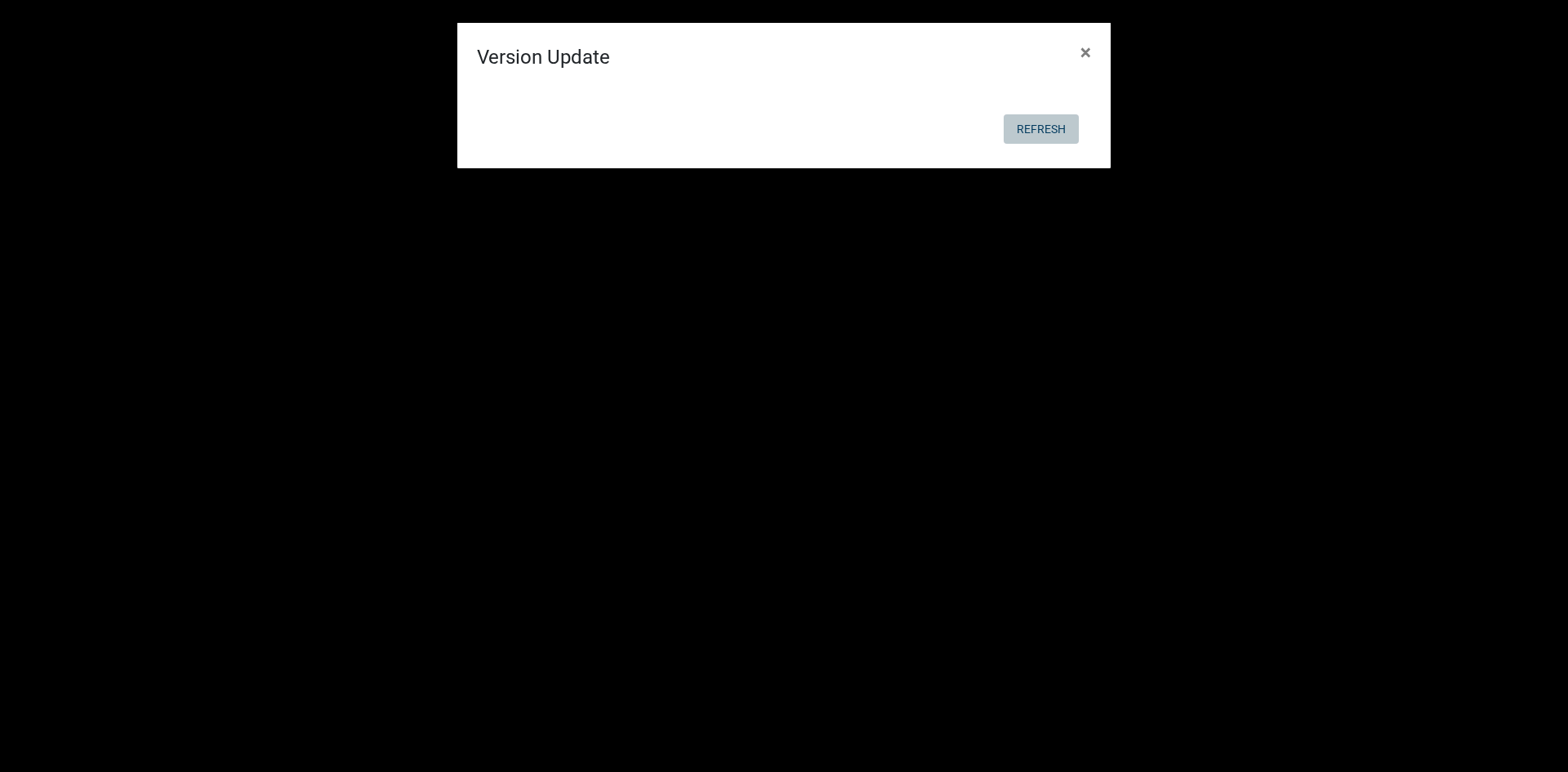
click at [1034, 131] on button "Refresh" at bounding box center [1041, 129] width 75 height 30
